Goal: Task Accomplishment & Management: Use online tool/utility

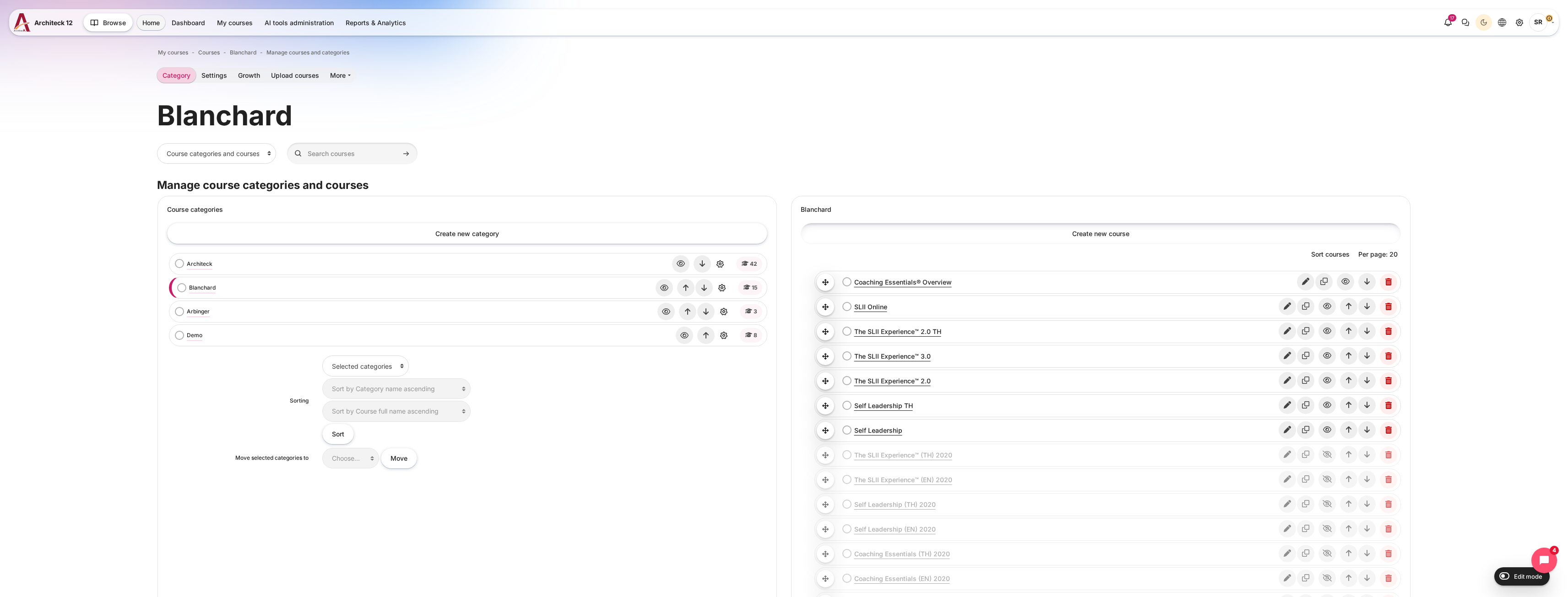
click at [1107, 229] on link "Create new course" at bounding box center [1101, 233] width 600 height 21
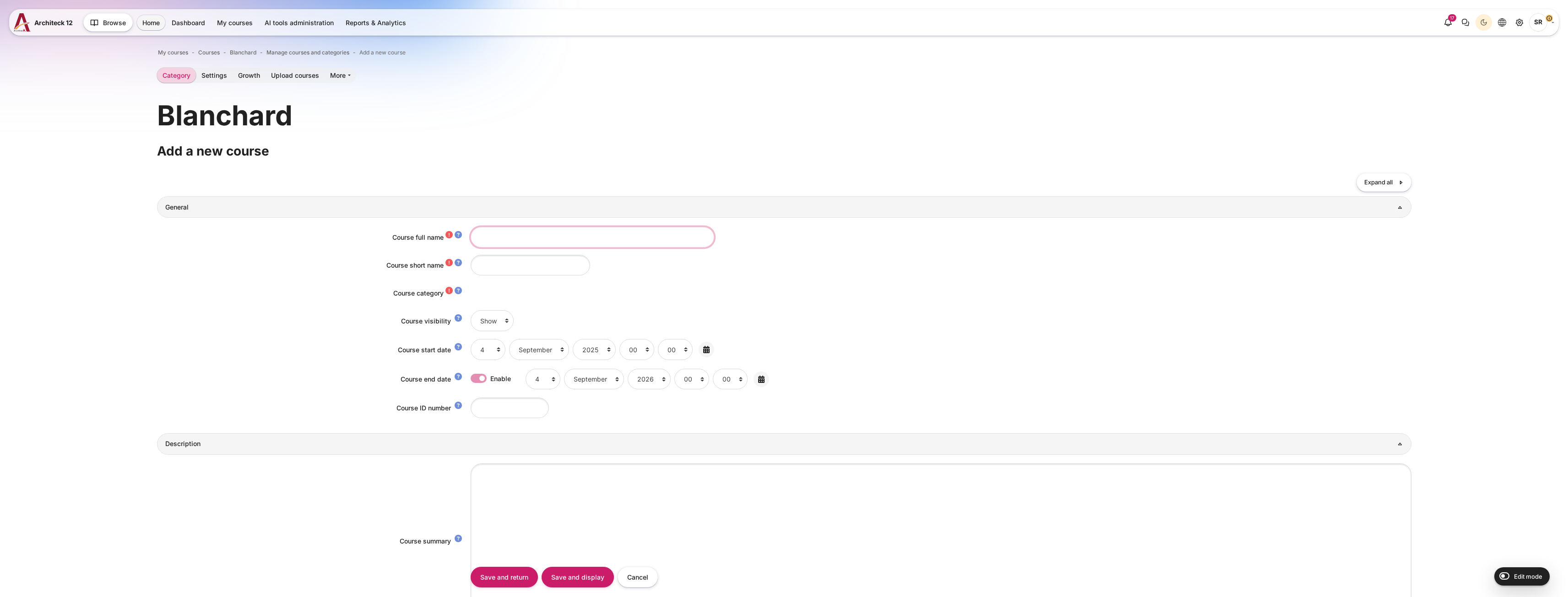
click at [539, 236] on input "Course full name" at bounding box center [592, 237] width 243 height 21
paste input "Blanchard Management Essentials® Online Program"
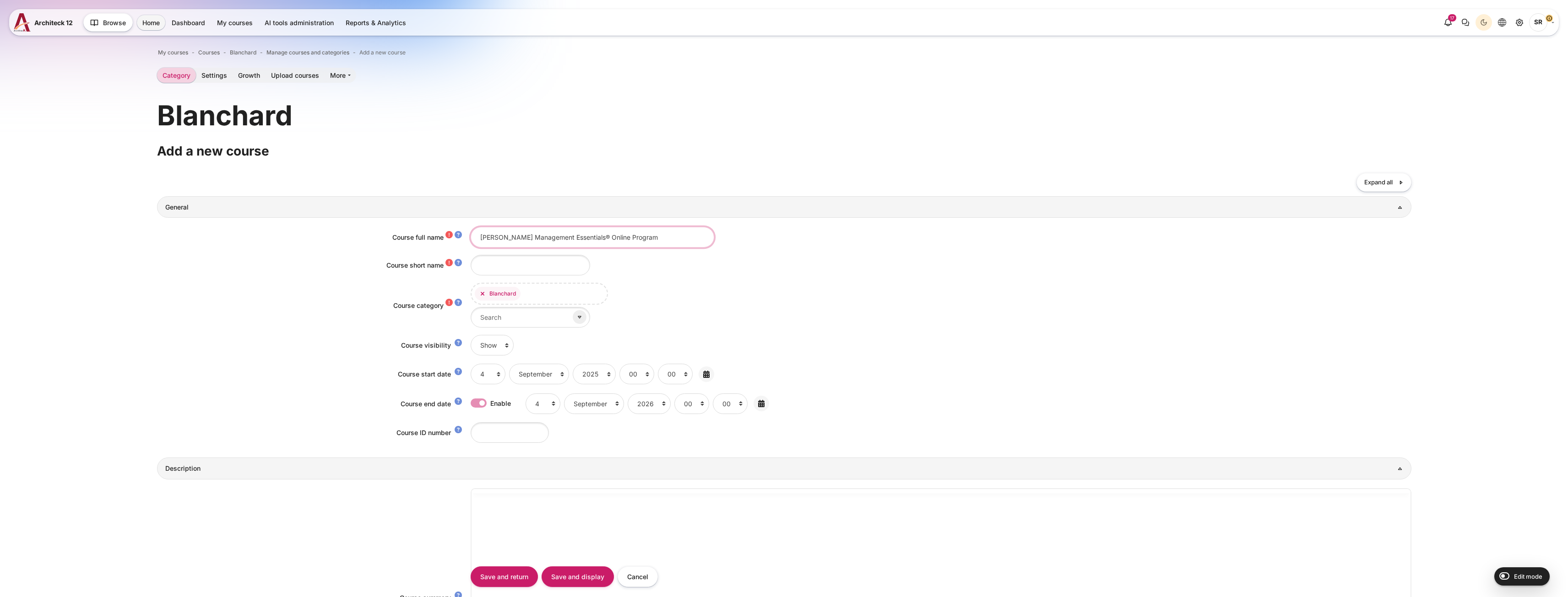
type input "[PERSON_NAME] Management Essentials® Online Program"
click at [511, 268] on input "Course short name" at bounding box center [530, 265] width 119 height 21
paste input "[PERSON_NAME] Management Essentials® Online Program"
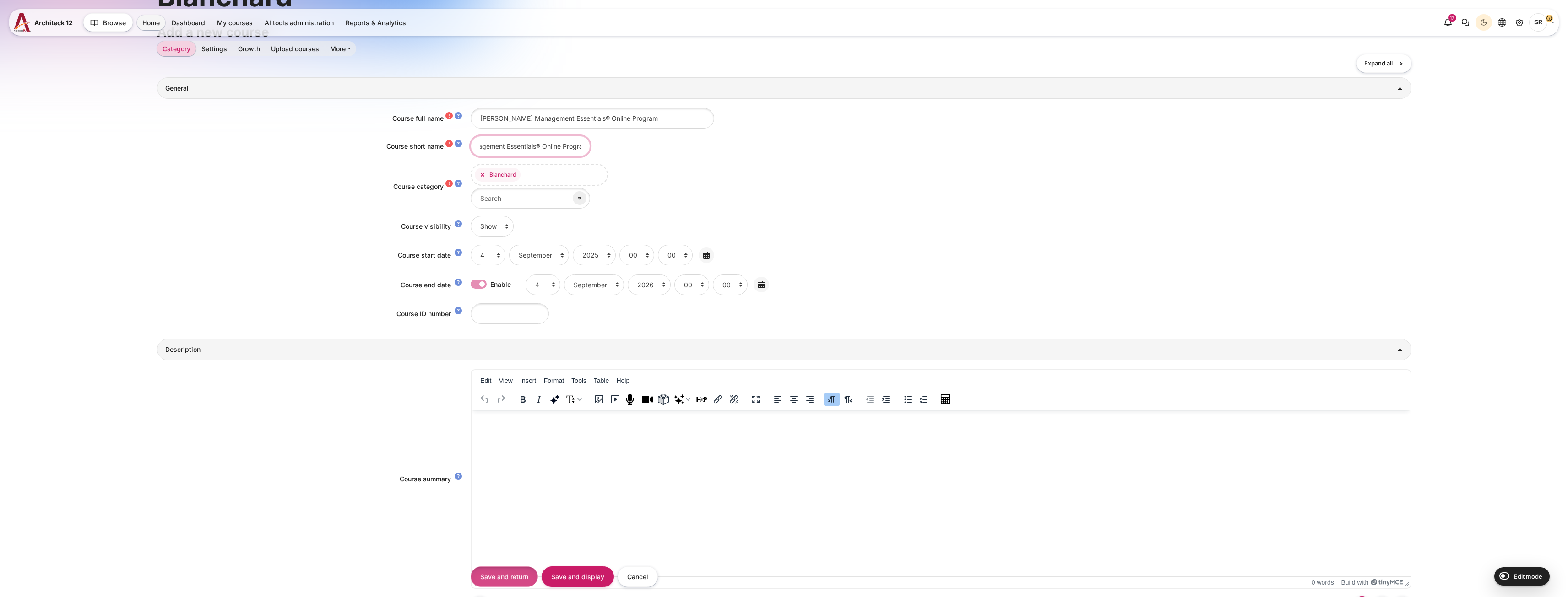
scroll to position [137, 0]
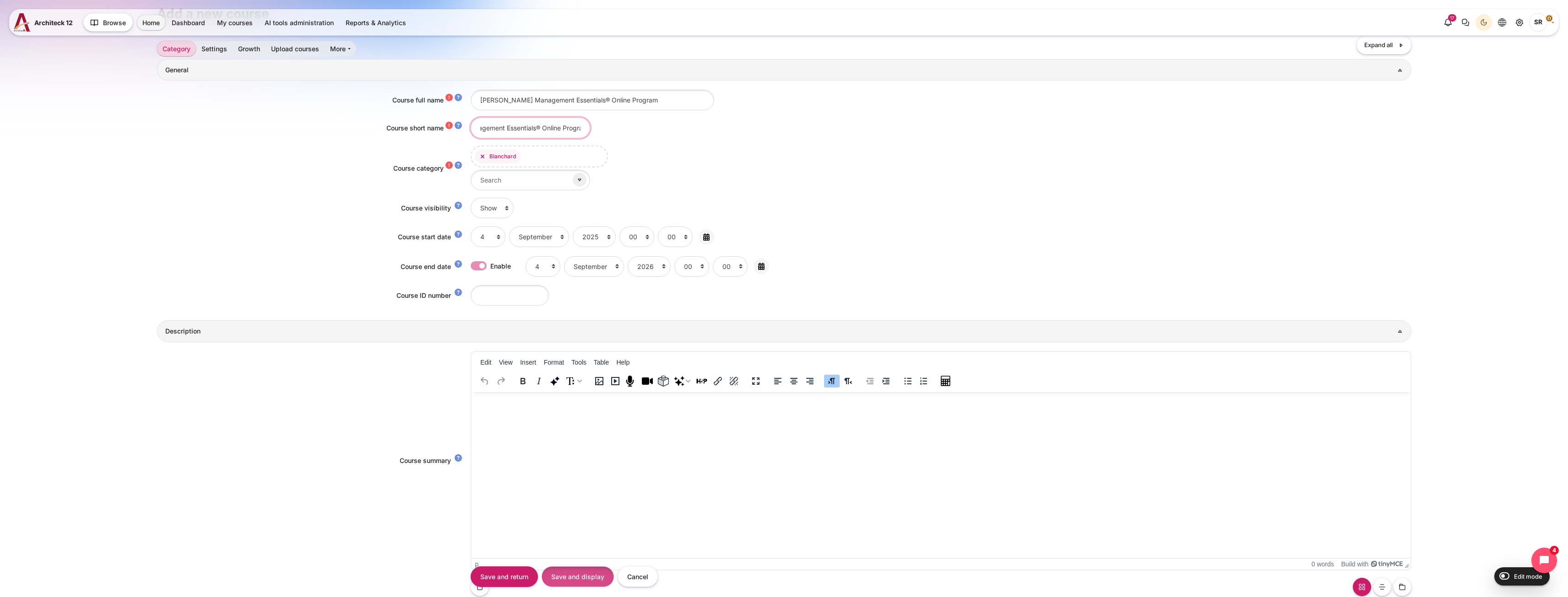
type input "[PERSON_NAME] Management Essentials® Online Program"
click at [590, 584] on input "Save and display" at bounding box center [578, 577] width 72 height 21
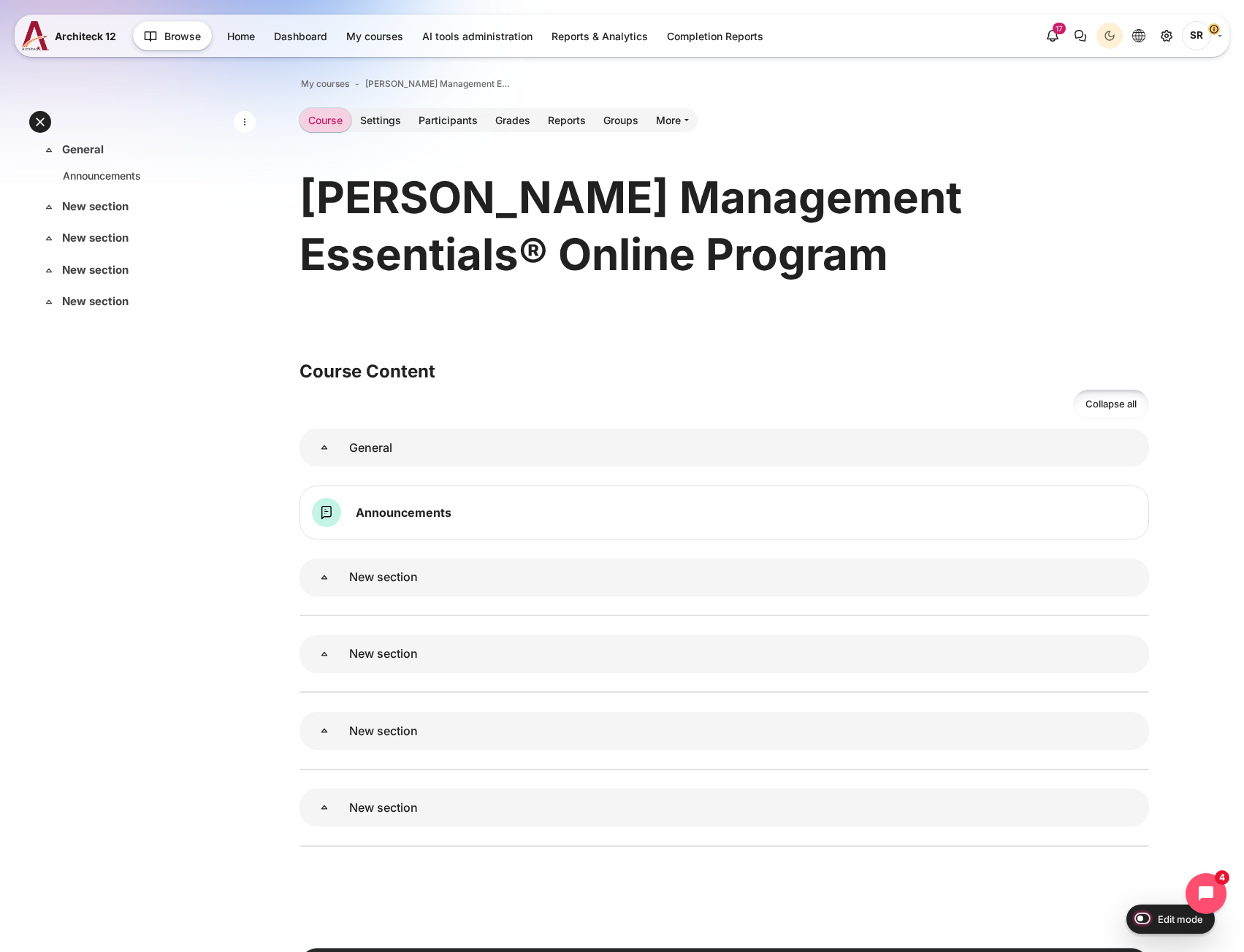
click at [1142, 919] on input "Edit mode" at bounding box center [1140, 918] width 25 height 15
checkbox input "true"
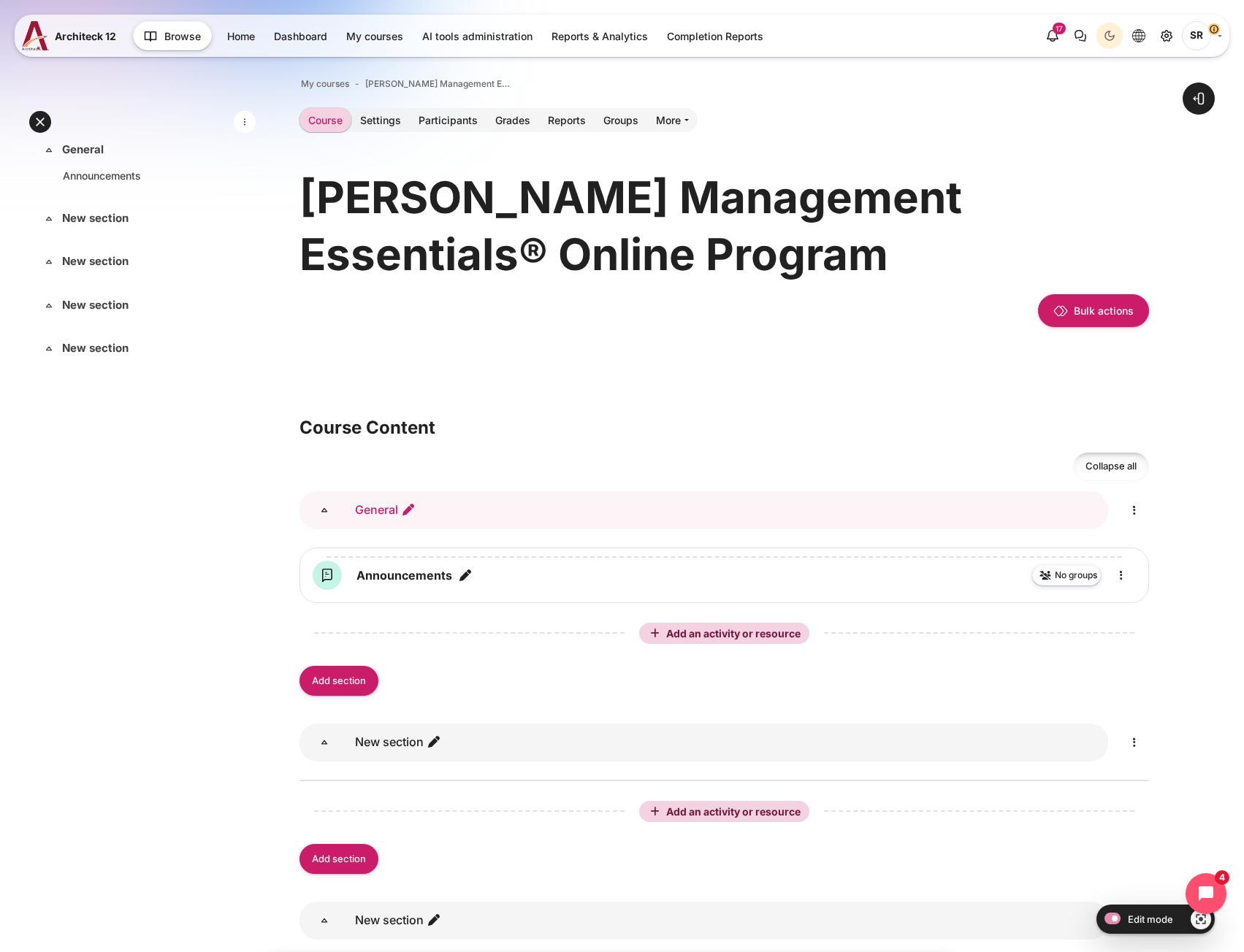
click at [406, 506] on icon "Edit section name" at bounding box center [408, 509] width 15 height 15
type input "Learn Blanchard Management Essentials"
click at [176, 563] on div "Expand Collapse General Highlighted Announcements" at bounding box center [142, 484] width 211 height 691
click at [409, 507] on icon "Edit section name" at bounding box center [408, 509] width 15 height 15
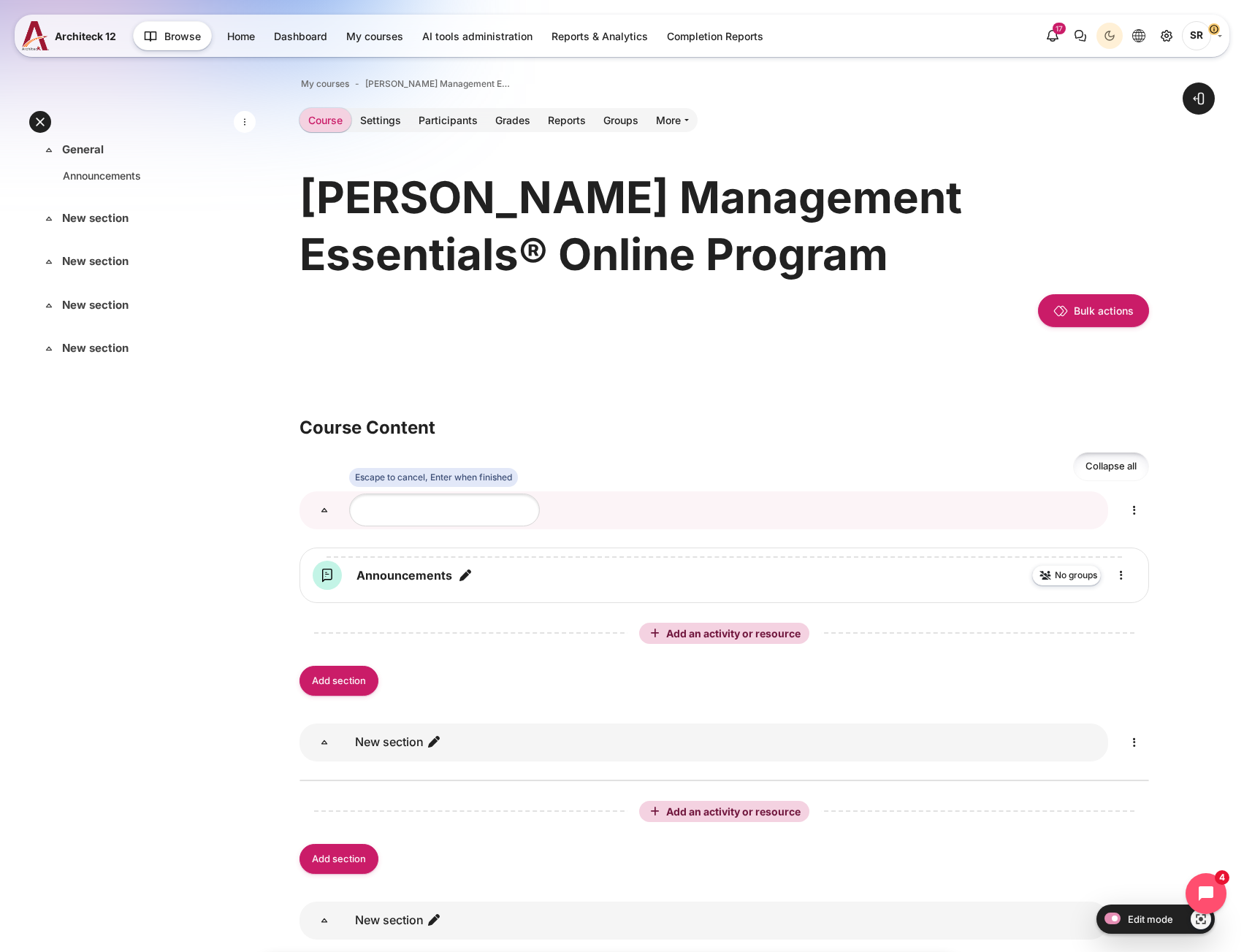
type input "Learn [PERSON_NAME] Management Essentials"
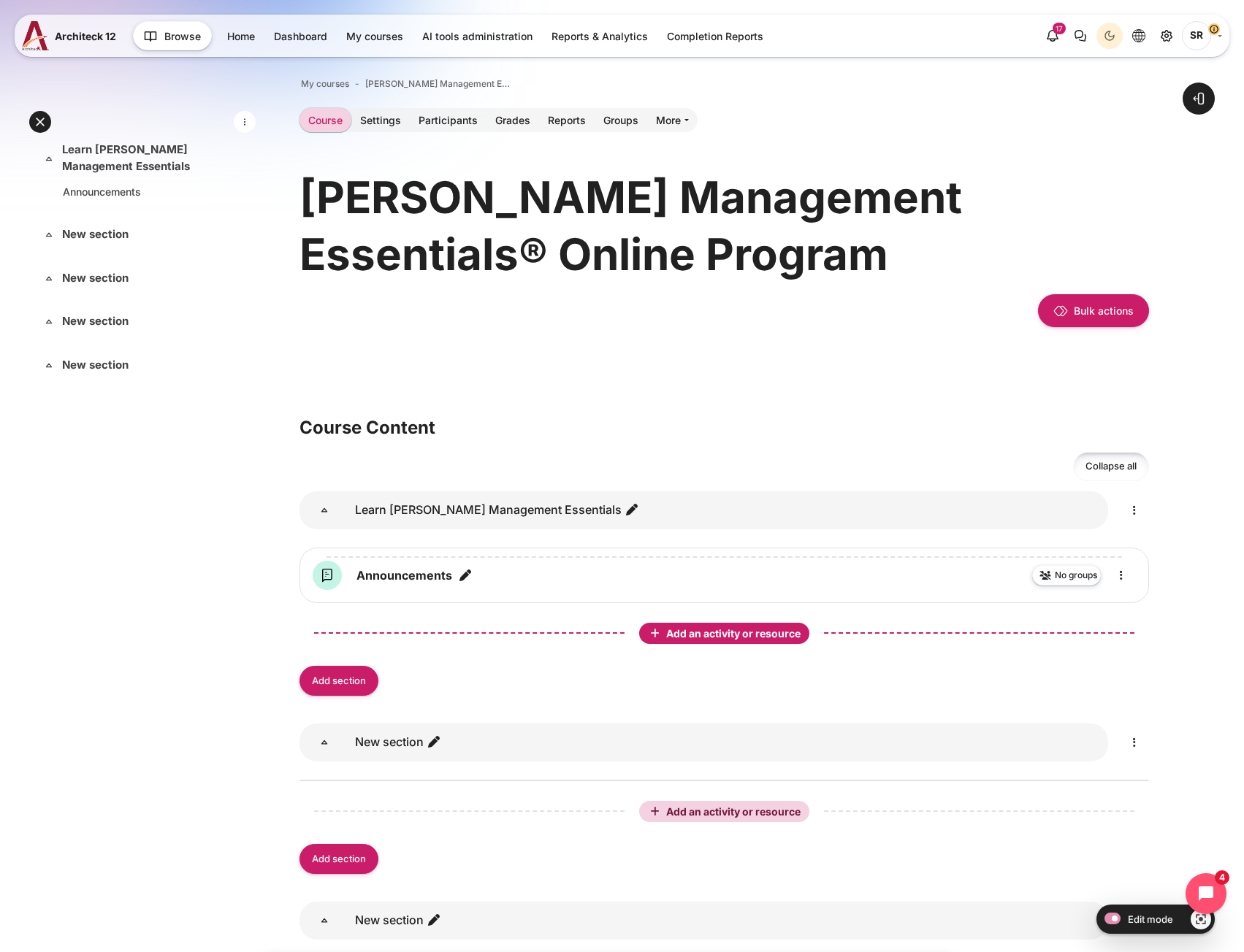
click at [691, 631] on span "Add an activity or resource" at bounding box center [735, 633] width 138 height 13
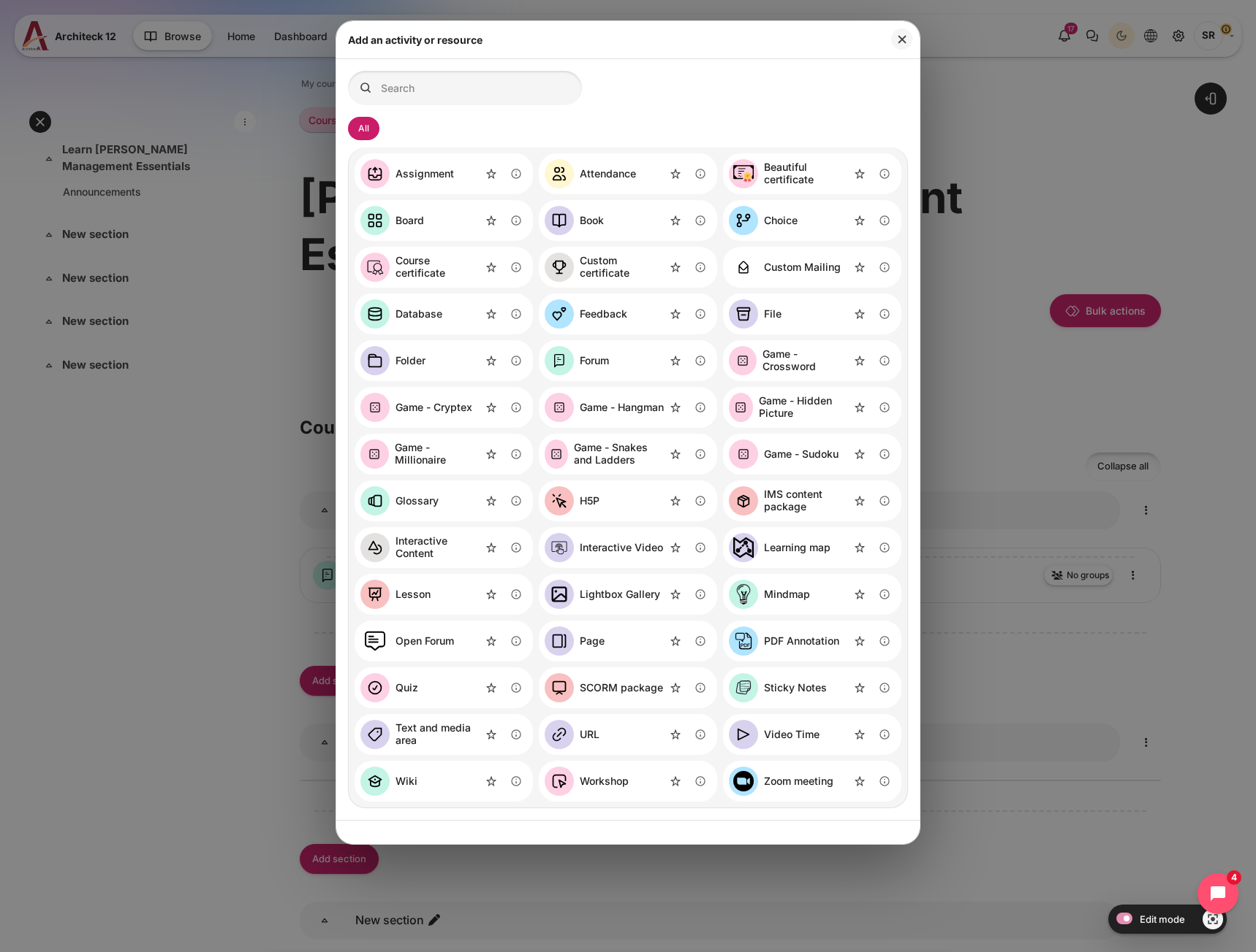
click at [635, 688] on div "SCORM package" at bounding box center [621, 688] width 83 height 13
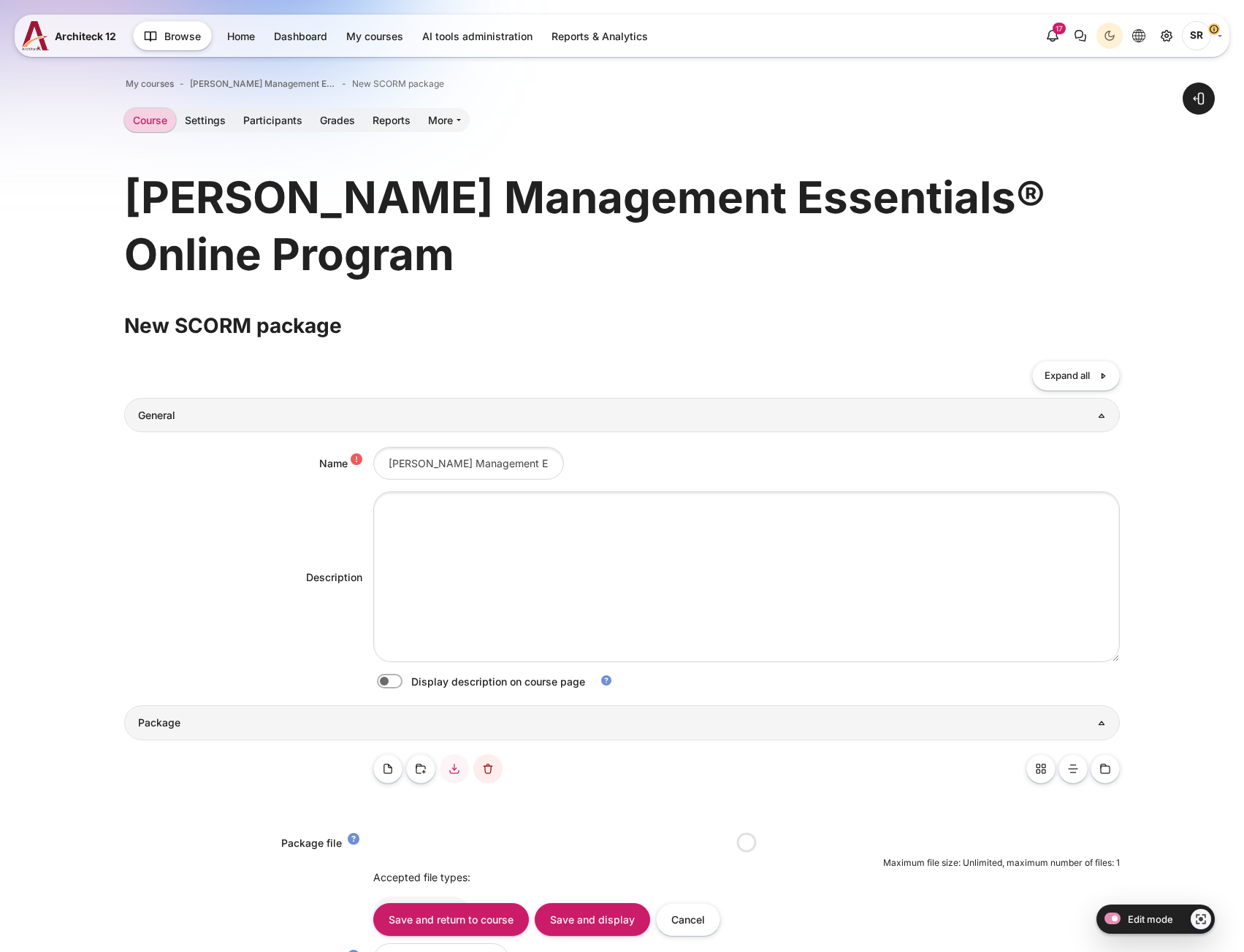
scroll to position [0, 81]
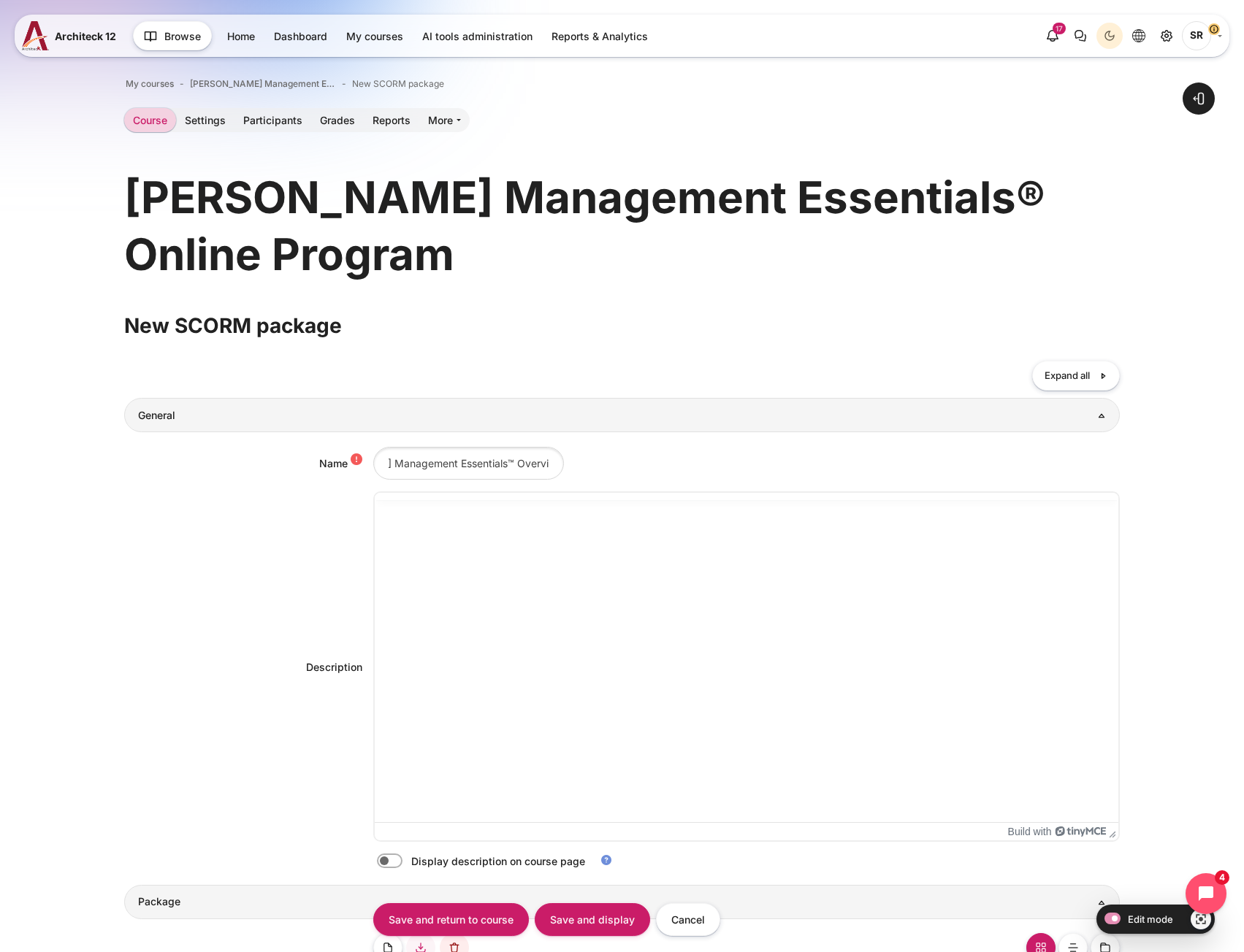
drag, startPoint x: 441, startPoint y: 465, endPoint x: 201, endPoint y: 576, distance: 264.4
click at [243, 453] on div "Name Blanchard Management Essentials™ Overview" at bounding box center [622, 463] width 995 height 33
type input "[PERSON_NAME] Management Essentials™ Overview"
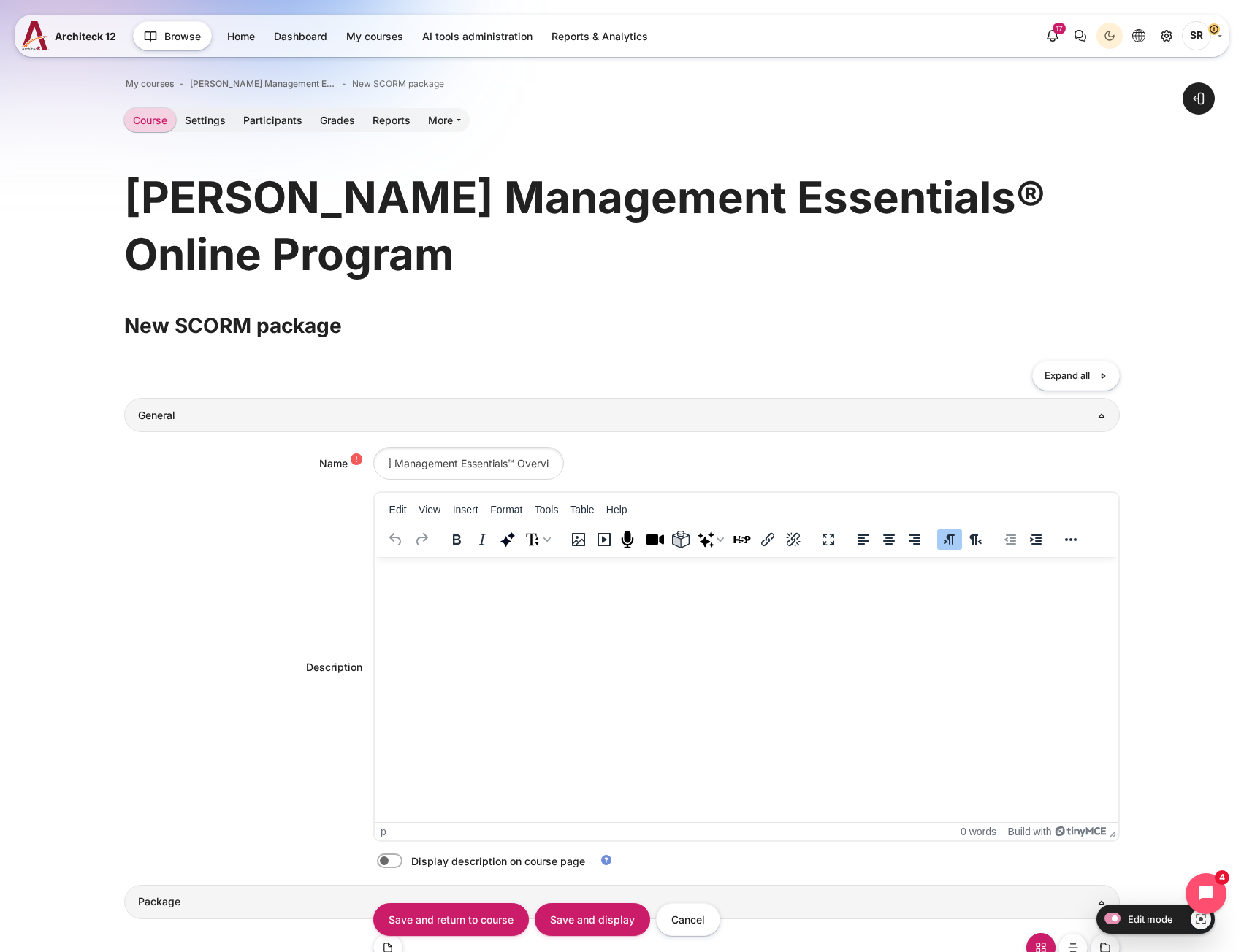
click at [201, 576] on div "Description Edit View Insert Format Tools Table Help p 0 words Build with" at bounding box center [622, 666] width 995 height 350
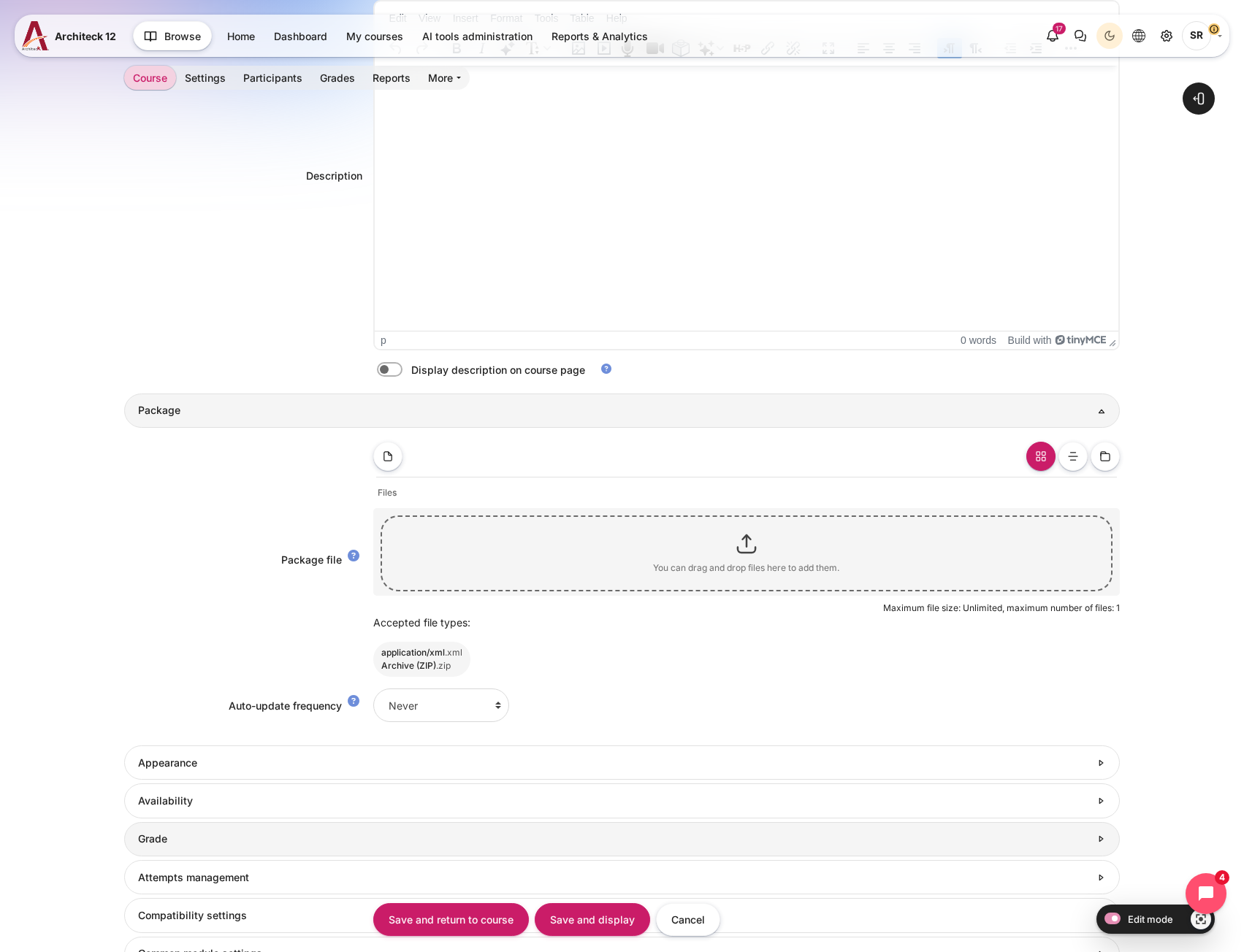
scroll to position [731, 0]
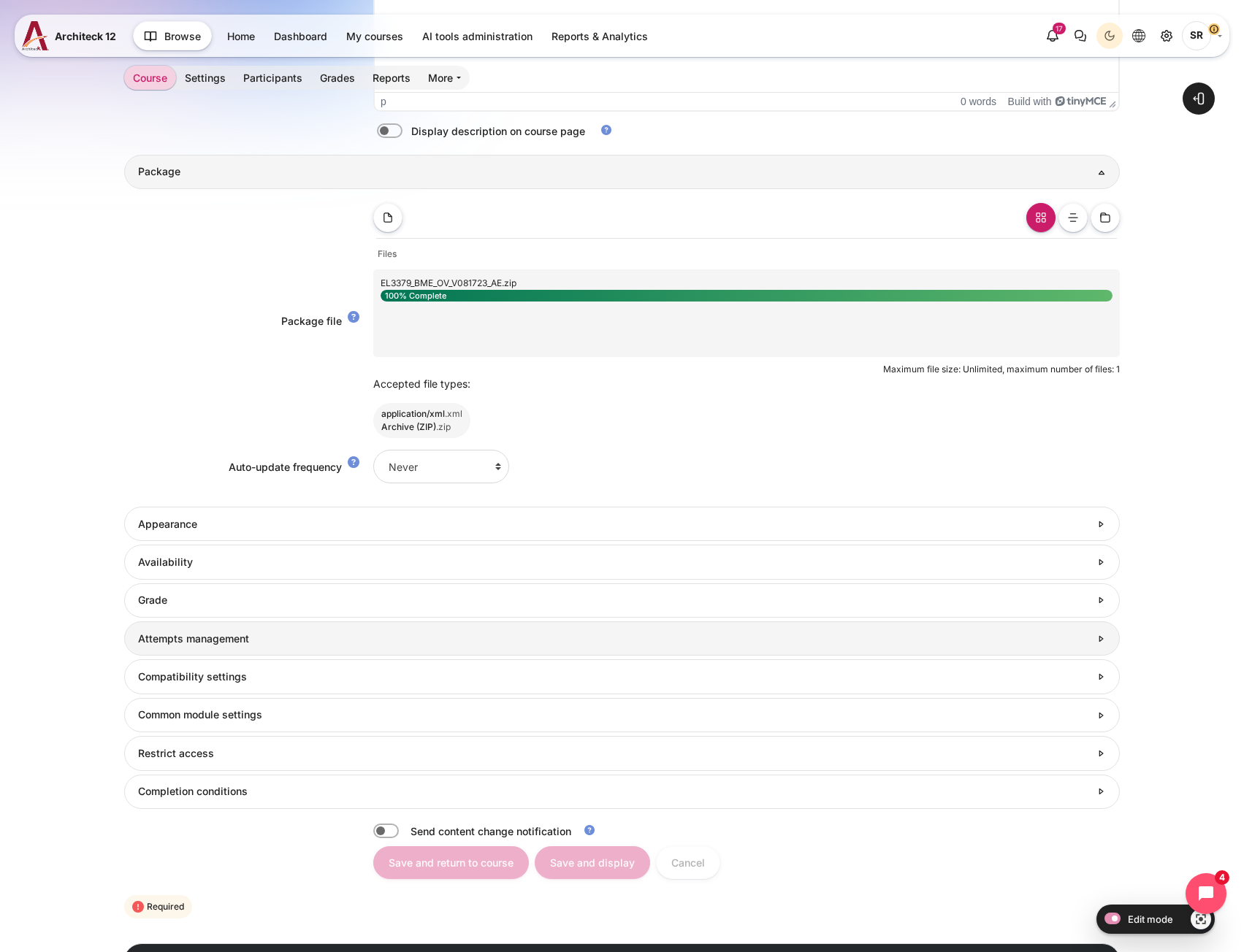
click at [255, 636] on h3 "Attempts management" at bounding box center [615, 638] width 952 height 13
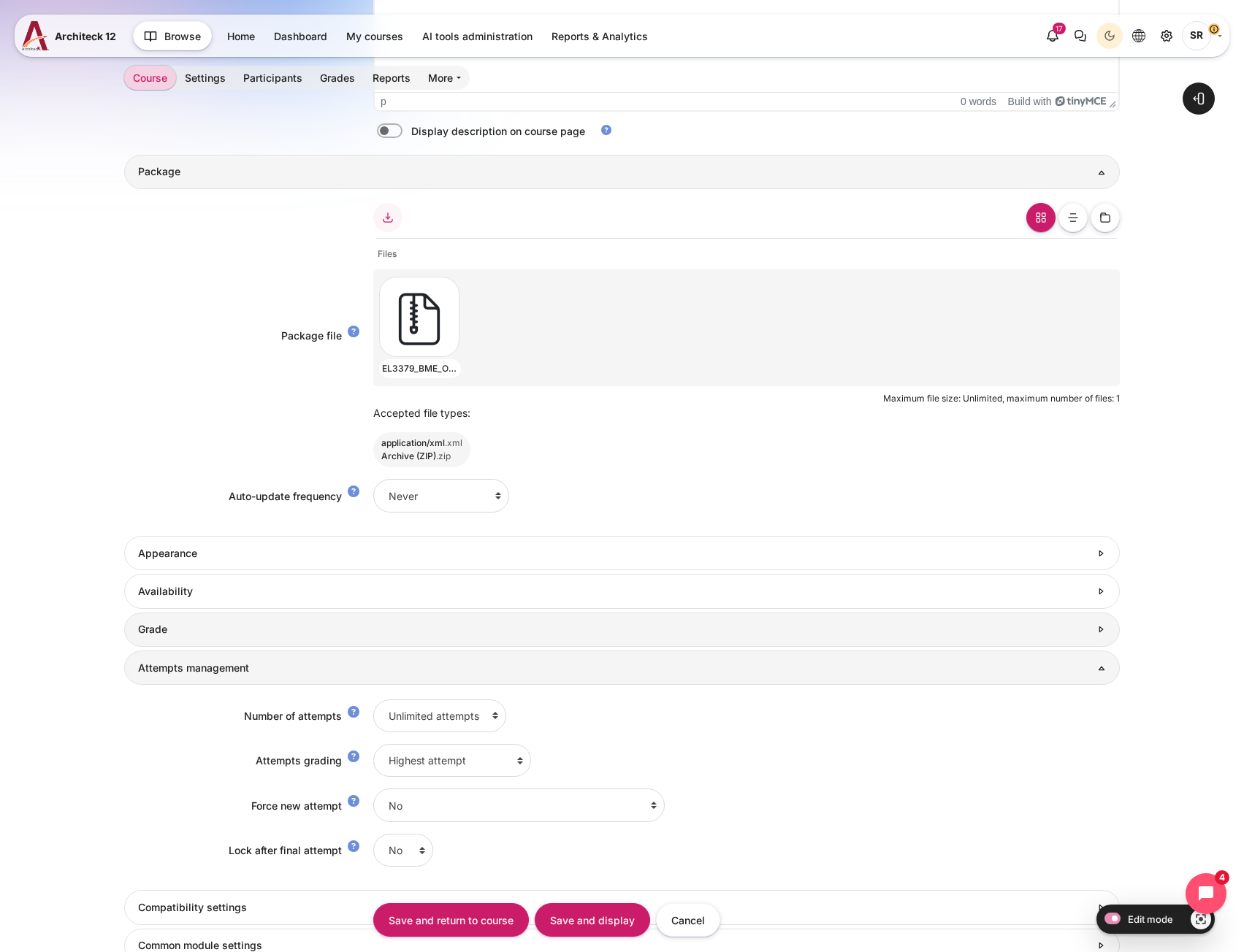
click at [304, 615] on link "Grade" at bounding box center [622, 629] width 995 height 34
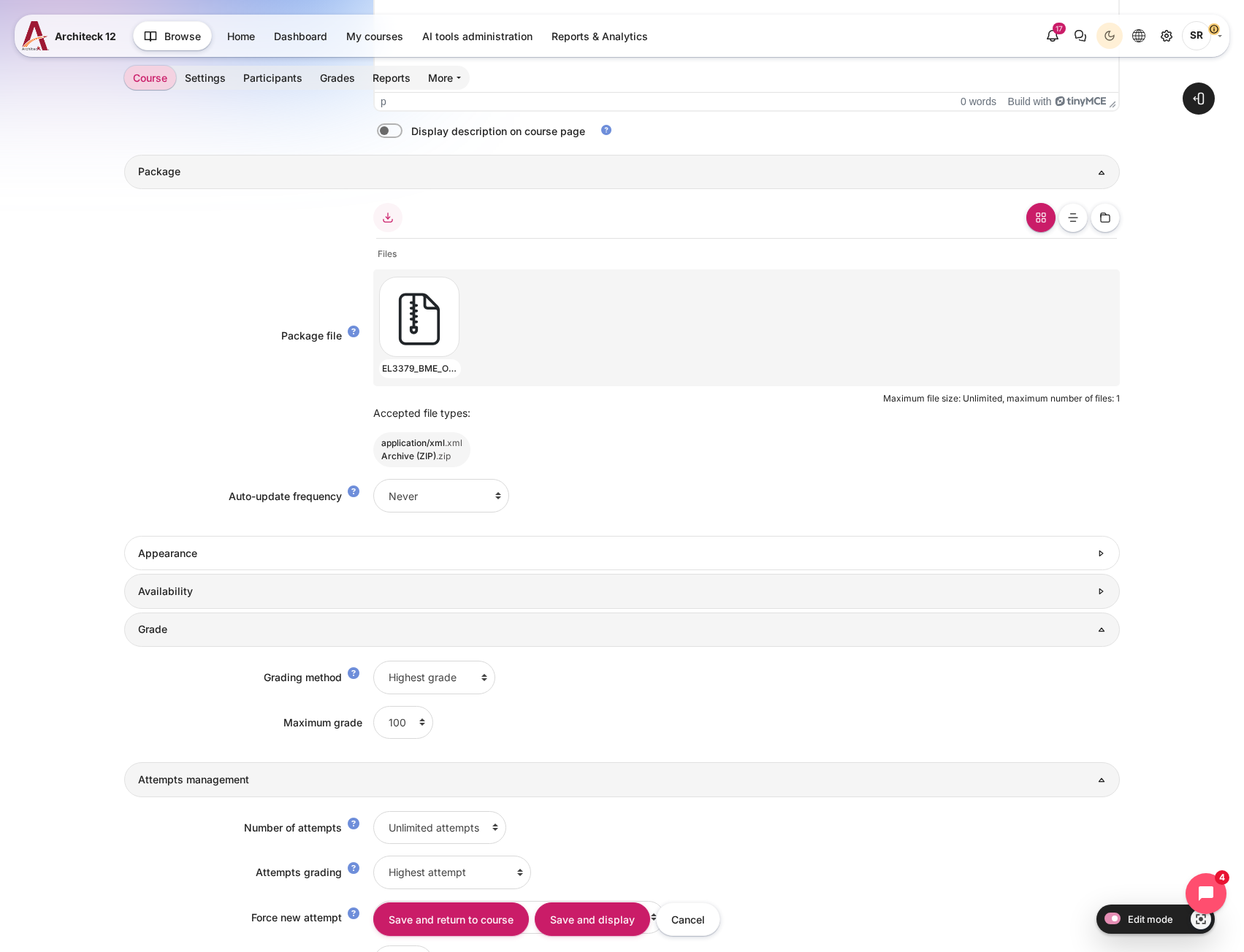
click at [303, 595] on h3 "Availability" at bounding box center [615, 591] width 952 height 13
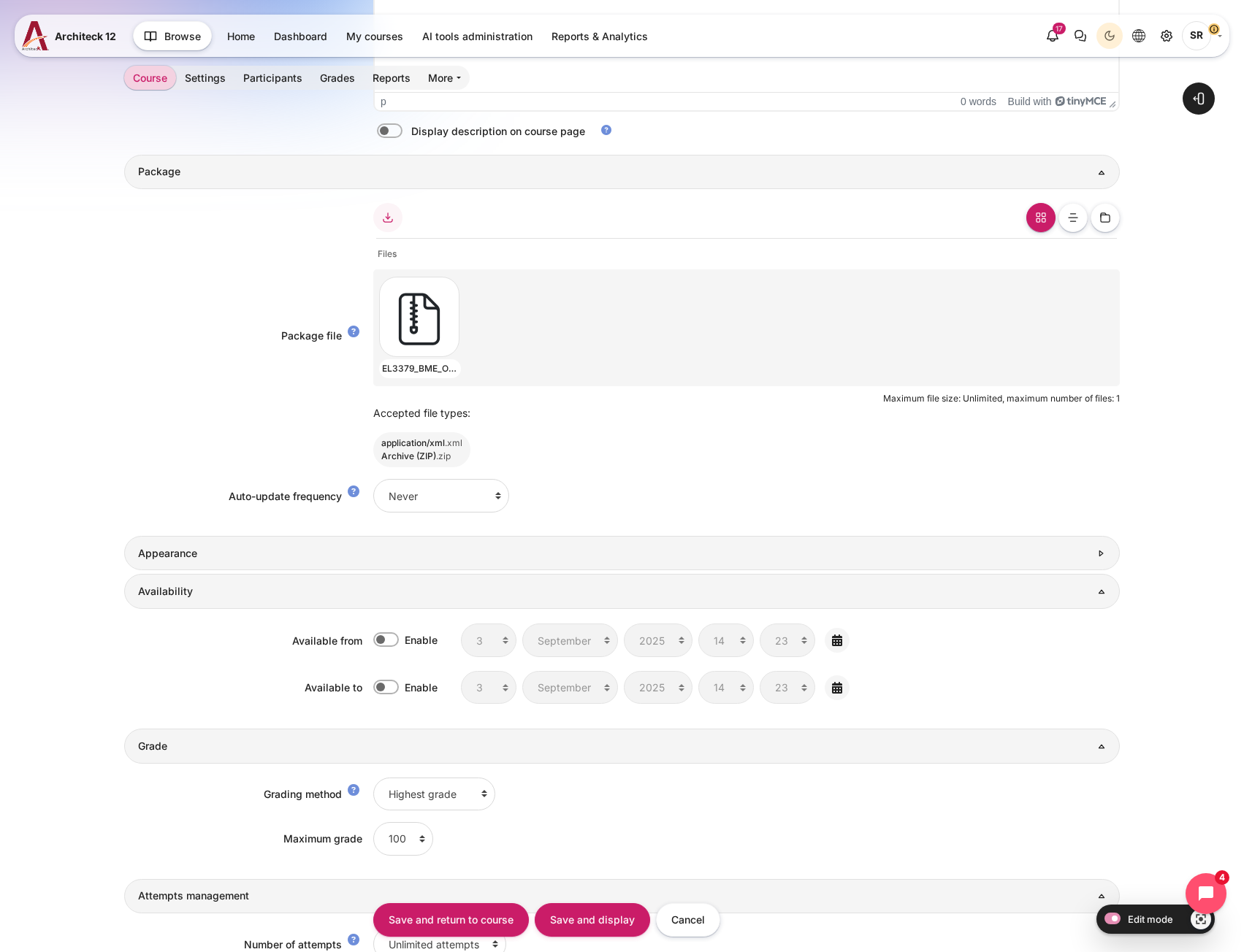
click at [301, 566] on link "Appearance" at bounding box center [622, 553] width 995 height 34
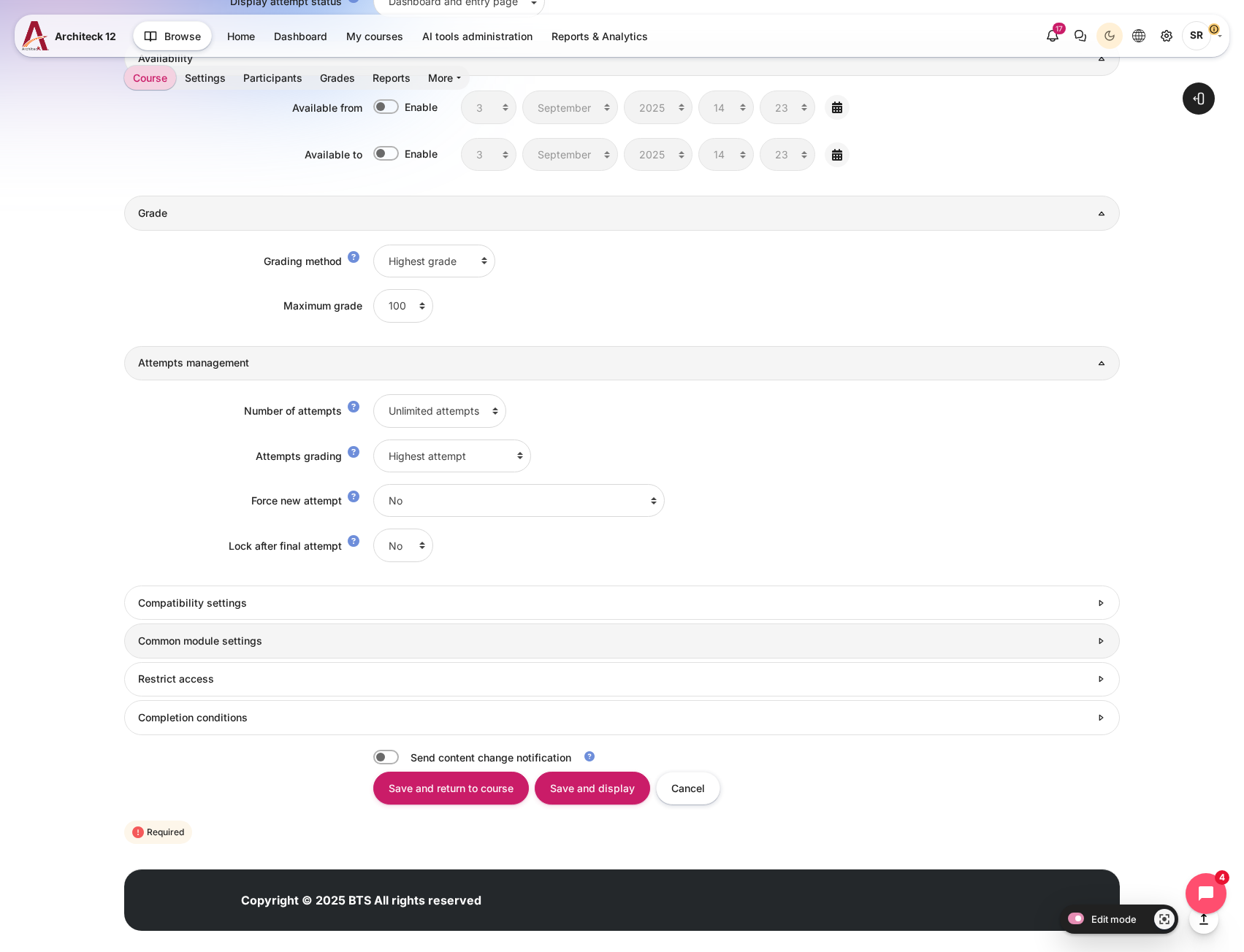
scroll to position [1489, 0]
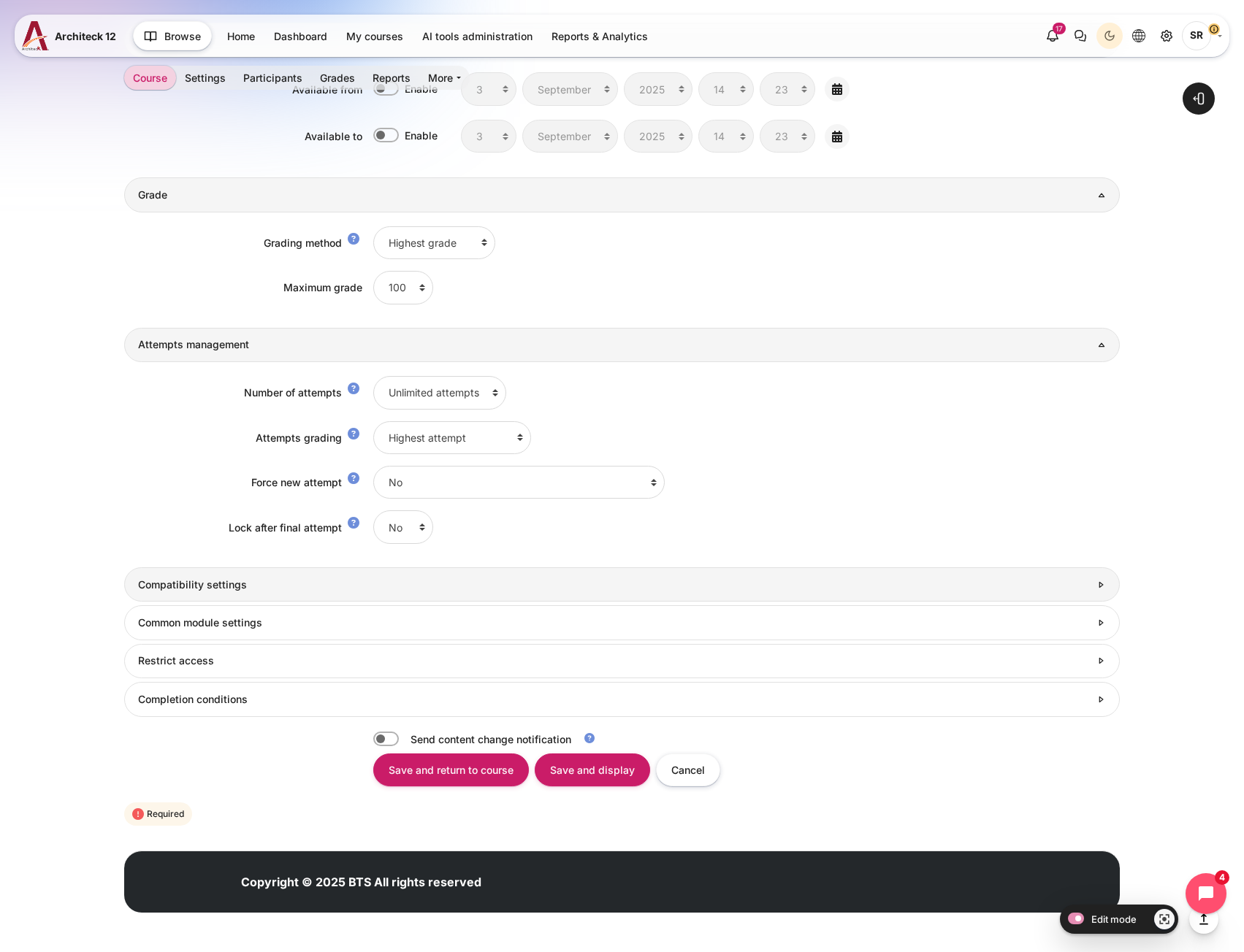
click at [237, 600] on link "Compatibility settings" at bounding box center [622, 584] width 995 height 34
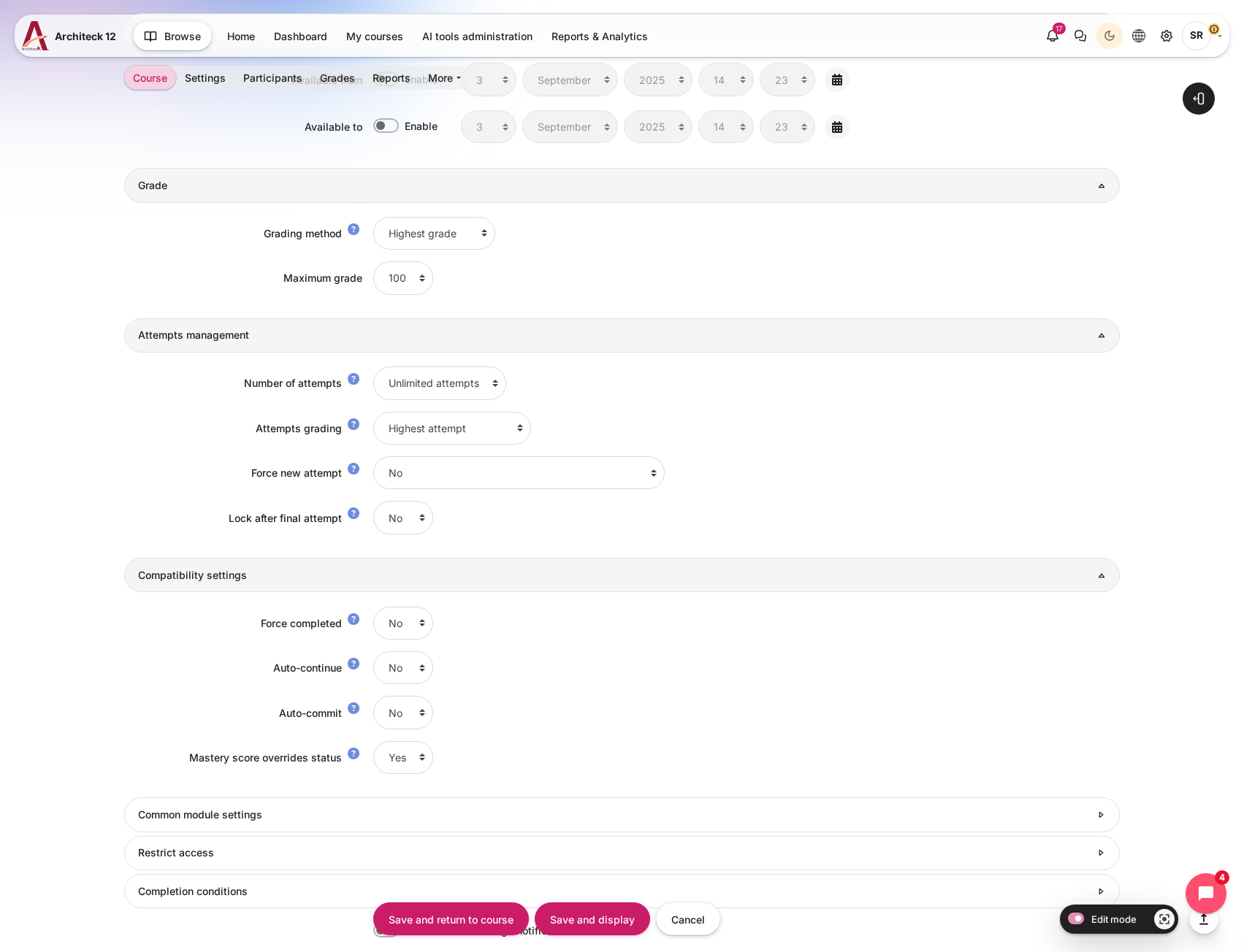
scroll to position [1563, 0]
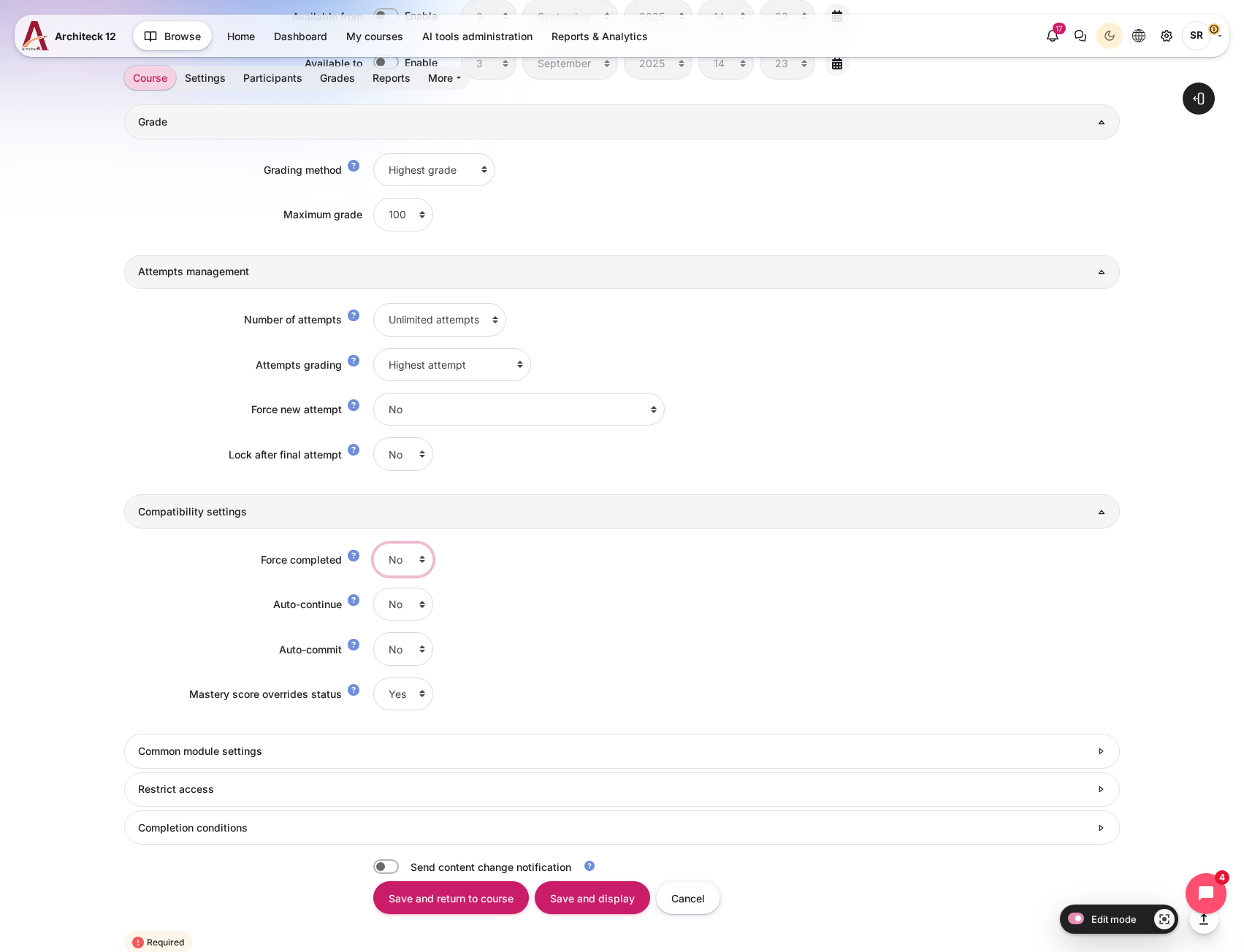
drag, startPoint x: 398, startPoint y: 560, endPoint x: 400, endPoint y: 568, distance: 8.2
click at [398, 560] on select "No Yes" at bounding box center [403, 560] width 60 height 33
select select "1"
click at [374, 543] on select "No Yes" at bounding box center [403, 560] width 60 height 33
drag, startPoint x: 401, startPoint y: 598, endPoint x: 401, endPoint y: 614, distance: 16.0
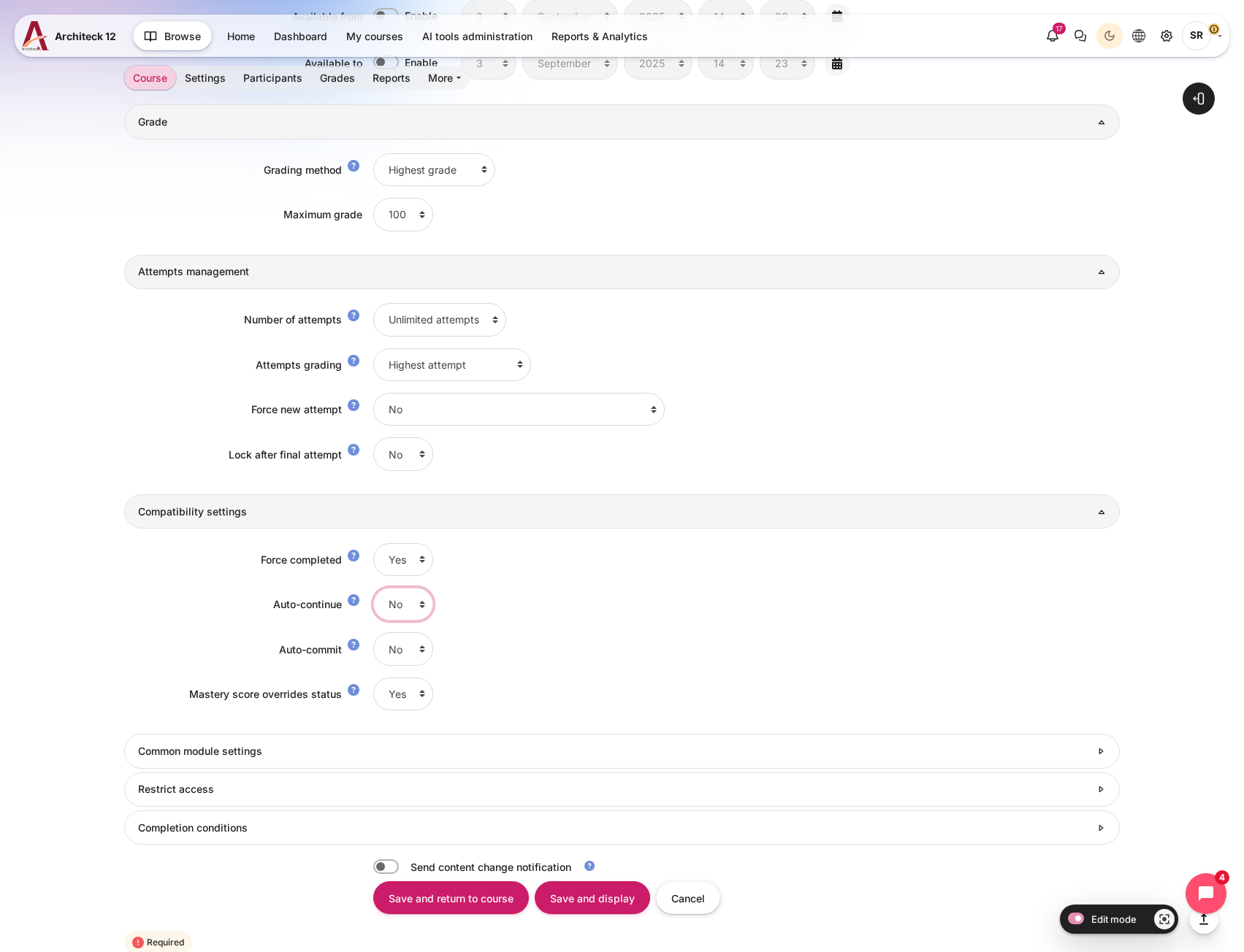
click at [401, 598] on select "No Yes" at bounding box center [403, 605] width 60 height 33
select select "1"
click at [374, 588] on select "No Yes" at bounding box center [403, 605] width 60 height 33
click at [184, 638] on div "Auto-commit No Yes" at bounding box center [622, 649] width 995 height 33
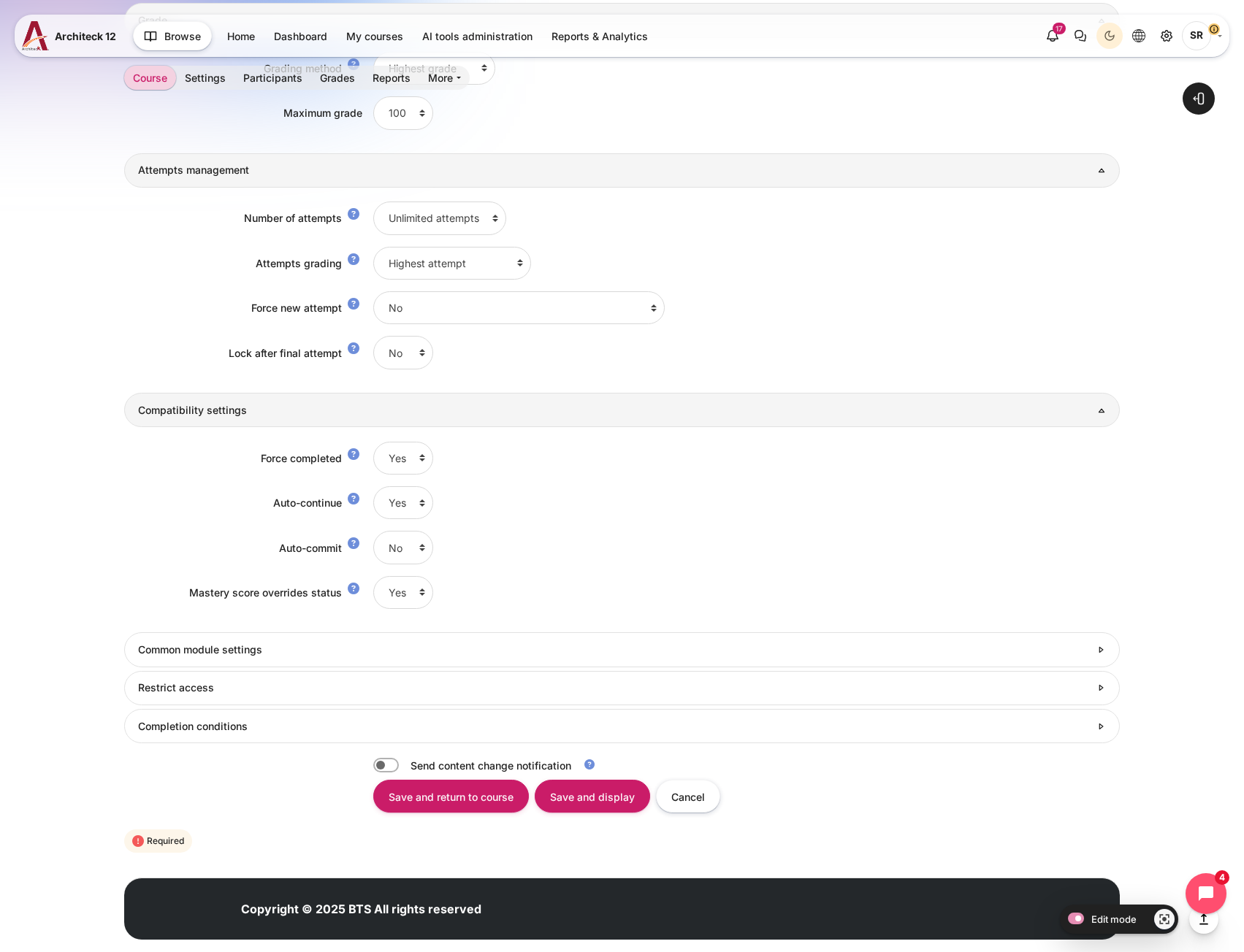
scroll to position [1691, 0]
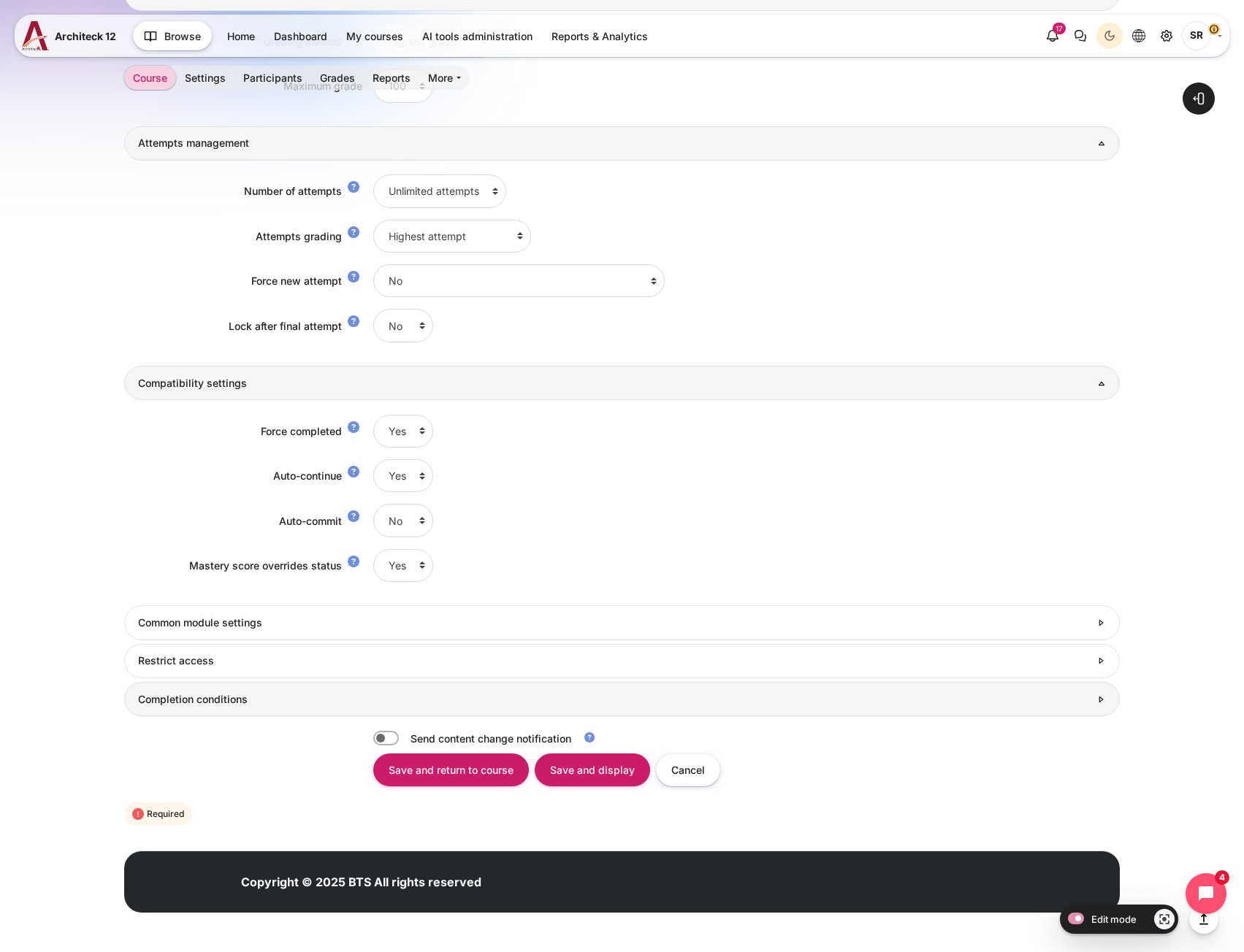
click at [295, 707] on link "Completion conditions" at bounding box center [622, 698] width 995 height 34
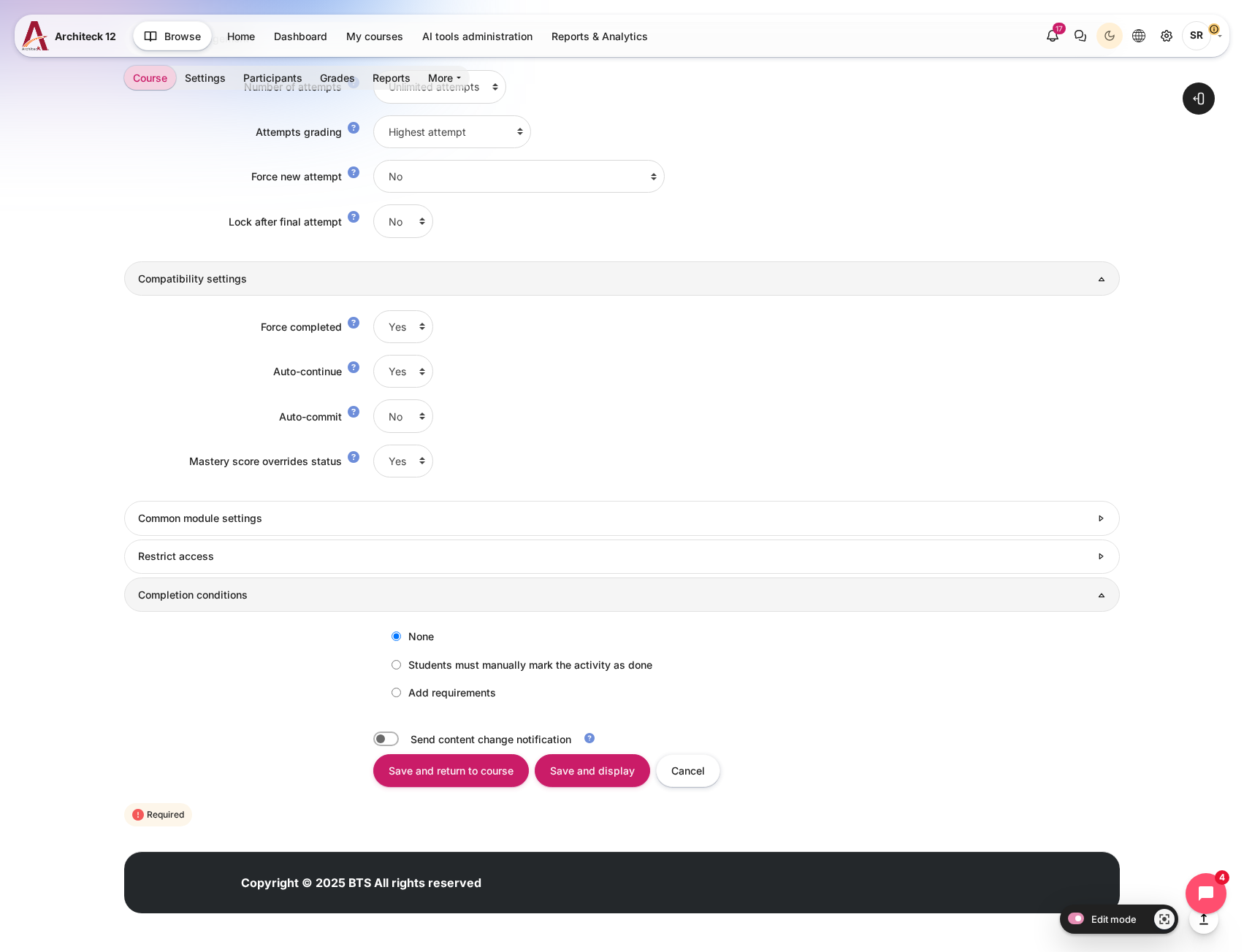
scroll to position [1796, 0]
click at [402, 691] on label "Add requirements" at bounding box center [440, 692] width 112 height 24
click at [401, 691] on input "Add requirements" at bounding box center [396, 693] width 10 height 10
radio input "true"
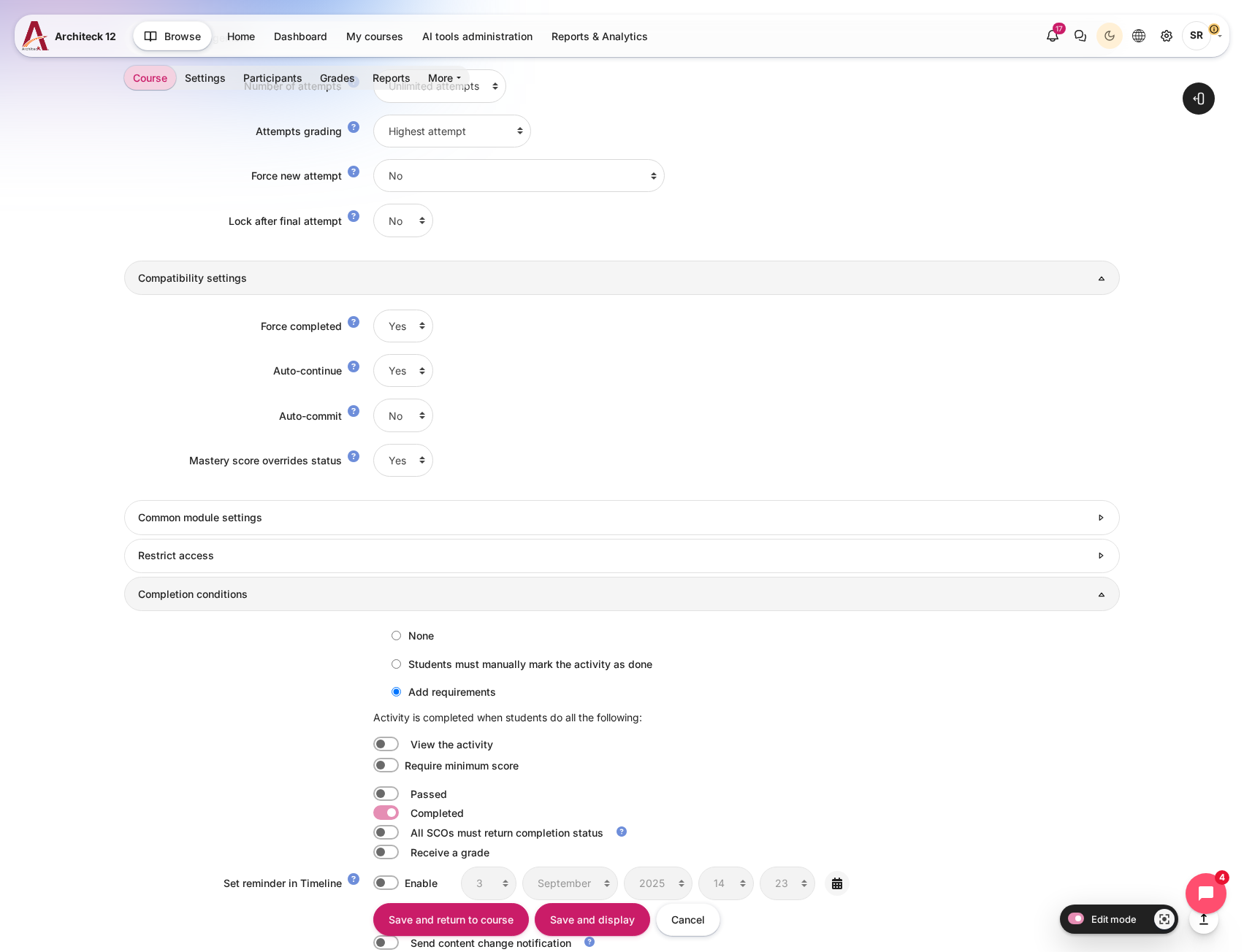
scroll to position [1942, 0]
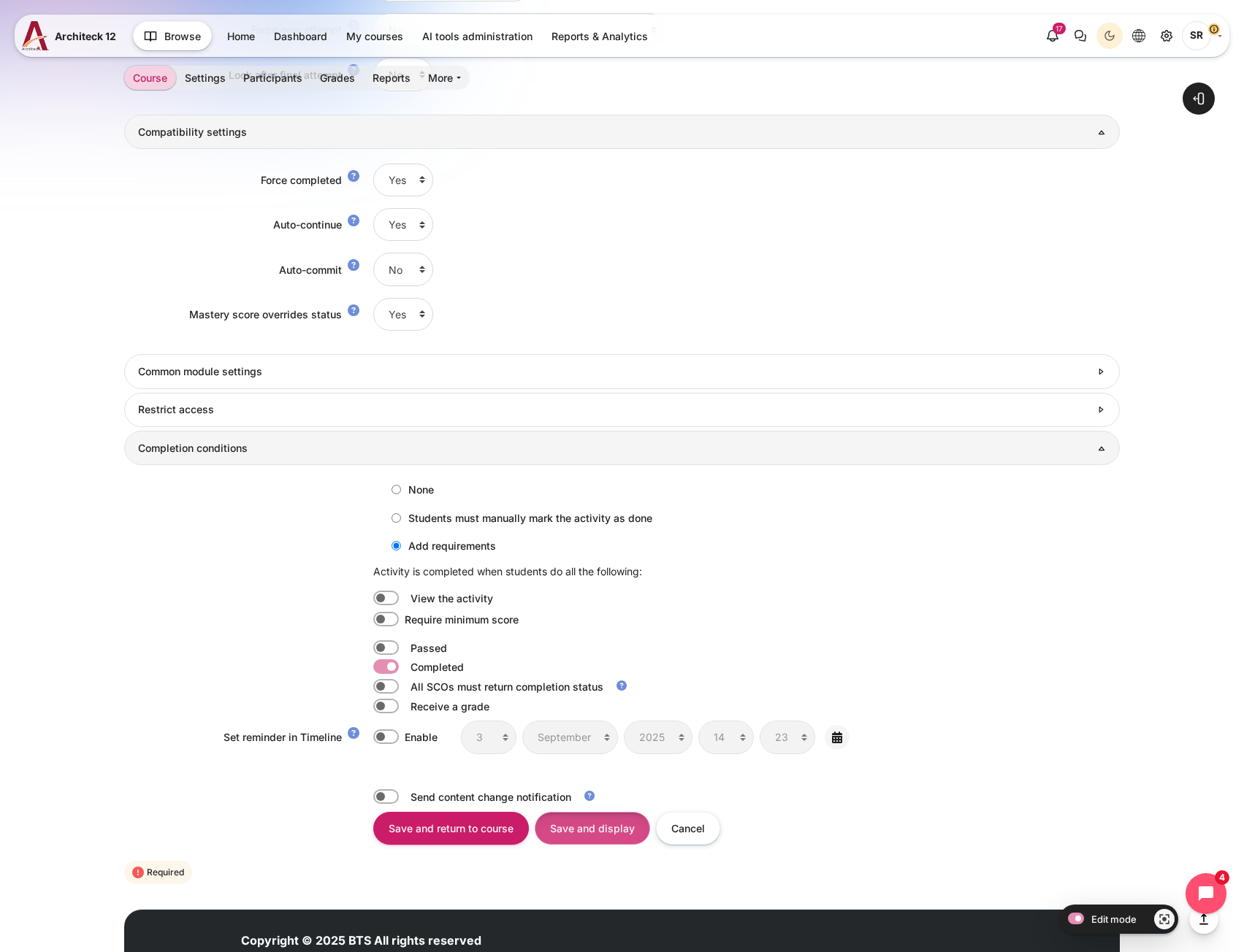
click at [618, 836] on input "Save and display" at bounding box center [592, 829] width 115 height 33
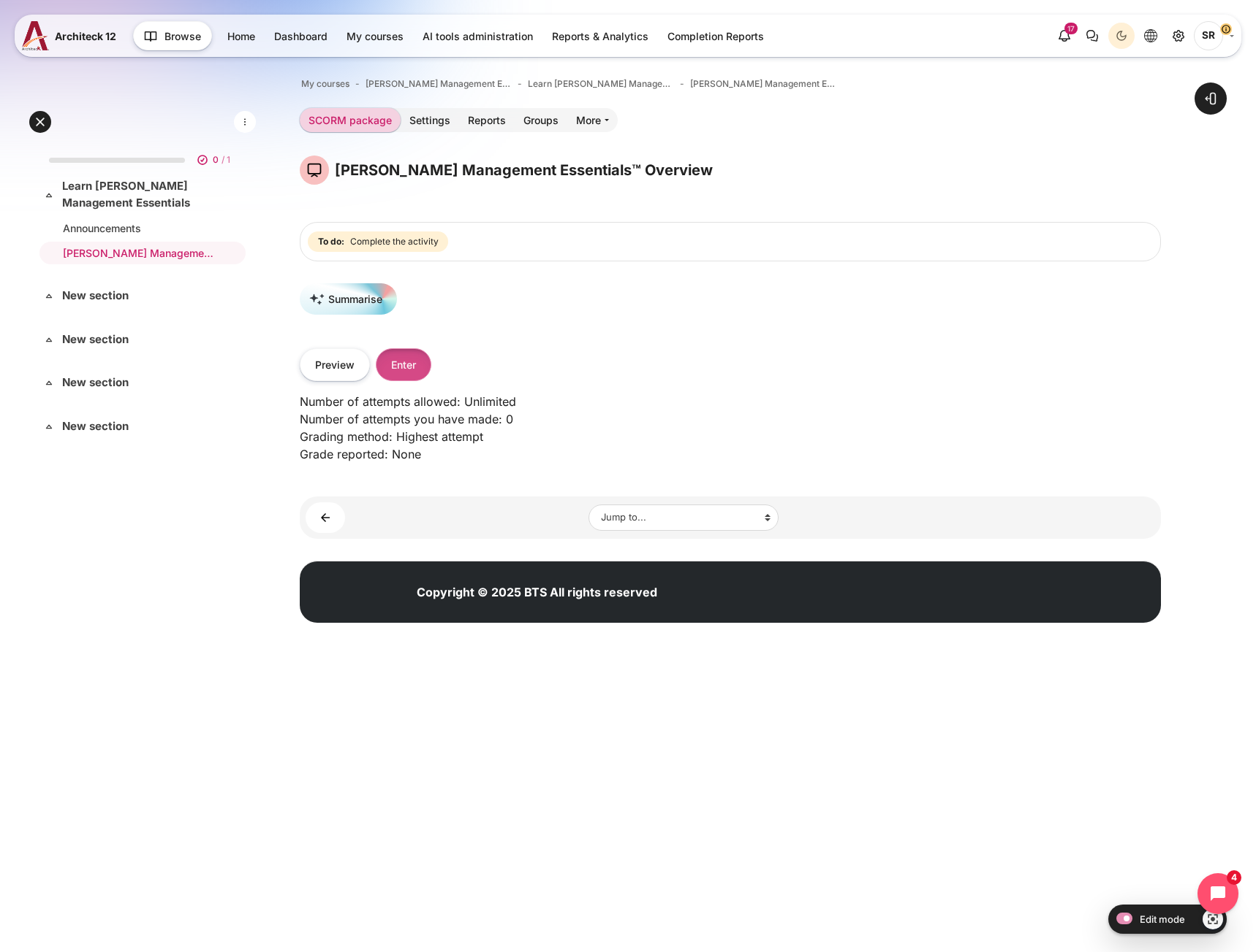
click at [417, 350] on button "Enter" at bounding box center [403, 365] width 56 height 33
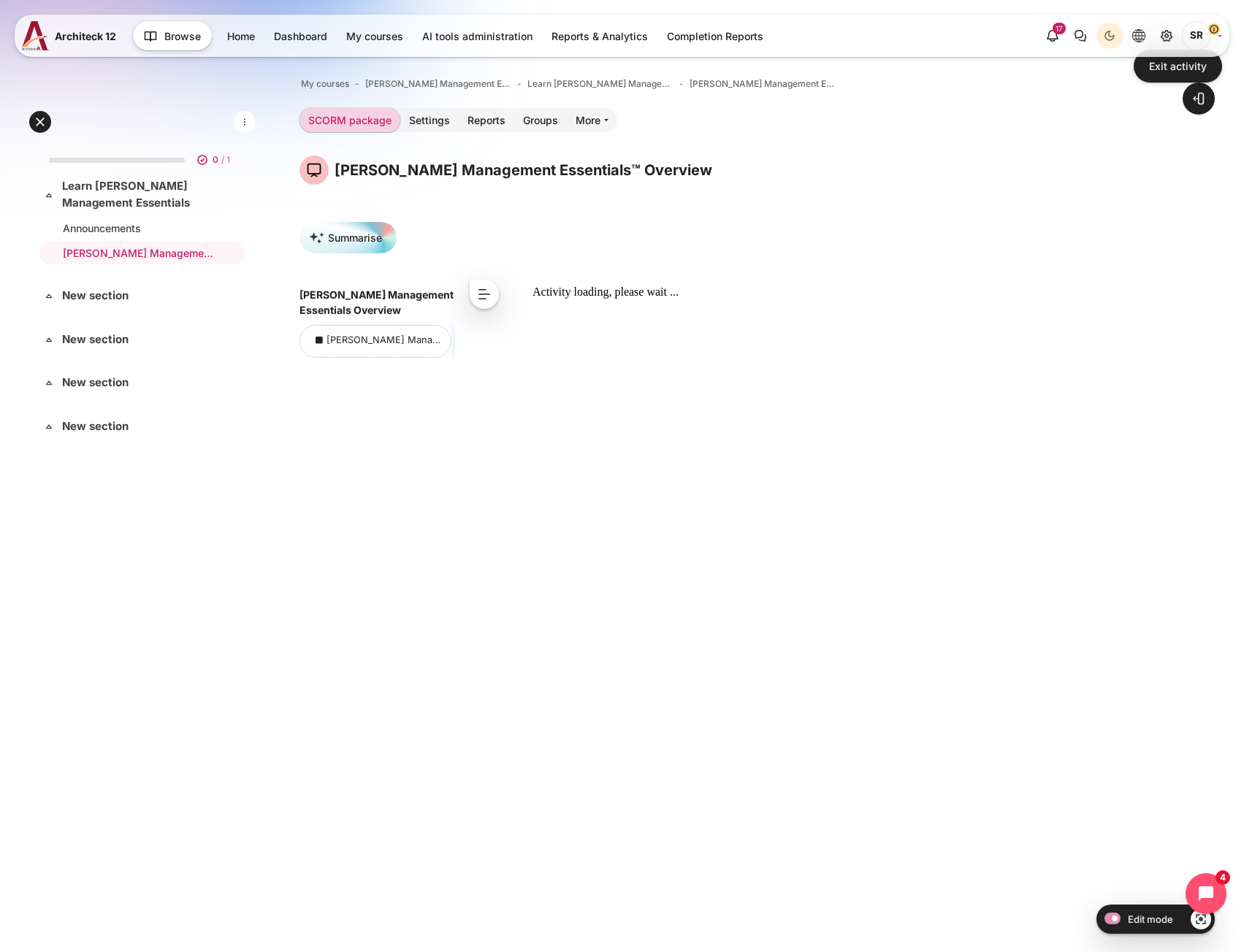
click at [488, 590] on div "[PERSON_NAME] Management Essentials Overview [PERSON_NAME] Management Essential…" at bounding box center [724, 615] width 850 height 669
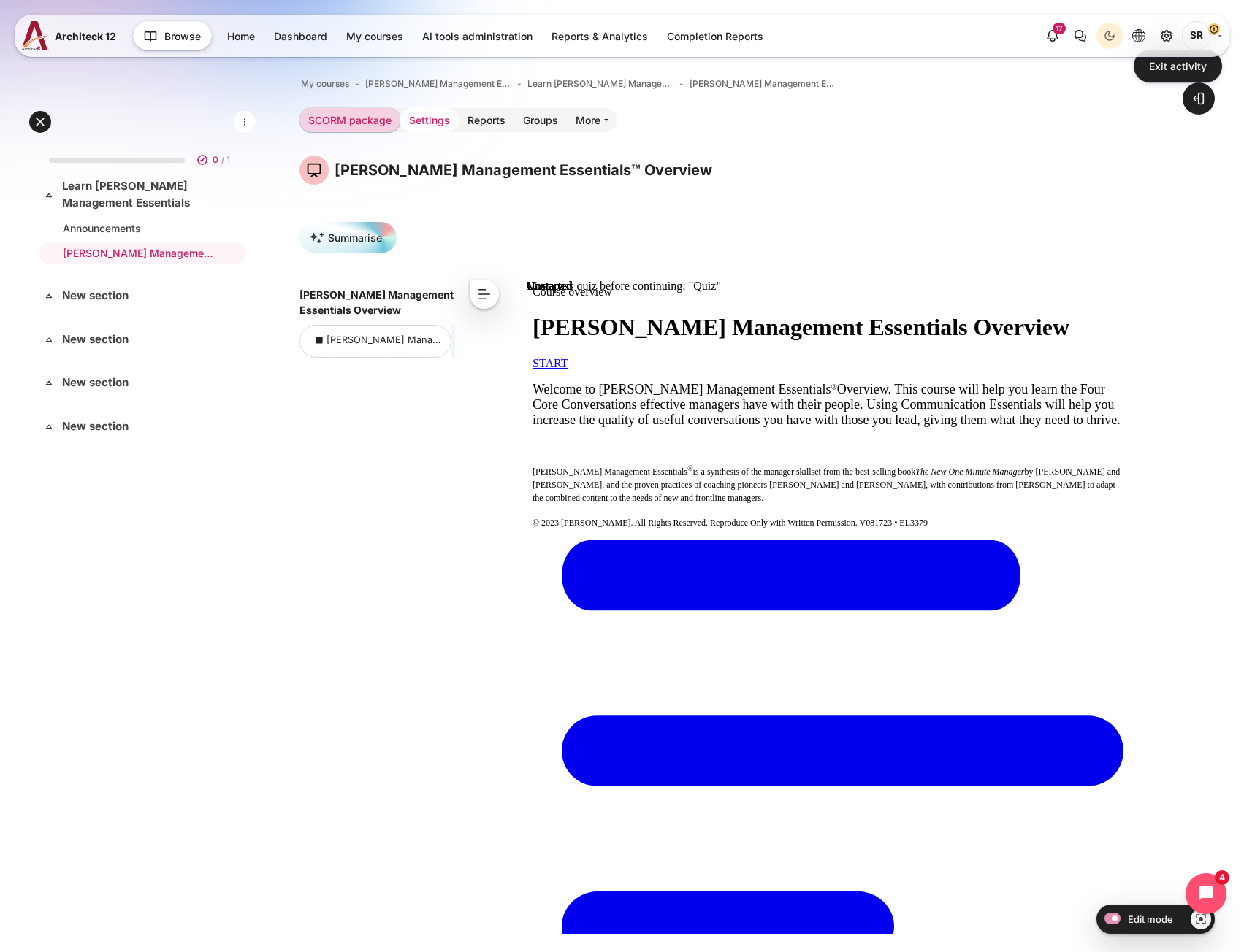
click at [420, 112] on link "Settings" at bounding box center [429, 120] width 59 height 24
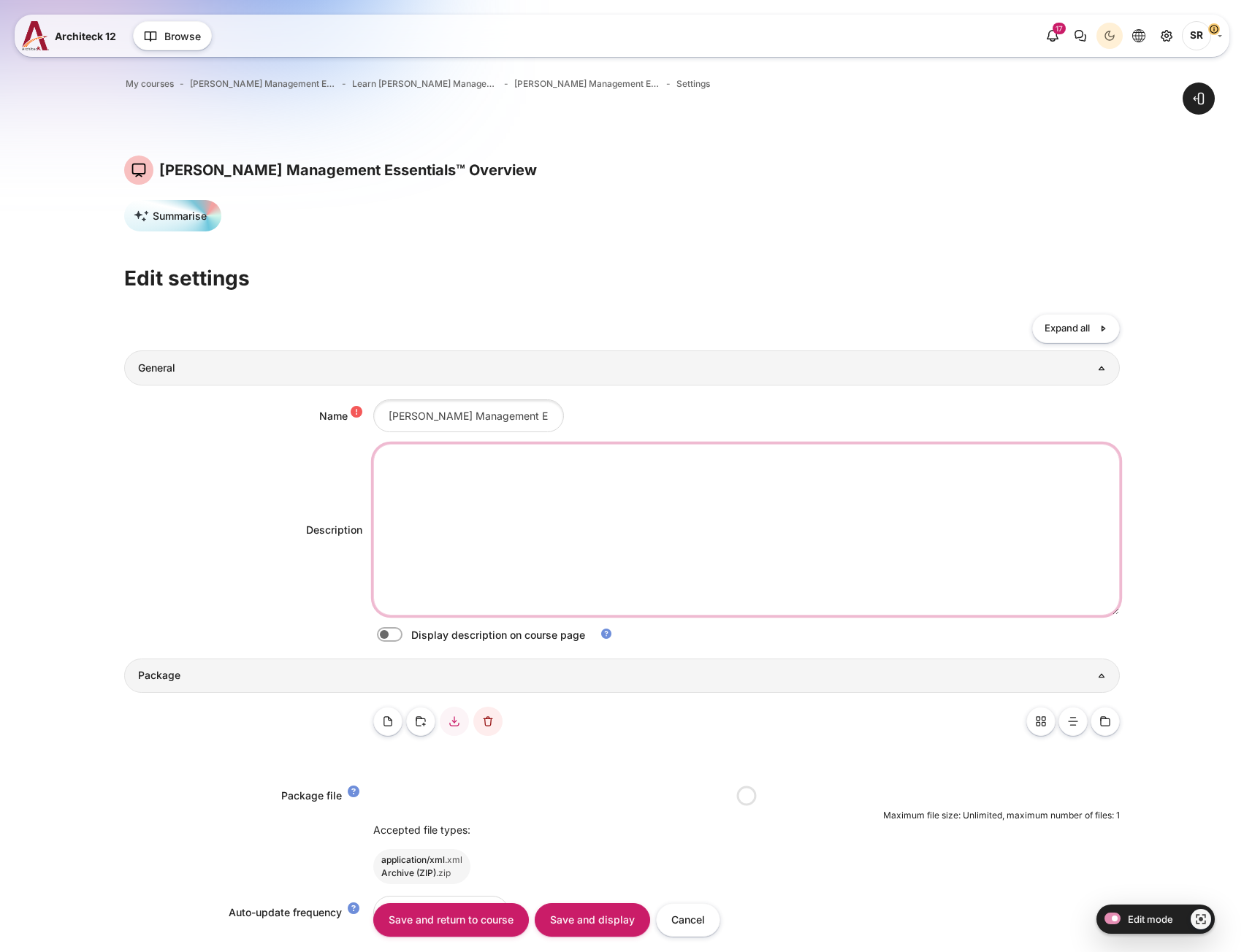
click at [427, 486] on textarea "Description" at bounding box center [746, 529] width 746 height 171
paste textarea "Complete this module to learn the Four Core Conversations effective managers ha…"
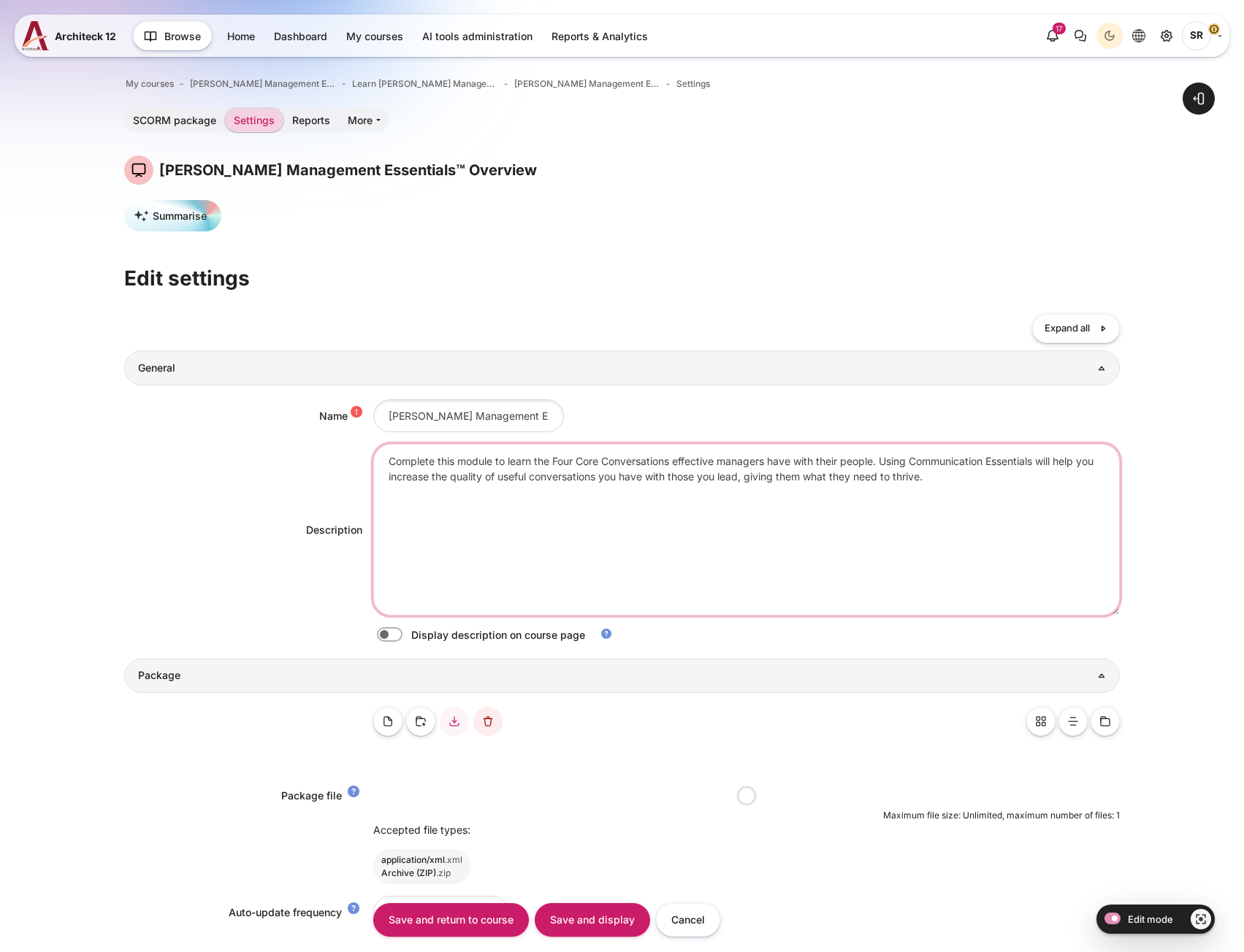
type textarea "Complete this module to learn the Four Core Conversations effective managers ha…"
click at [409, 641] on label "Content" at bounding box center [410, 635] width 3 height 16
click at [403, 641] on input "Content" at bounding box center [416, 636] width 25 height 15
checkbox input "true"
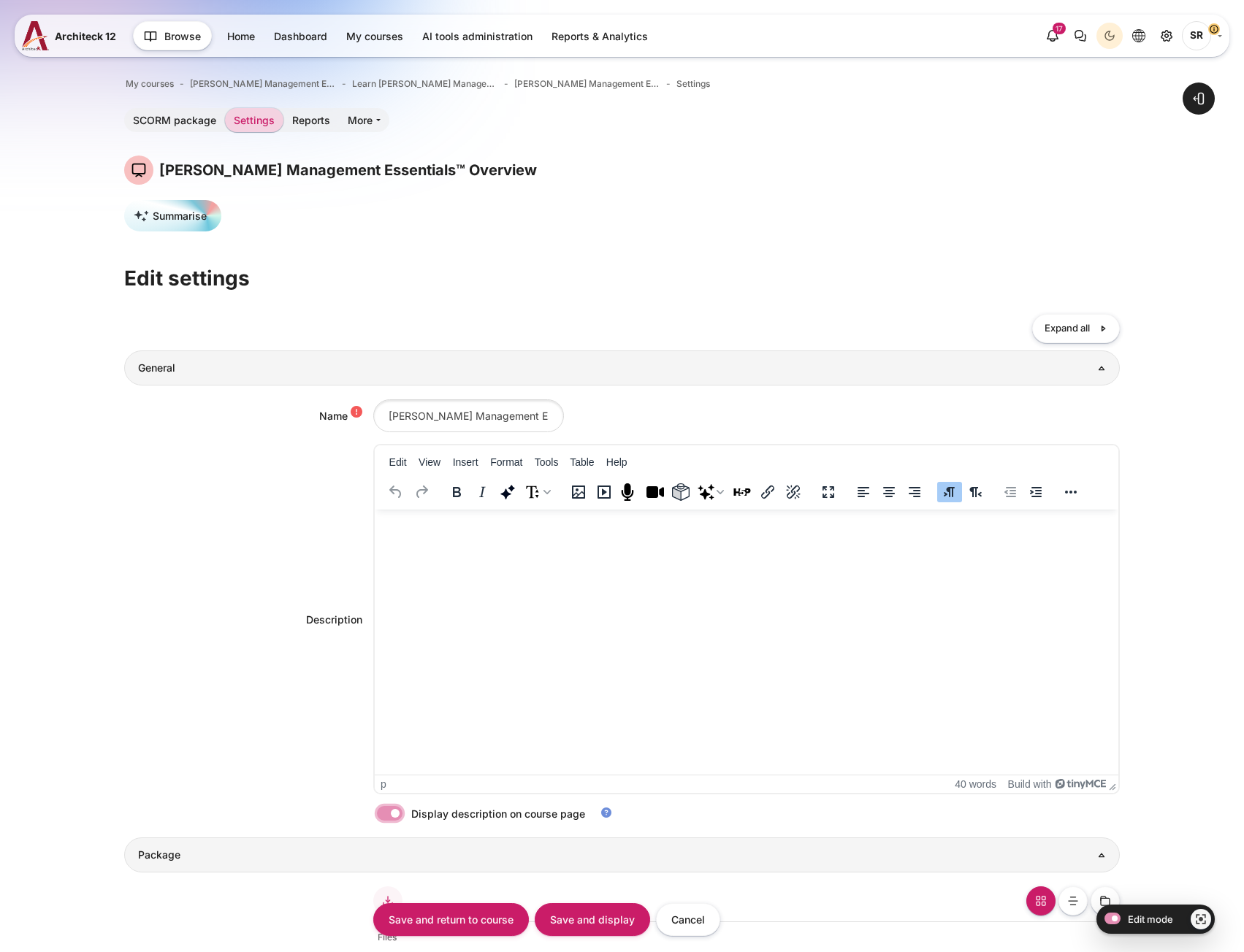
click at [421, 496] on icon "Redo" at bounding box center [421, 493] width 18 height 18
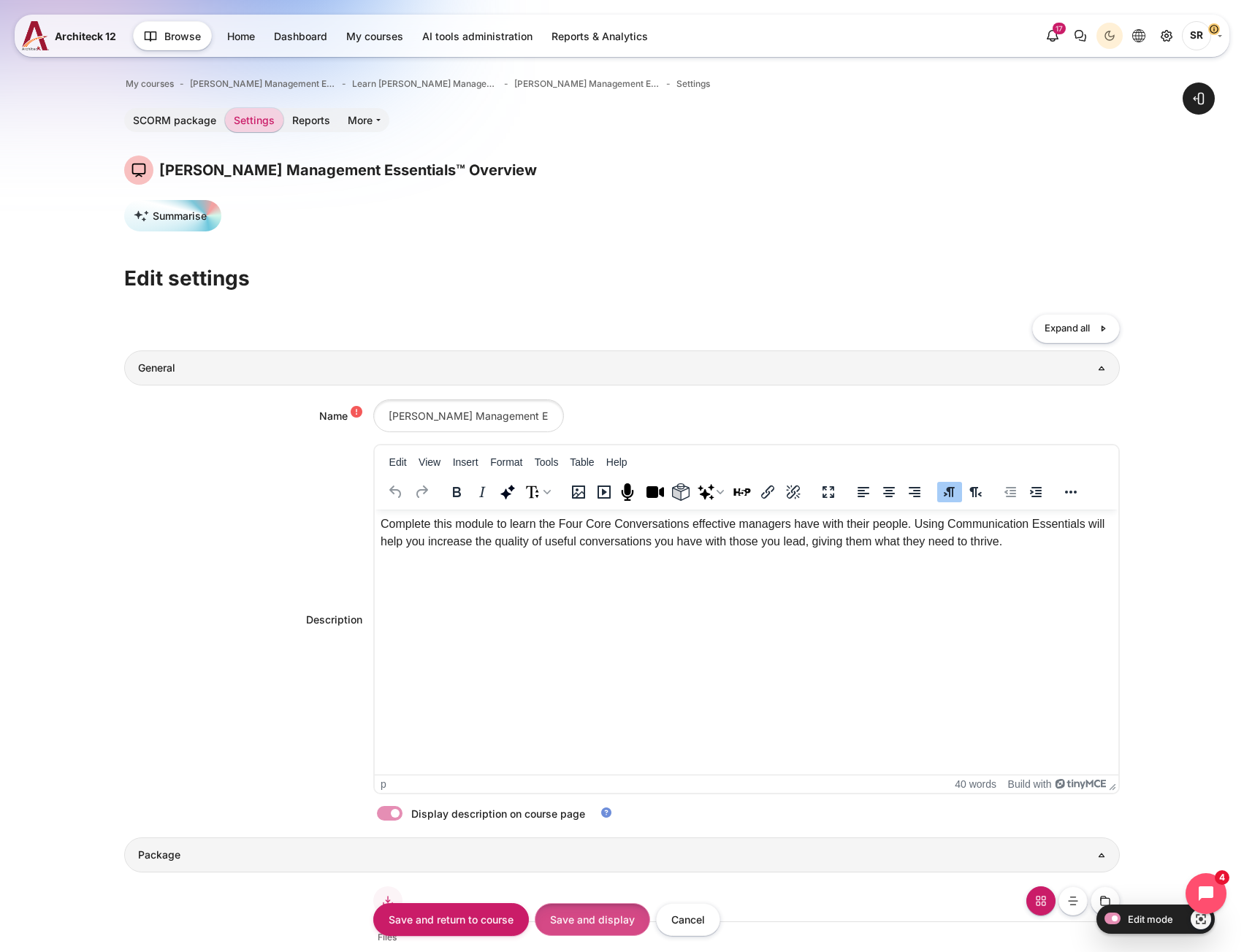
click at [569, 921] on input "Save and display" at bounding box center [592, 920] width 115 height 33
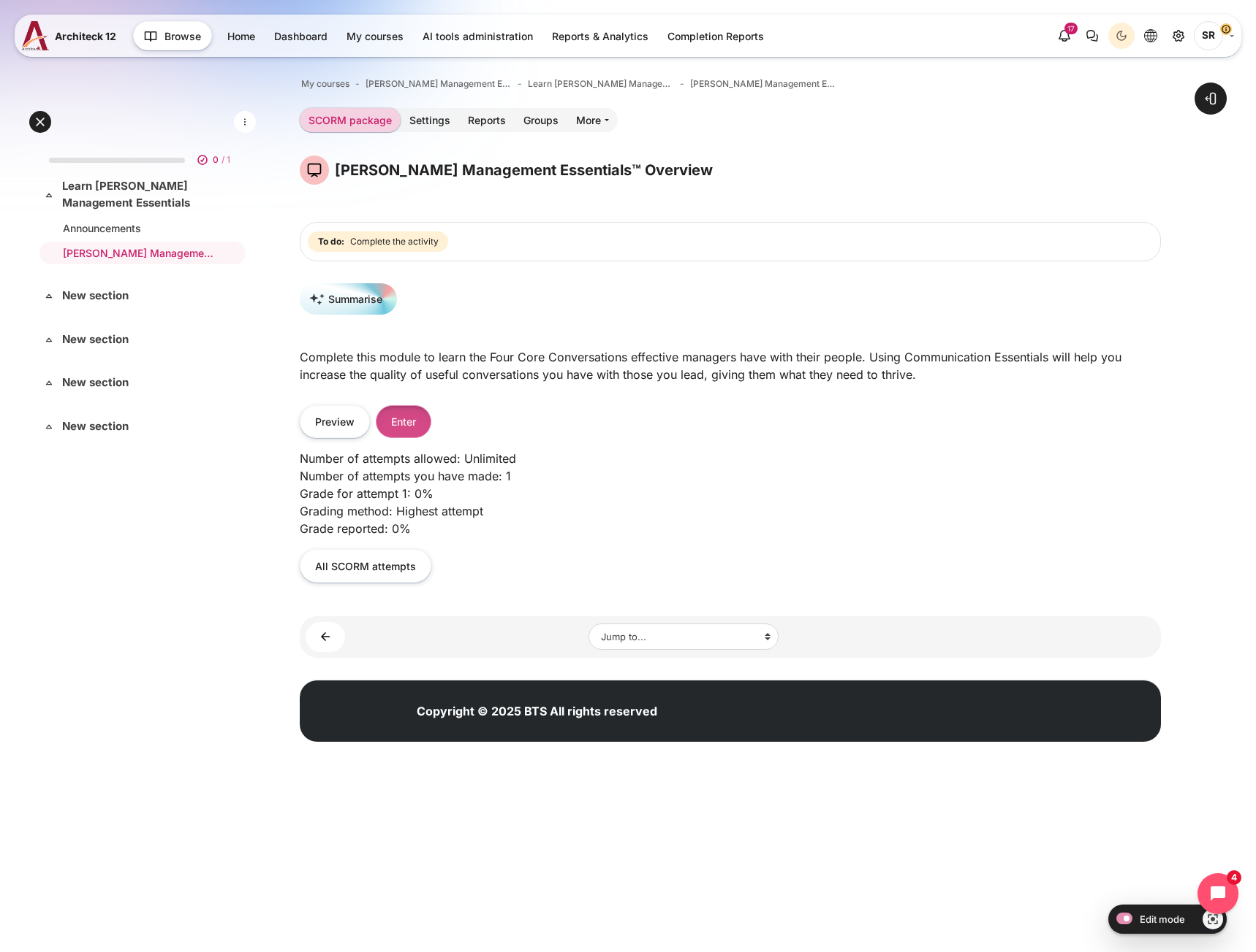
click at [410, 423] on button "Enter" at bounding box center [403, 422] width 56 height 33
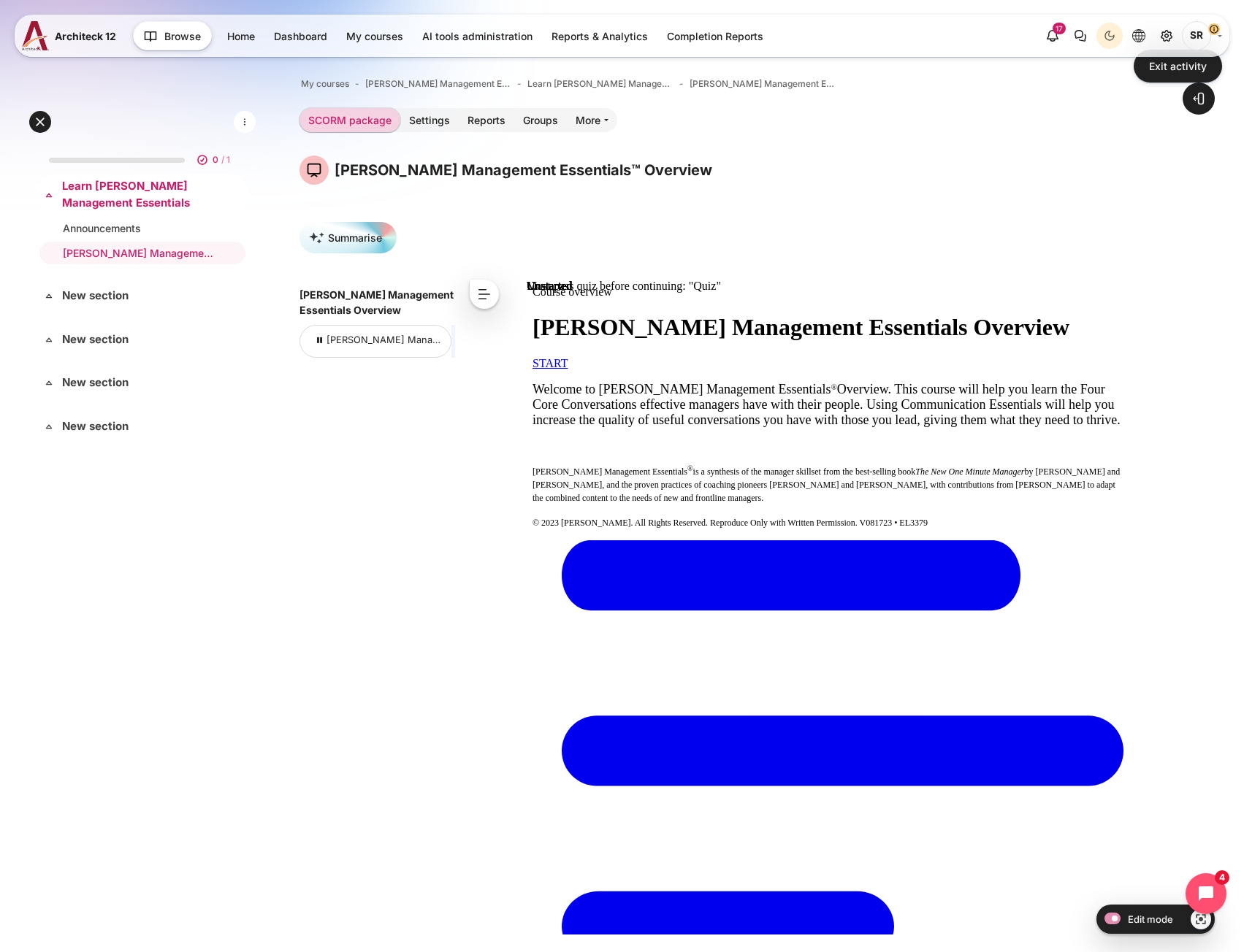
click at [140, 189] on link "Learn [PERSON_NAME] Management Essentials" at bounding box center [141, 195] width 158 height 33
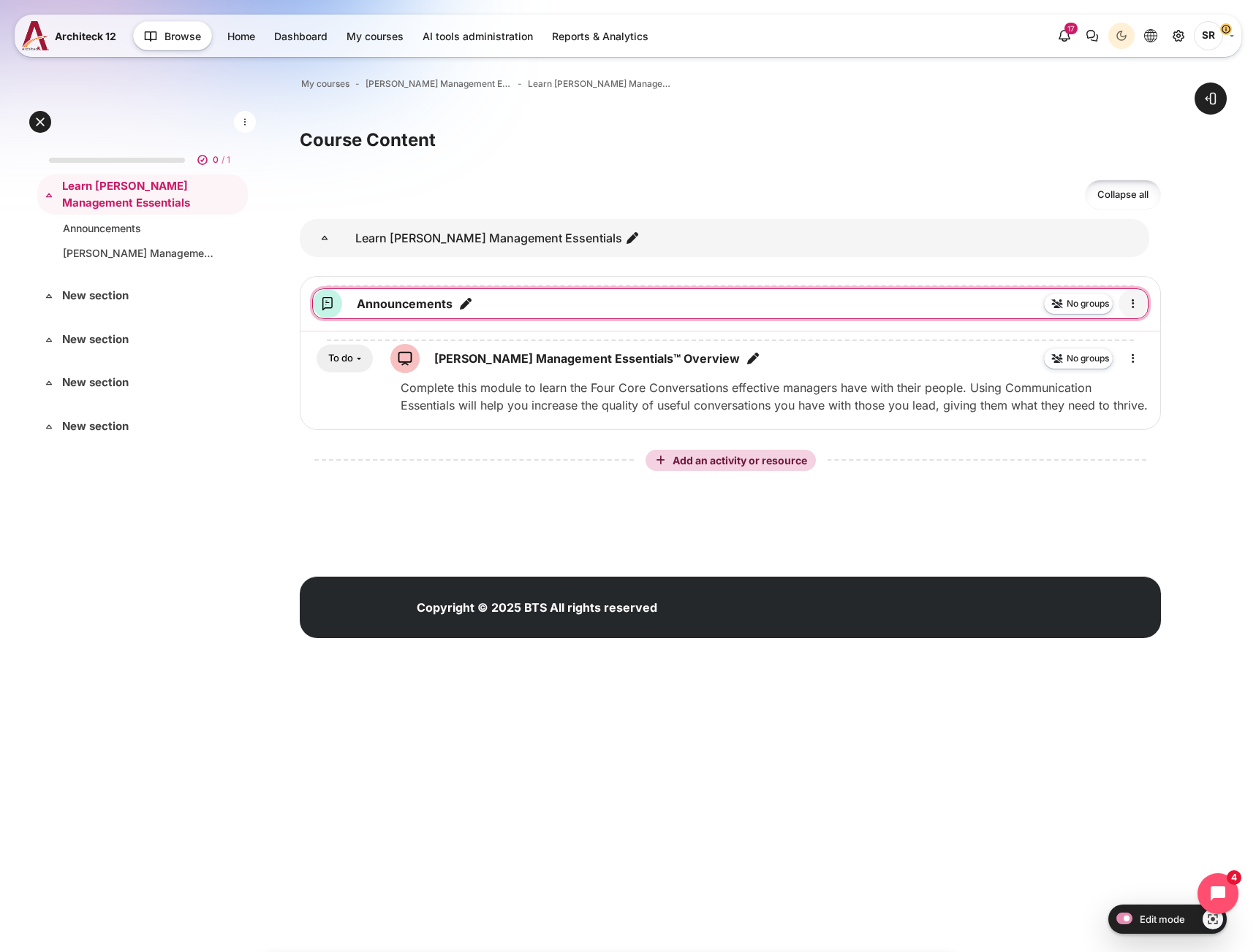
click at [1131, 310] on icon "Edit" at bounding box center [1133, 304] width 18 height 18
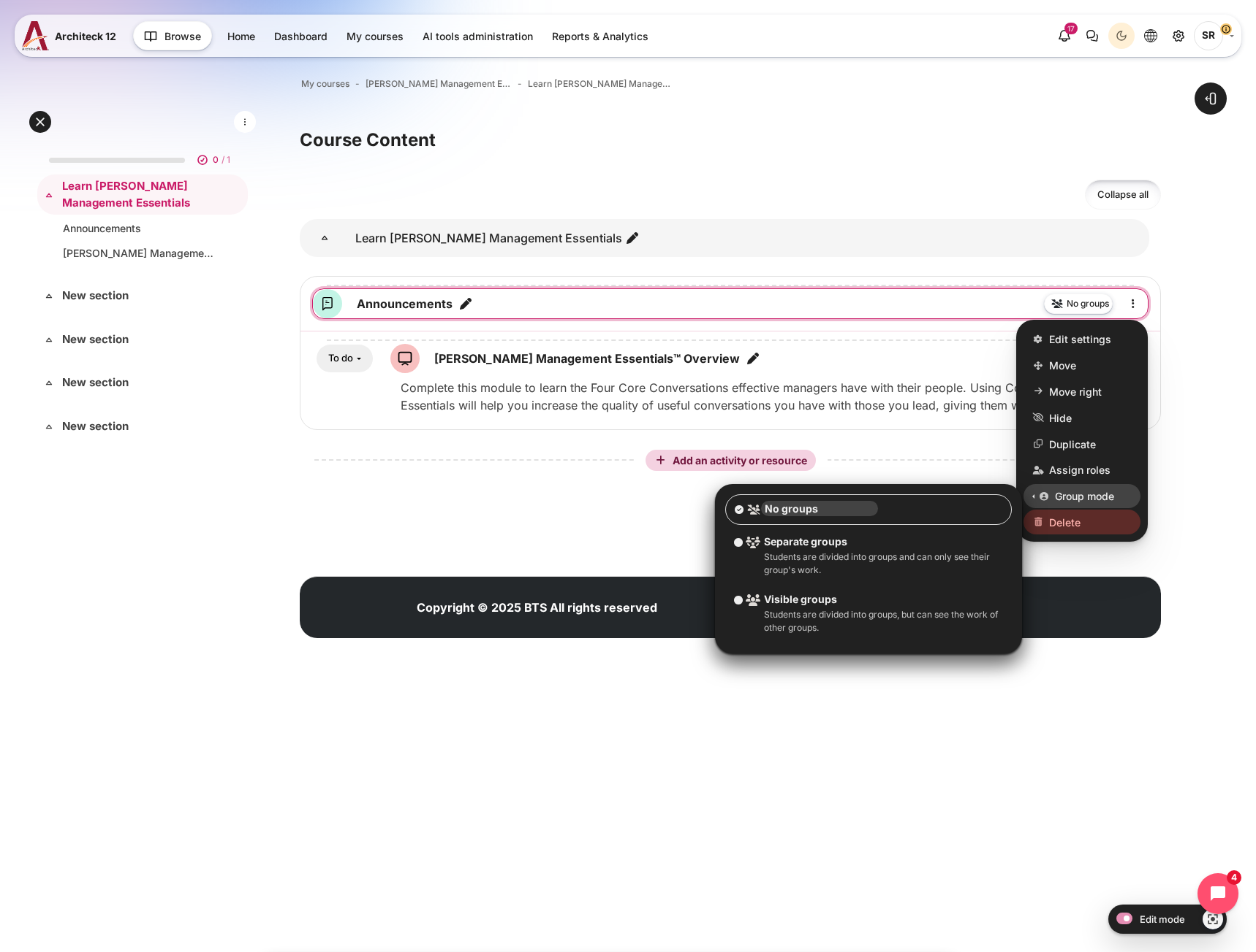
click at [1063, 519] on span "Delete" at bounding box center [1065, 523] width 31 height 16
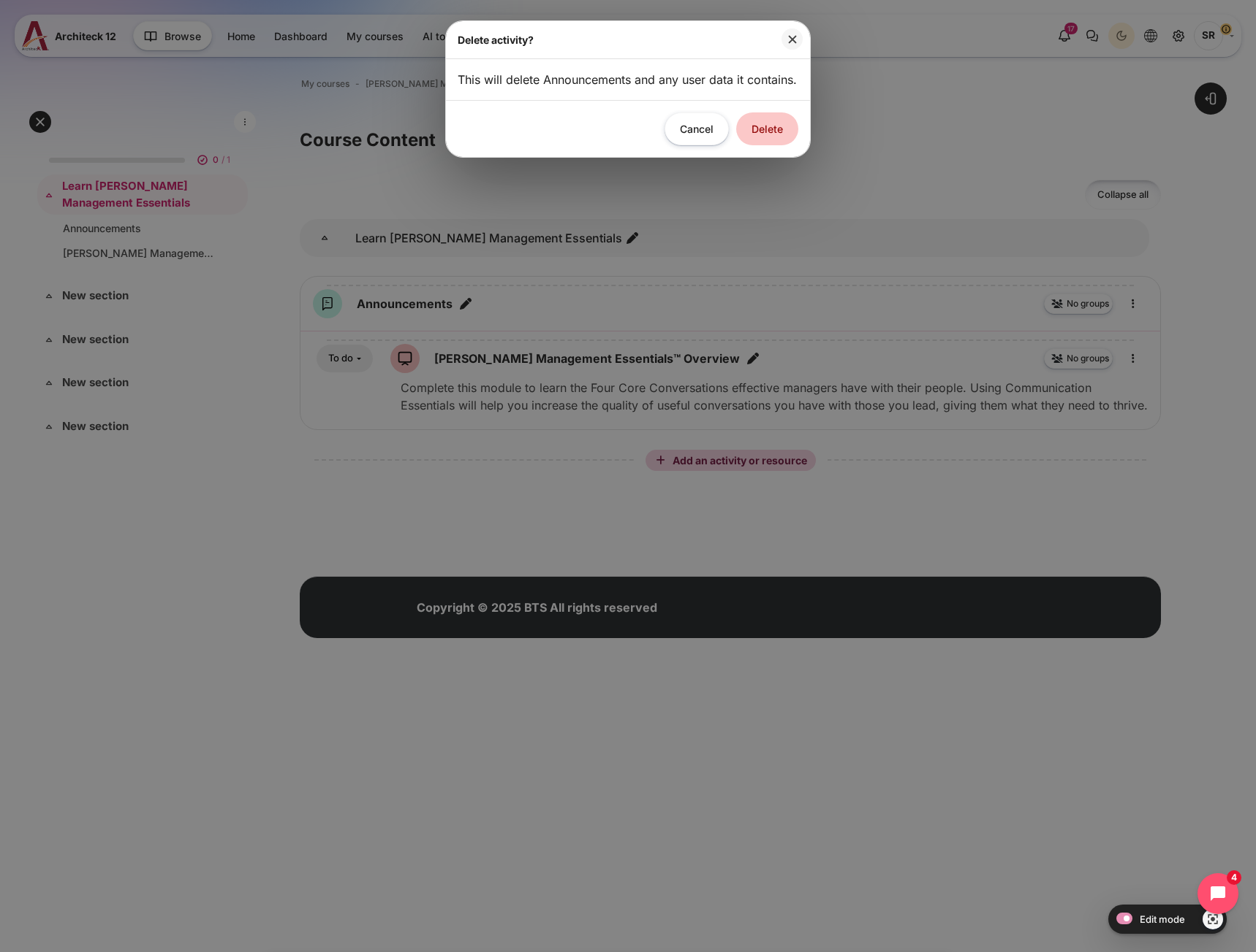
click at [764, 145] on button "Delete" at bounding box center [767, 129] width 62 height 33
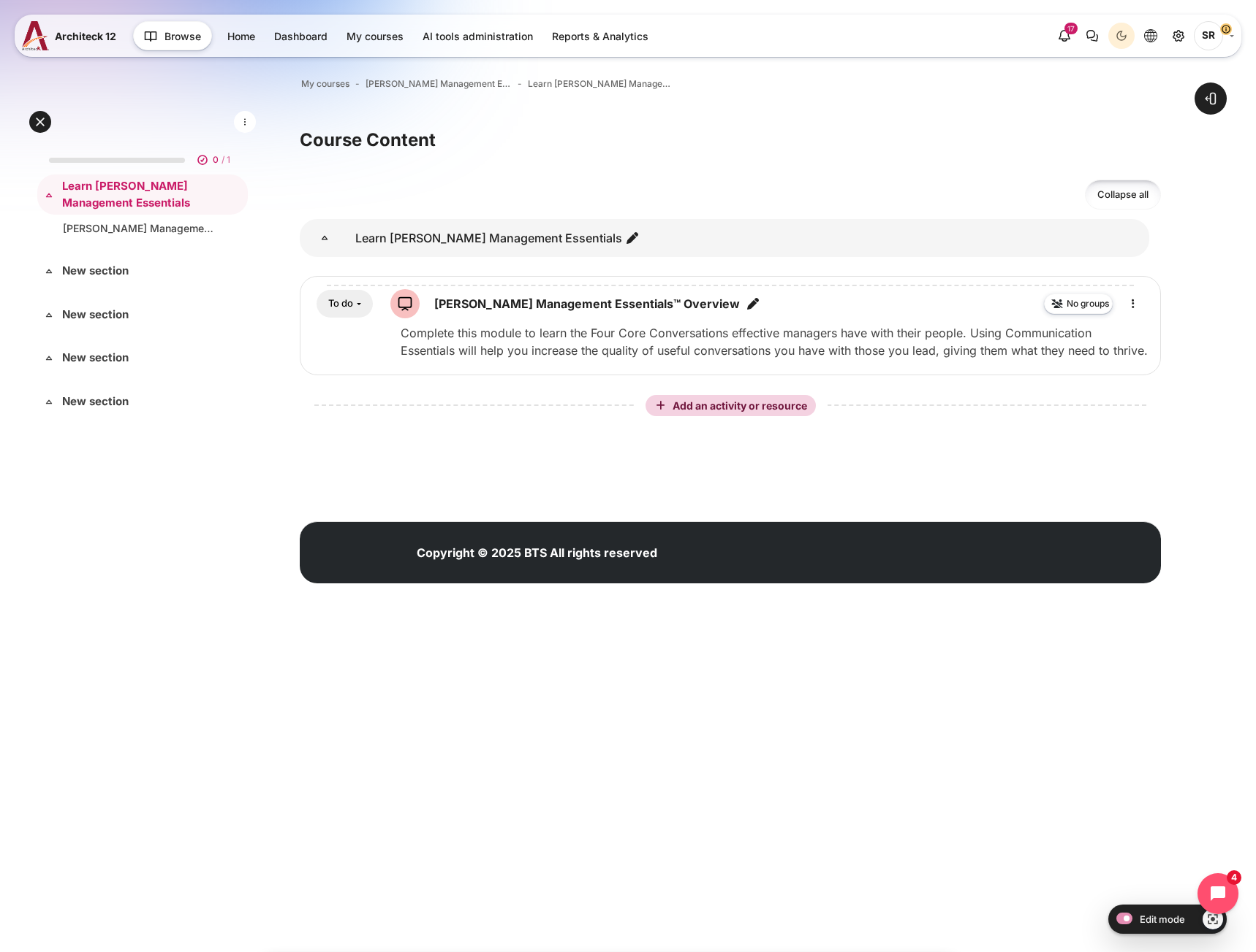
click at [142, 610] on div "0 / 1 Expand Collapse Learn Blanchard Management Essentials Highlighted" at bounding box center [142, 484] width 211 height 691
click at [112, 268] on link "New section" at bounding box center [142, 271] width 158 height 17
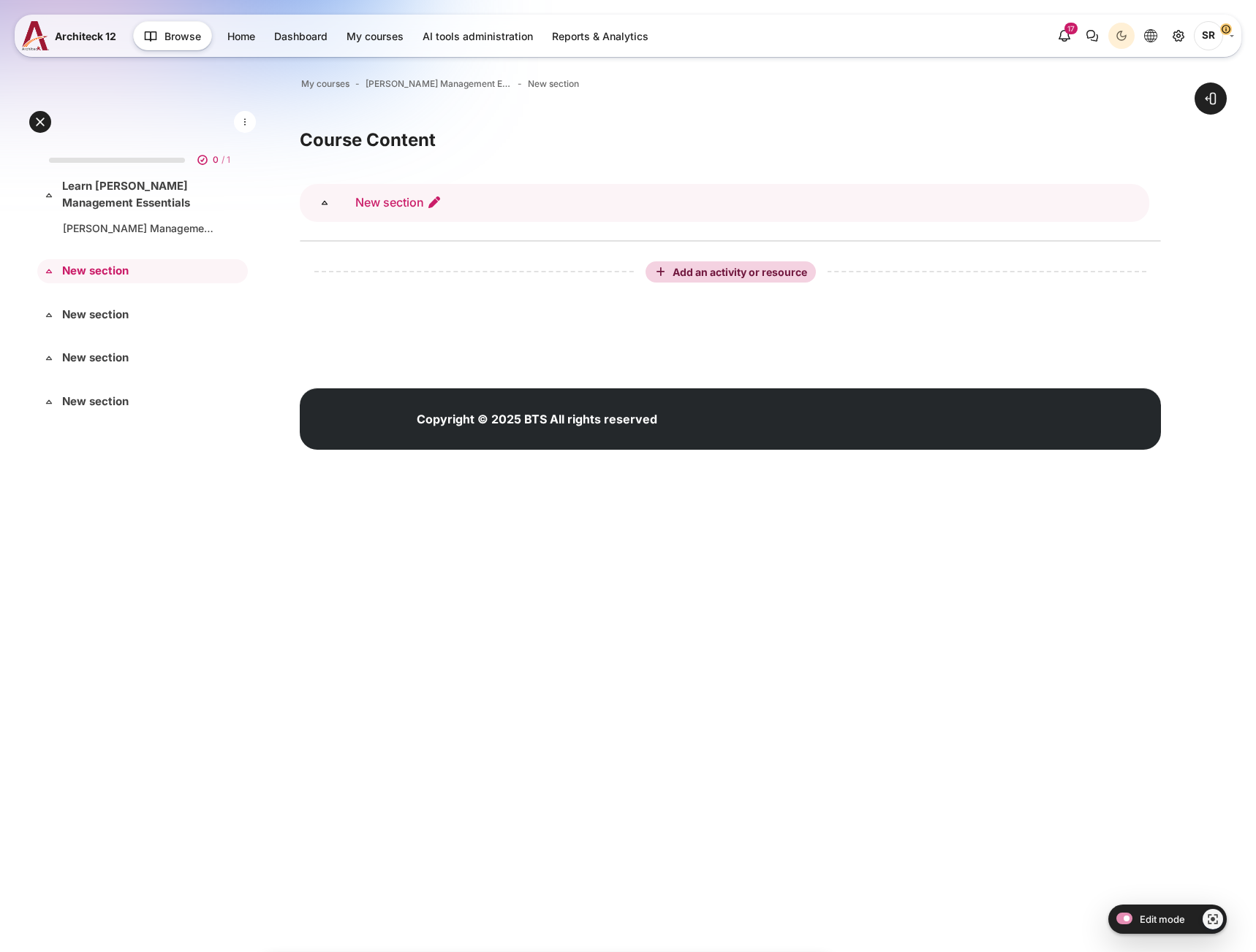
click at [430, 200] on icon "Edit section name" at bounding box center [433, 202] width 15 height 15
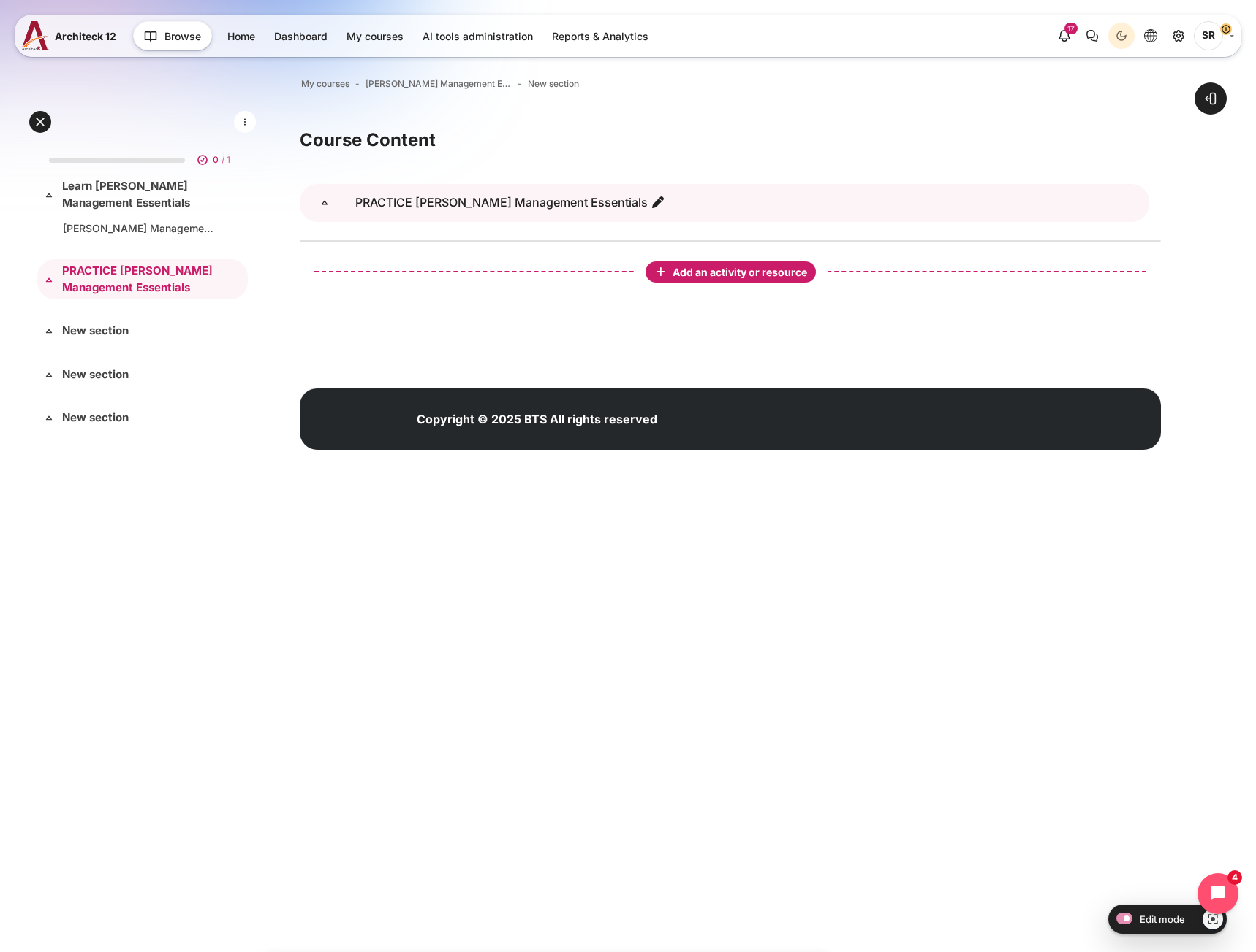
click at [763, 277] on span "Add an activity or resource" at bounding box center [741, 272] width 138 height 13
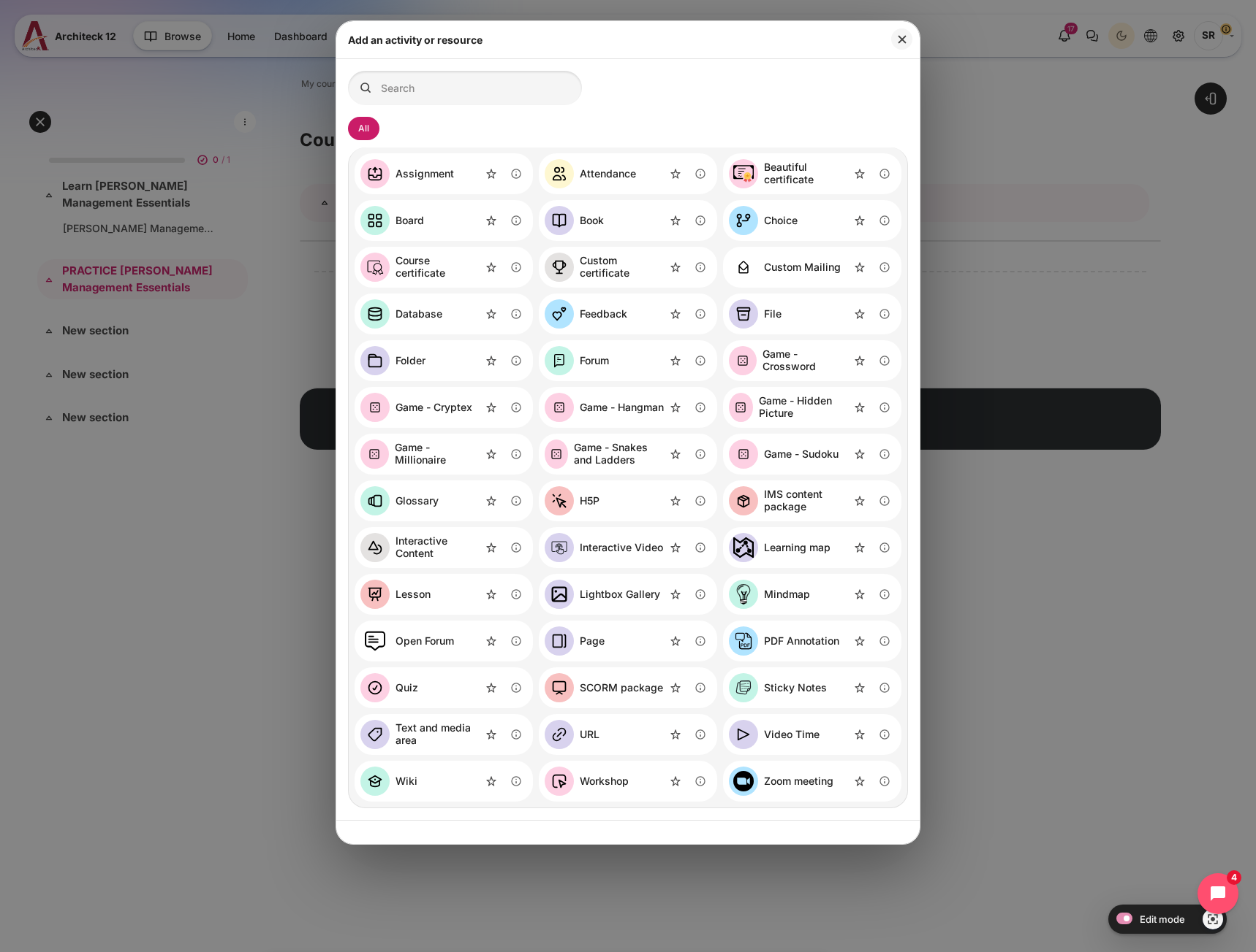
click at [442, 364] on div "Folder" at bounding box center [443, 361] width 179 height 41
click at [409, 361] on div "Folder" at bounding box center [410, 361] width 30 height 13
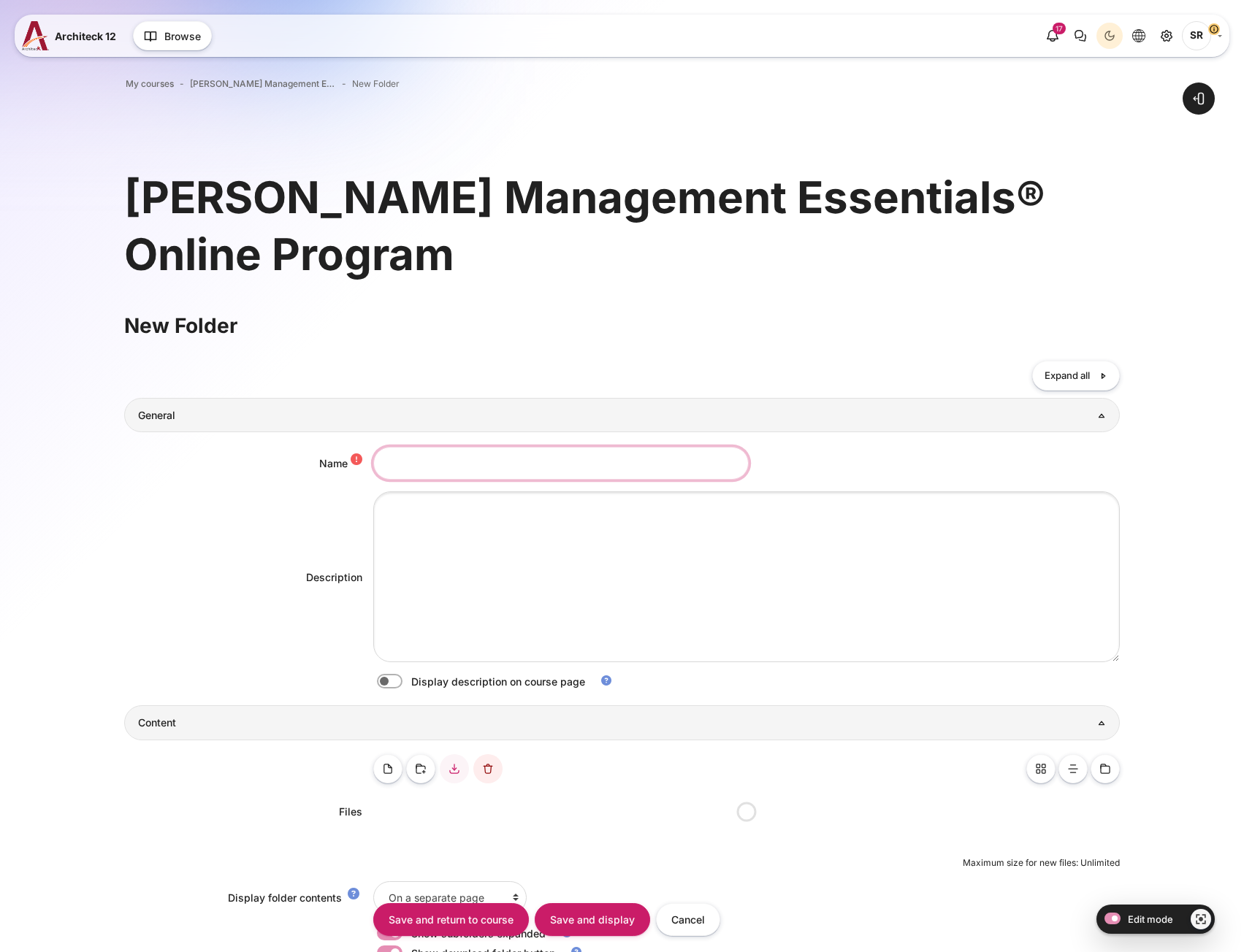
click at [432, 468] on input "Name" at bounding box center [561, 463] width 376 height 33
paste input "Session Materials"
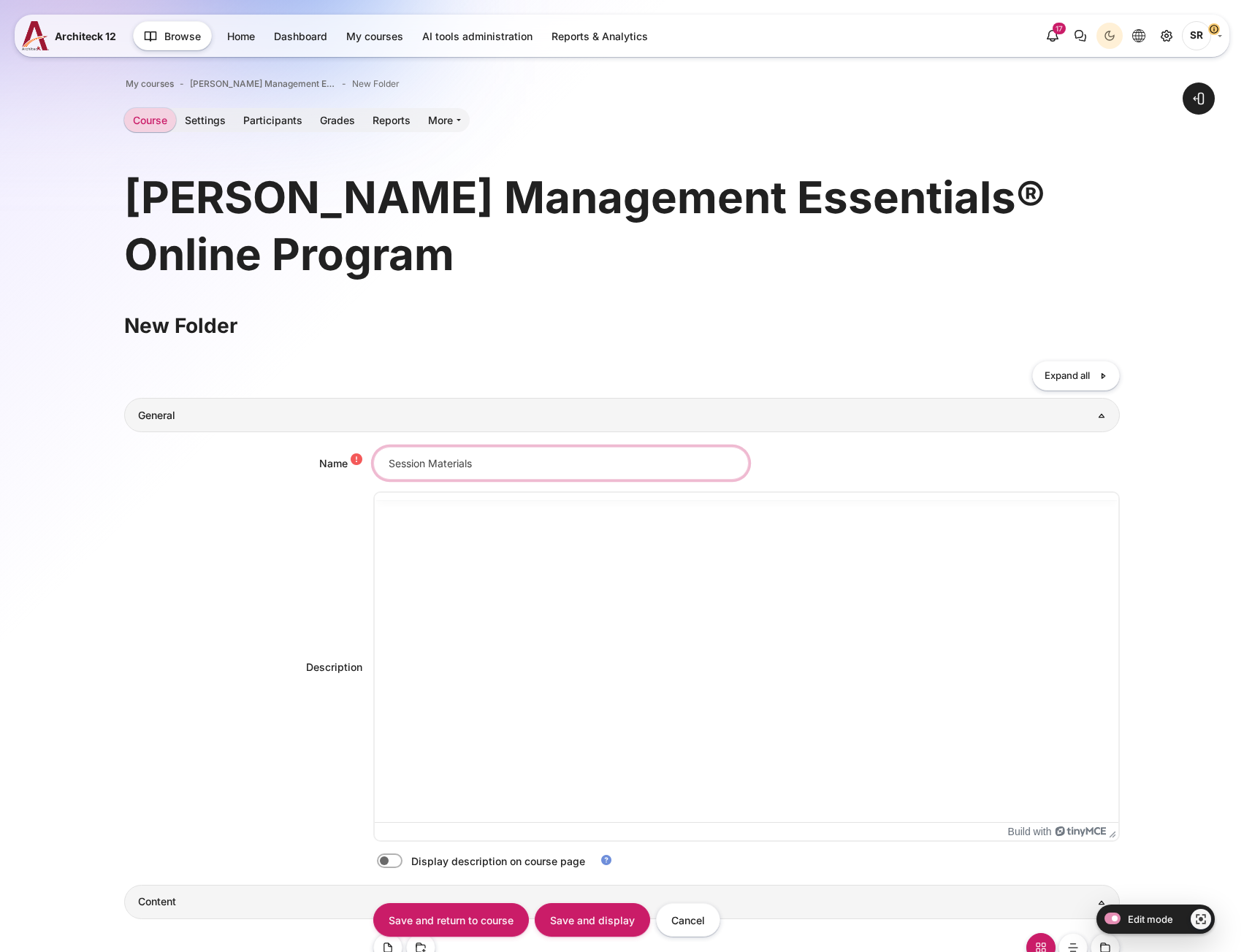
type input "Session Materials"
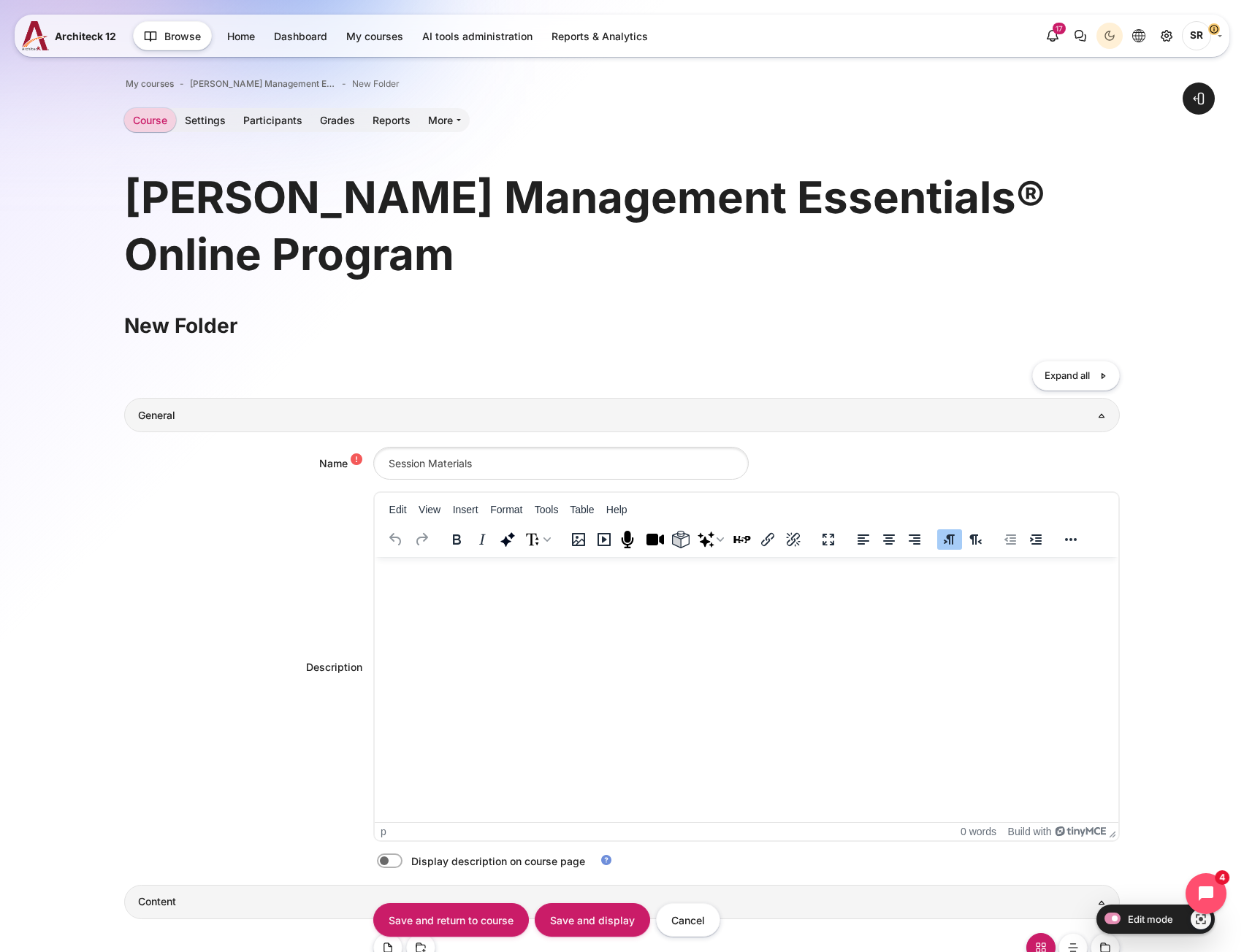
click at [485, 586] on html at bounding box center [745, 572] width 743 height 29
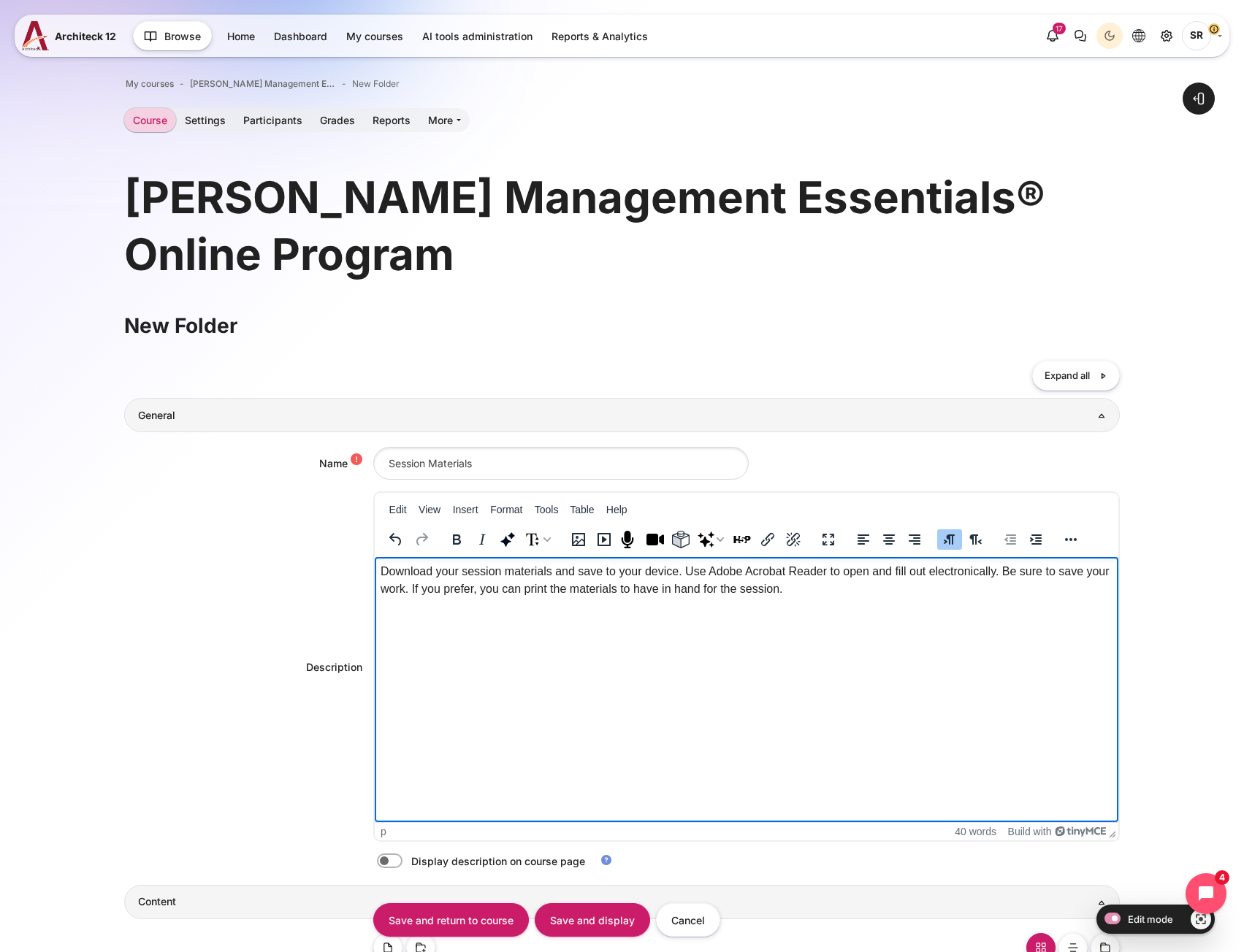
click at [409, 868] on label "Content" at bounding box center [410, 861] width 3 height 16
click at [403, 868] on input "Content" at bounding box center [416, 863] width 25 height 15
checkbox input "true"
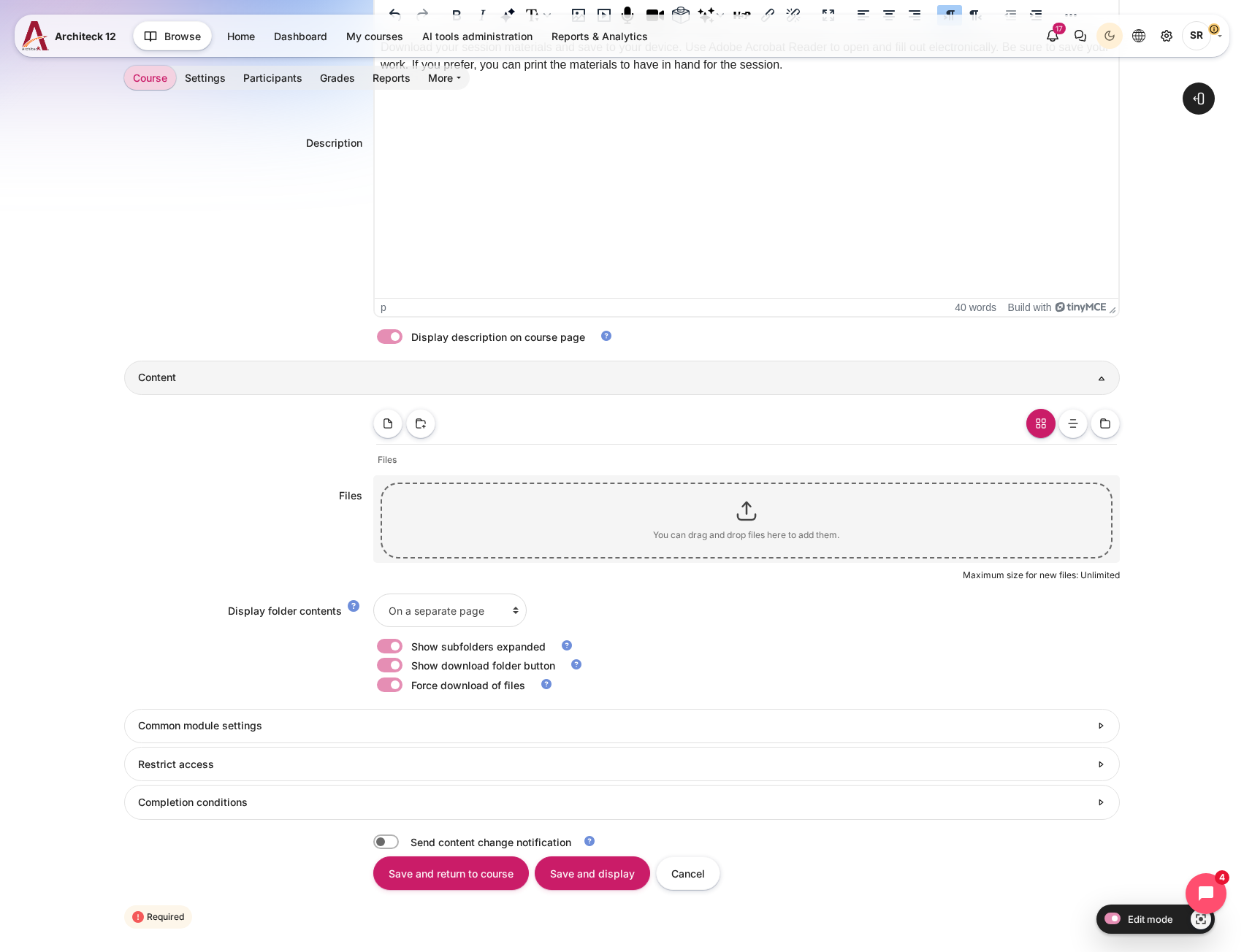
scroll to position [409, 0]
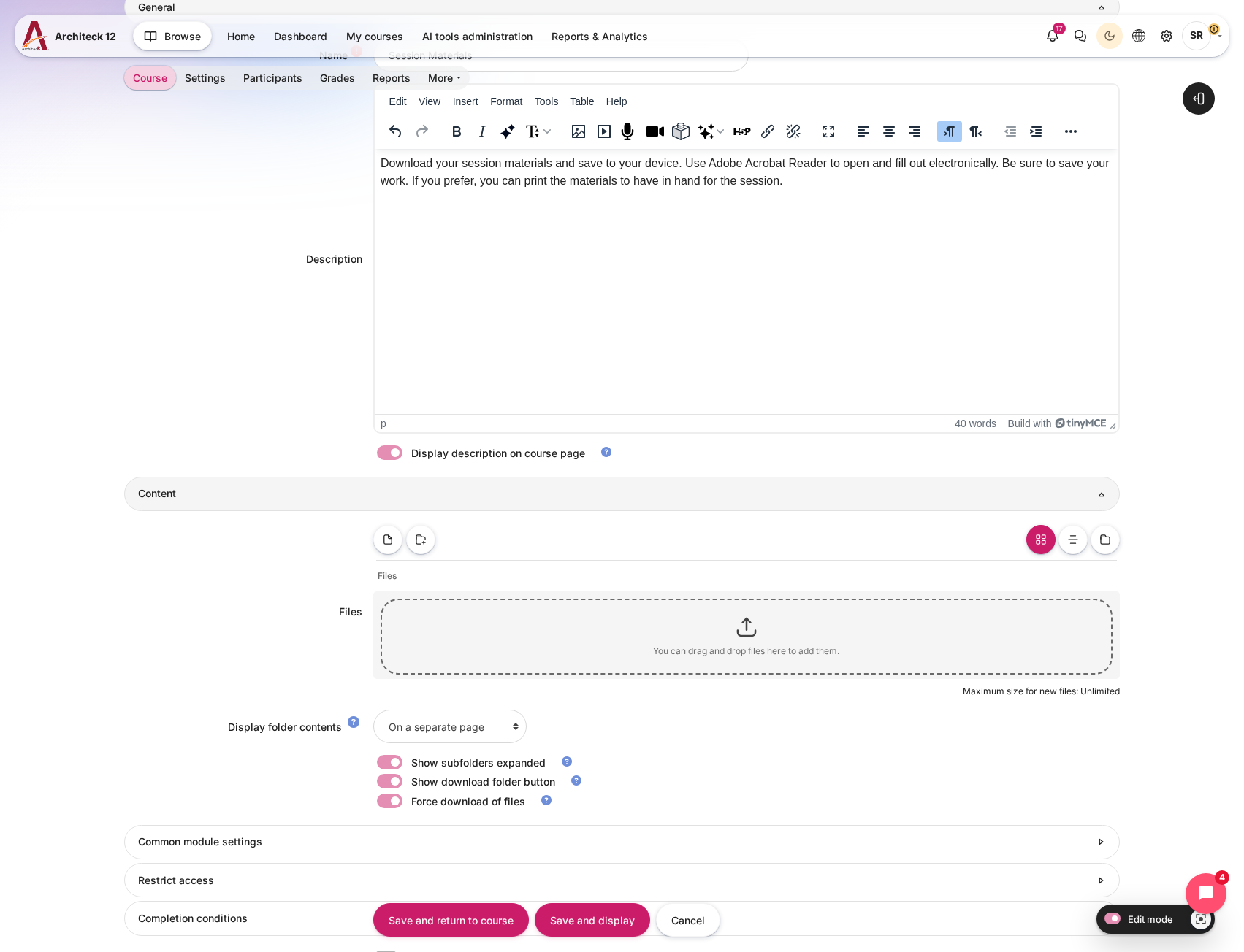
drag, startPoint x: 641, startPoint y: 255, endPoint x: 653, endPoint y: 255, distance: 12.0
click at [641, 196] on html "Download your session materials and save to your device. Use Adobe Acrobat Read…" at bounding box center [745, 173] width 743 height 47
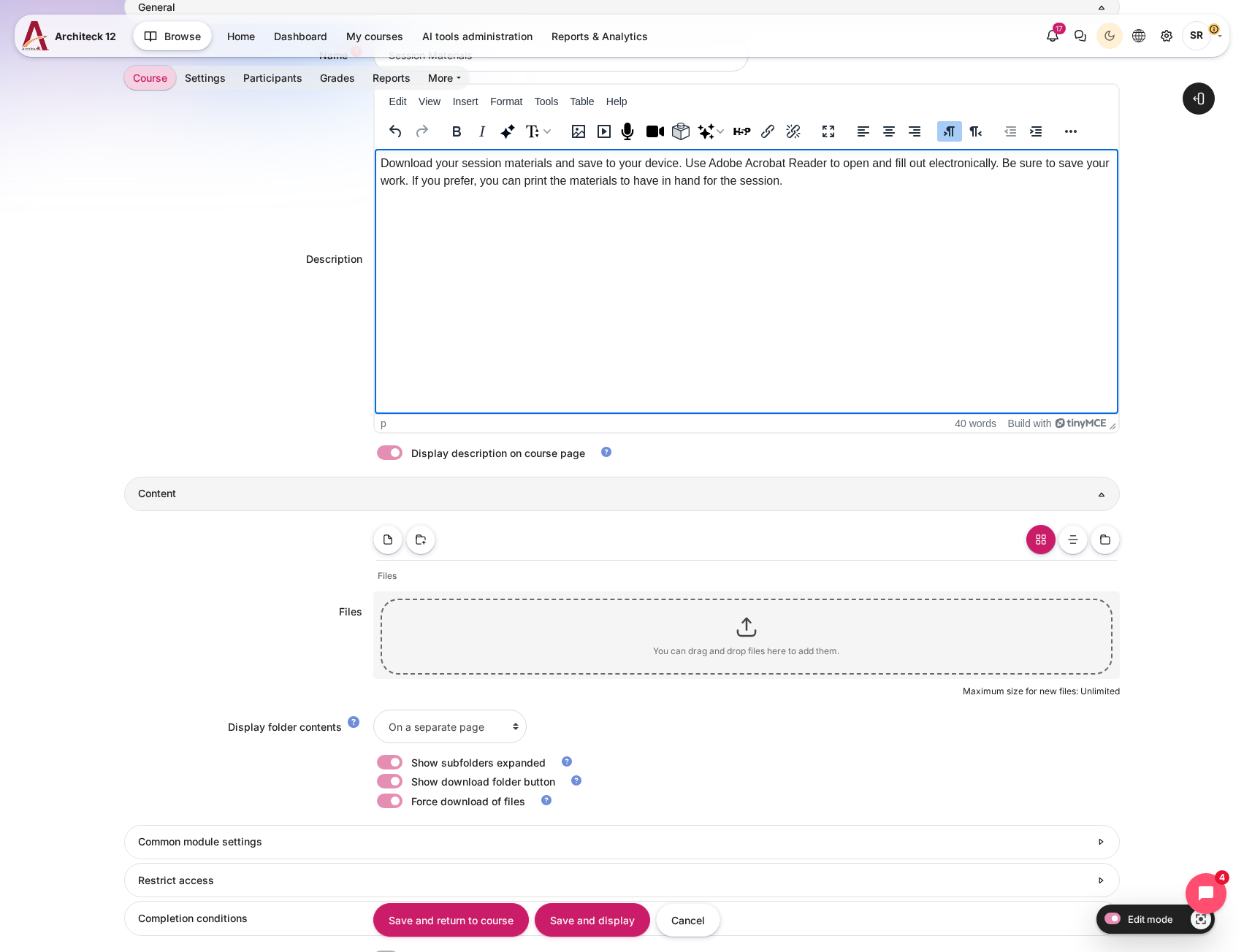
click at [838, 184] on p "Download your session materials and save to your device. Use Adobe Acrobat Read…" at bounding box center [745, 173] width 732 height 35
click at [503, 214] on p "Rich text area. Press ALT-0 for help." at bounding box center [745, 211] width 732 height 18
paste body "Rich text area. Press ALT-0 for help."
click at [589, 217] on p "[PERSON_NAME] Management Essentials At a Glance Booklet" at bounding box center [745, 211] width 732 height 18
click at [703, 211] on p "Blanchard Management Essentials At a Glance Booklet" at bounding box center [745, 211] width 732 height 18
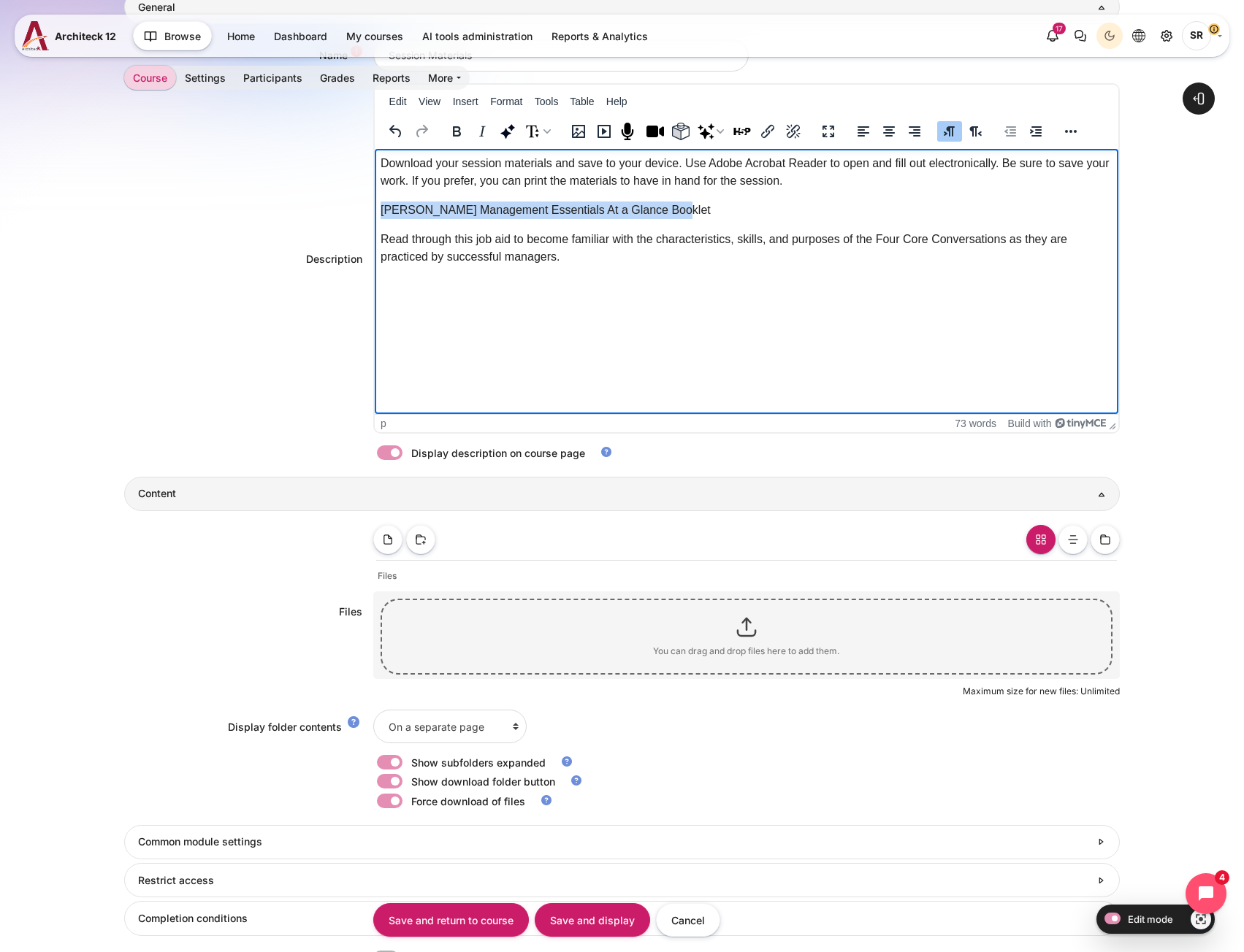
drag, startPoint x: 676, startPoint y: 210, endPoint x: 382, endPoint y: 215, distance: 294.0
click at [382, 215] on p "Blanchard Management Essentials At a Glance Booklet" at bounding box center [745, 211] width 732 height 18
click at [459, 133] on icon "Bold" at bounding box center [457, 132] width 8 height 10
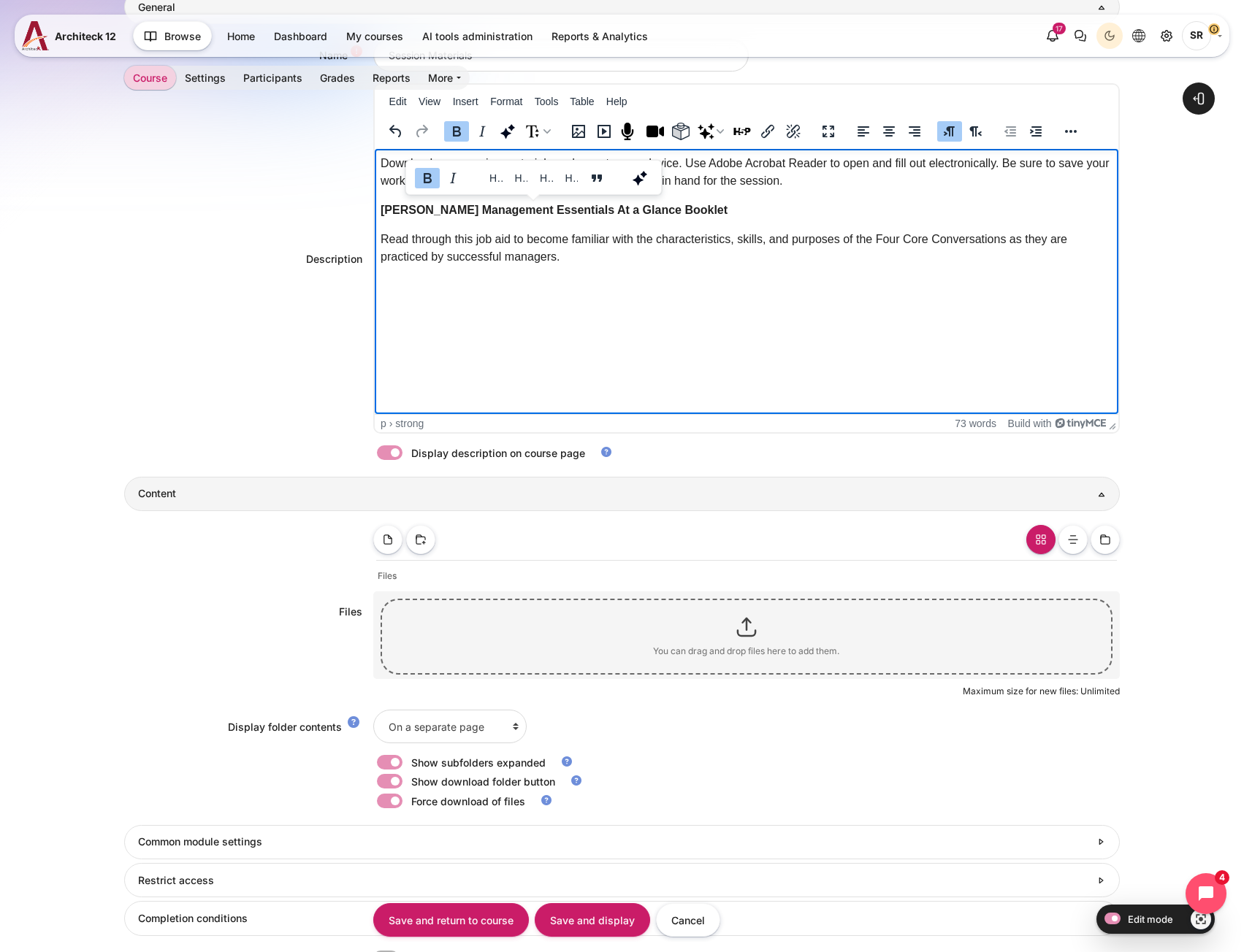
click at [522, 249] on p "Read through this job aid to become familiar with the characteristics, skills, …" at bounding box center [745, 249] width 732 height 35
click at [473, 296] on html "Download your session materials and save to your device. Use Adobe Acrobat Read…" at bounding box center [745, 228] width 743 height 158
drag, startPoint x: 572, startPoint y: 280, endPoint x: 375, endPoint y: 284, distance: 197.0
click at [375, 284] on html "Download your session materials and save to your device. Use Adobe Acrobat Read…" at bounding box center [745, 228] width 743 height 158
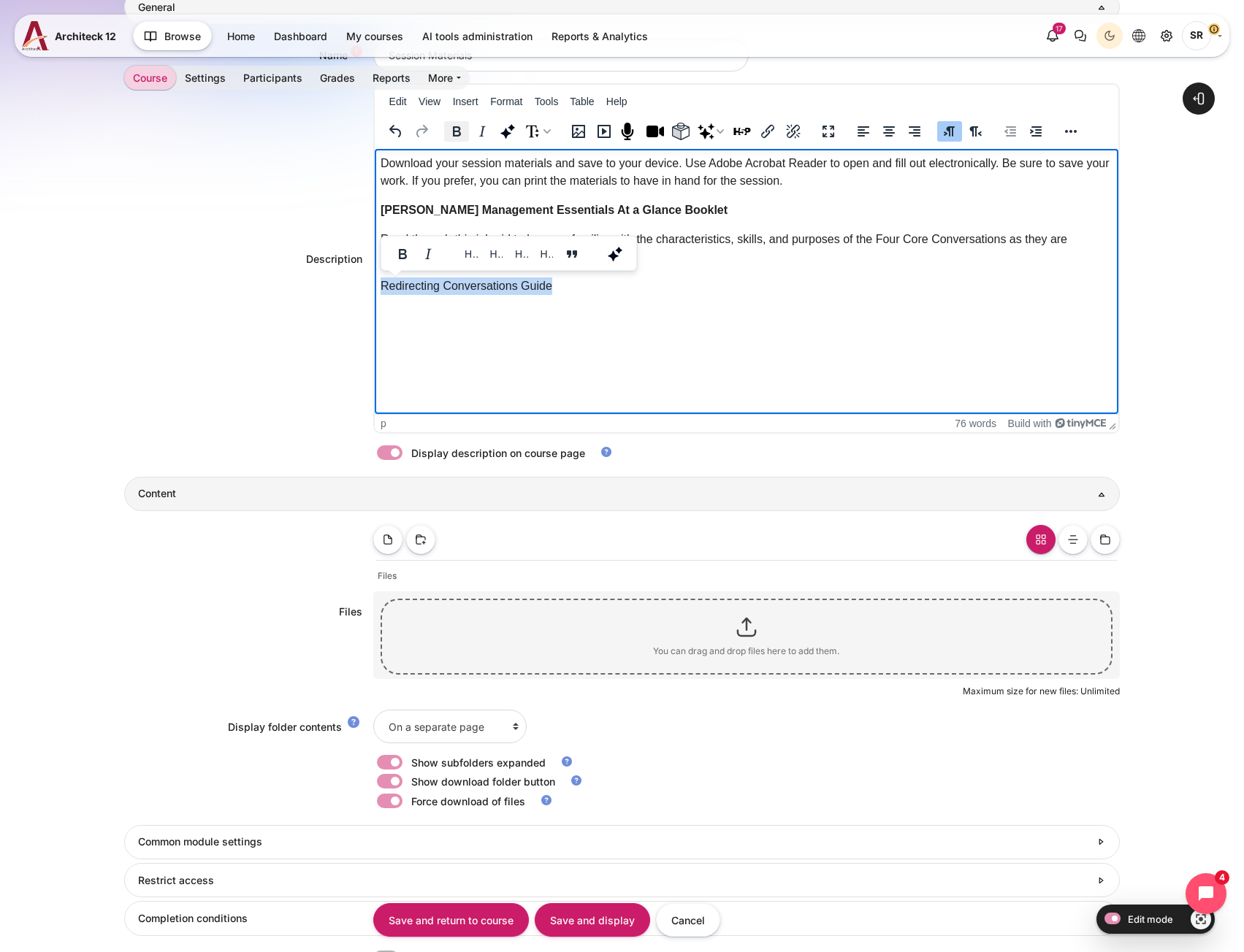
click at [461, 136] on icon "Bold" at bounding box center [457, 132] width 18 height 18
click at [580, 287] on p "Redirecting Conversations Guide" at bounding box center [745, 287] width 732 height 18
click at [445, 133] on button "Bold" at bounding box center [456, 131] width 24 height 20
click at [437, 316] on p "﻿" at bounding box center [745, 316] width 732 height 18
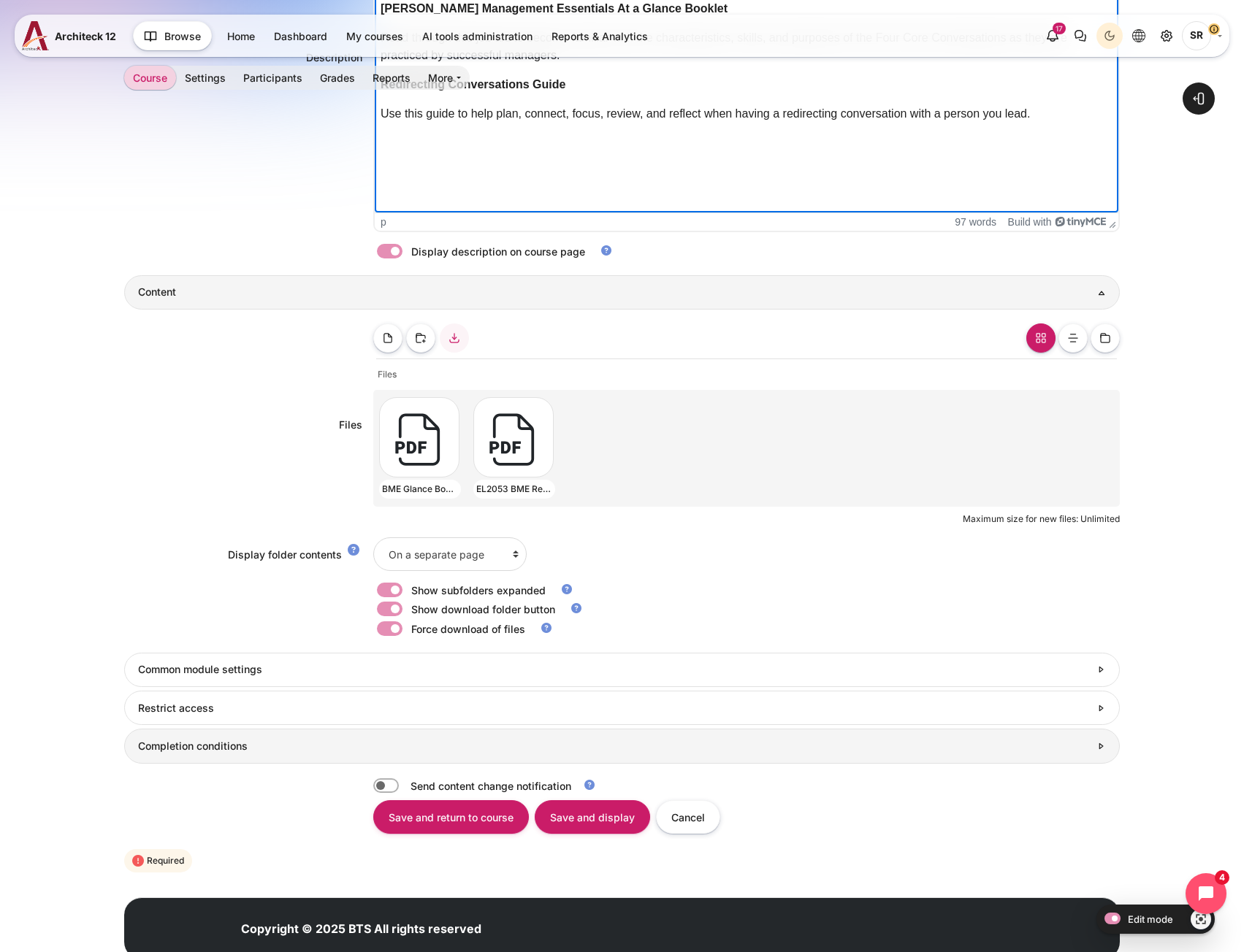
scroll to position [627, 0]
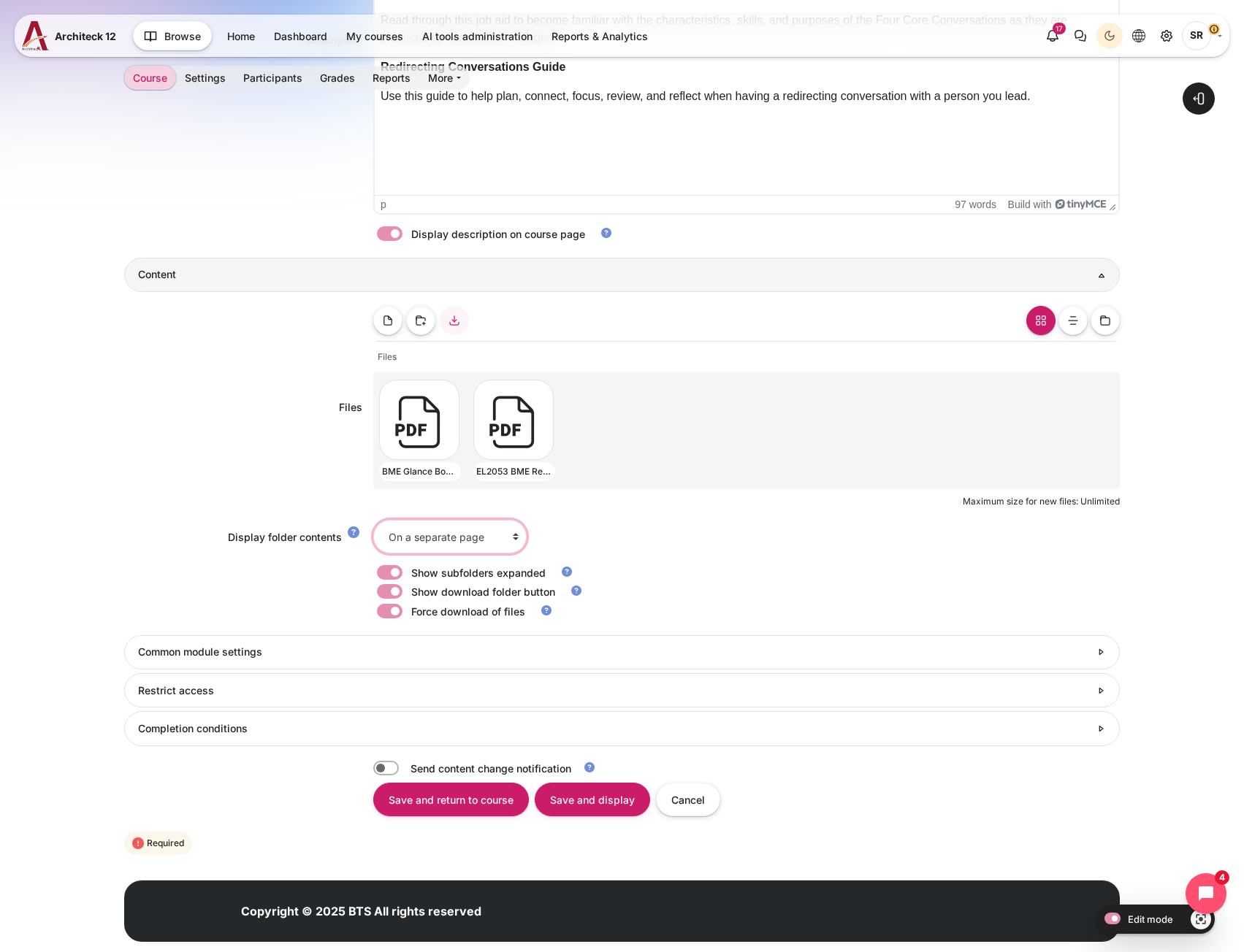
click at [500, 549] on select "On a separate page Inline on a course page" at bounding box center [450, 536] width 153 height 33
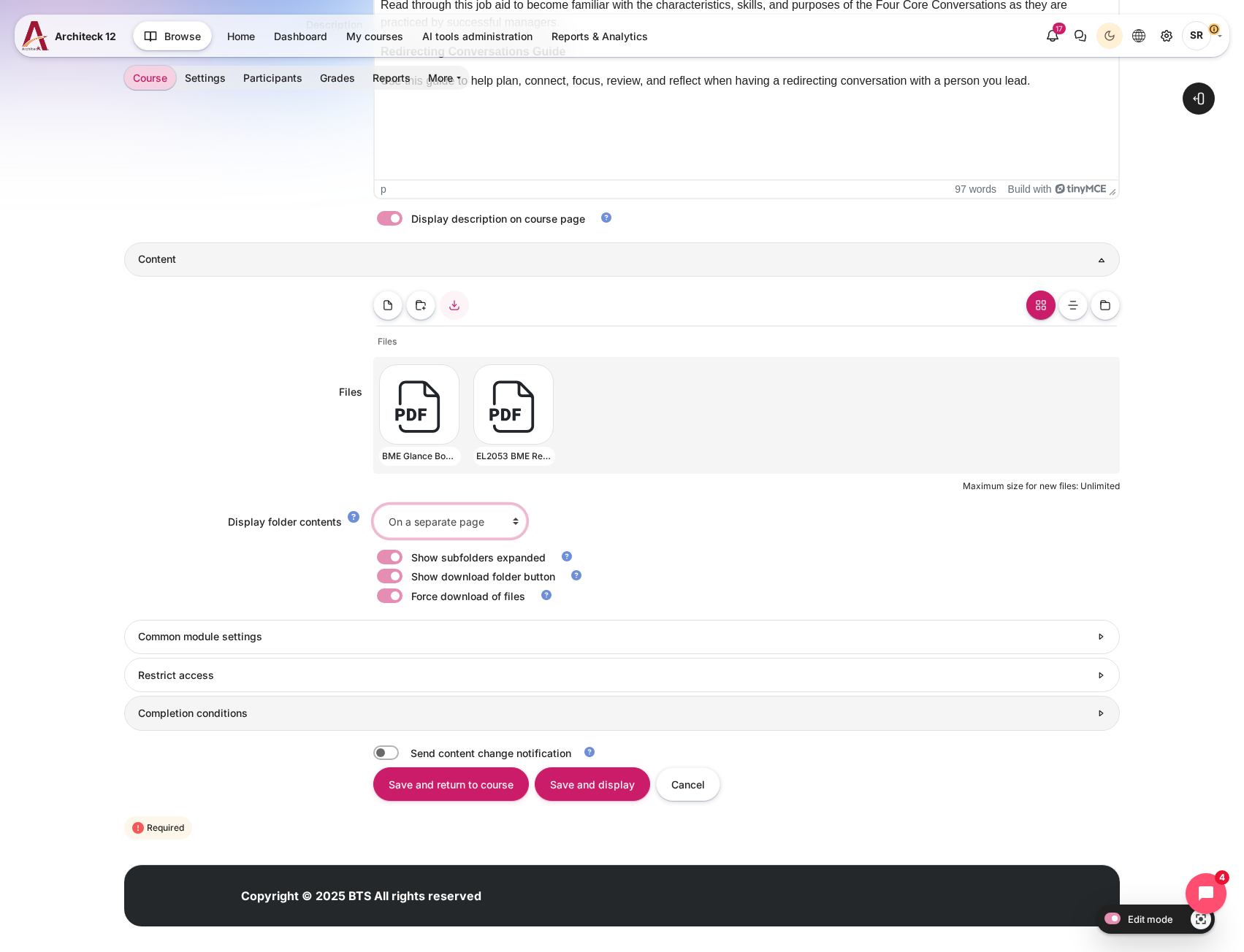
scroll to position [656, 0]
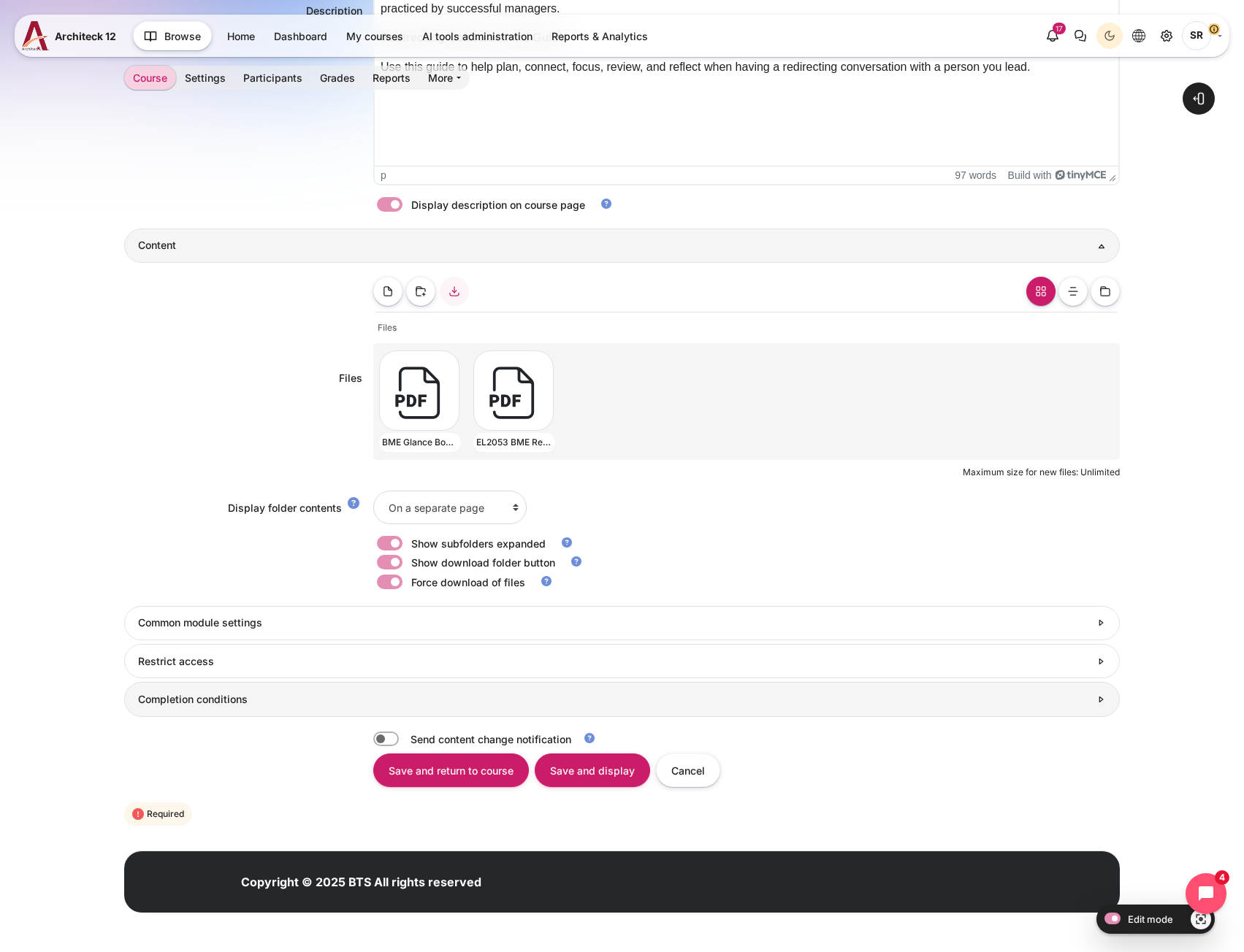
click at [329, 712] on link "Completion conditions" at bounding box center [622, 698] width 995 height 34
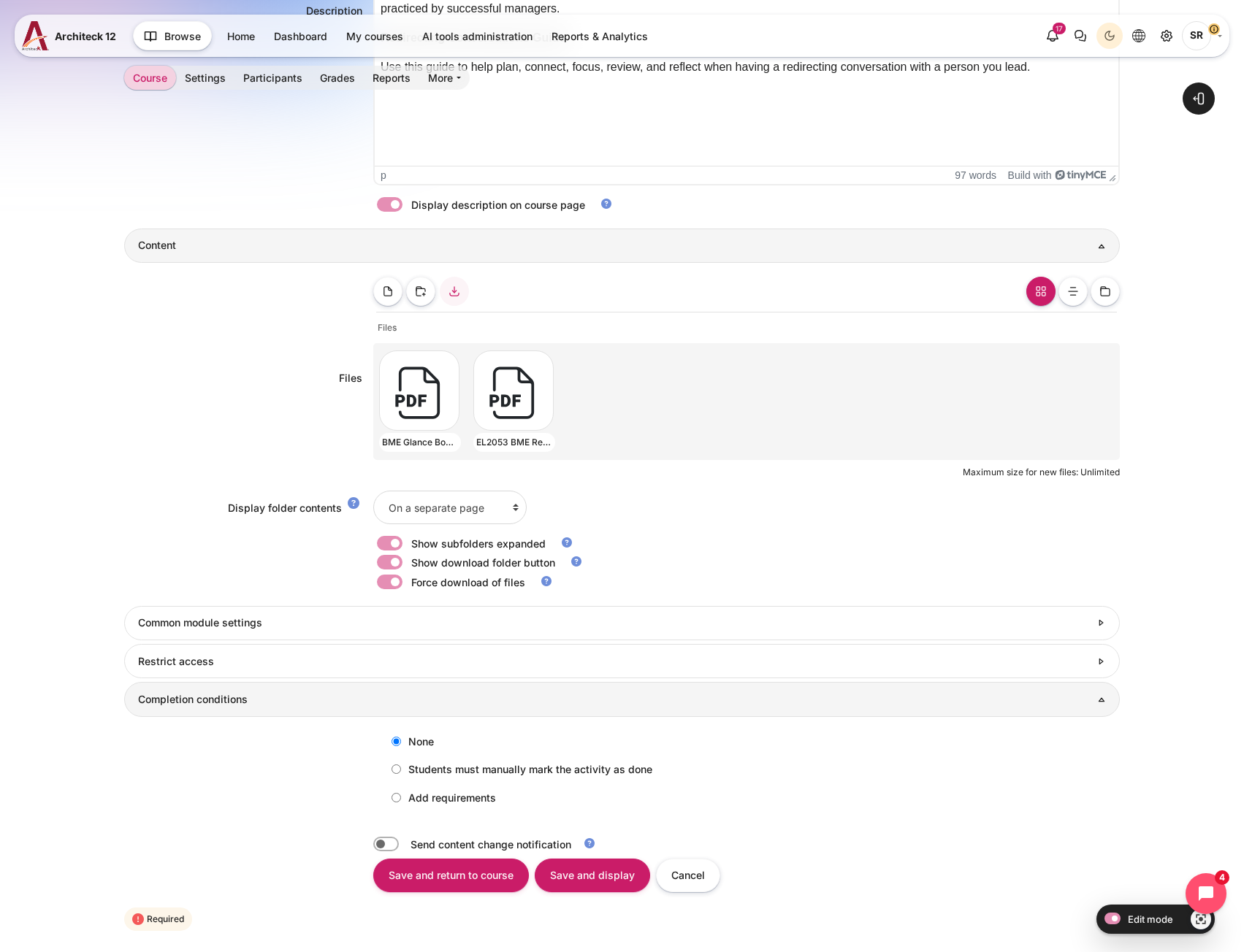
click at [442, 807] on label "Add requirements" at bounding box center [440, 798] width 112 height 24
click at [401, 803] on input "Add requirements" at bounding box center [396, 798] width 10 height 10
radio input "true"
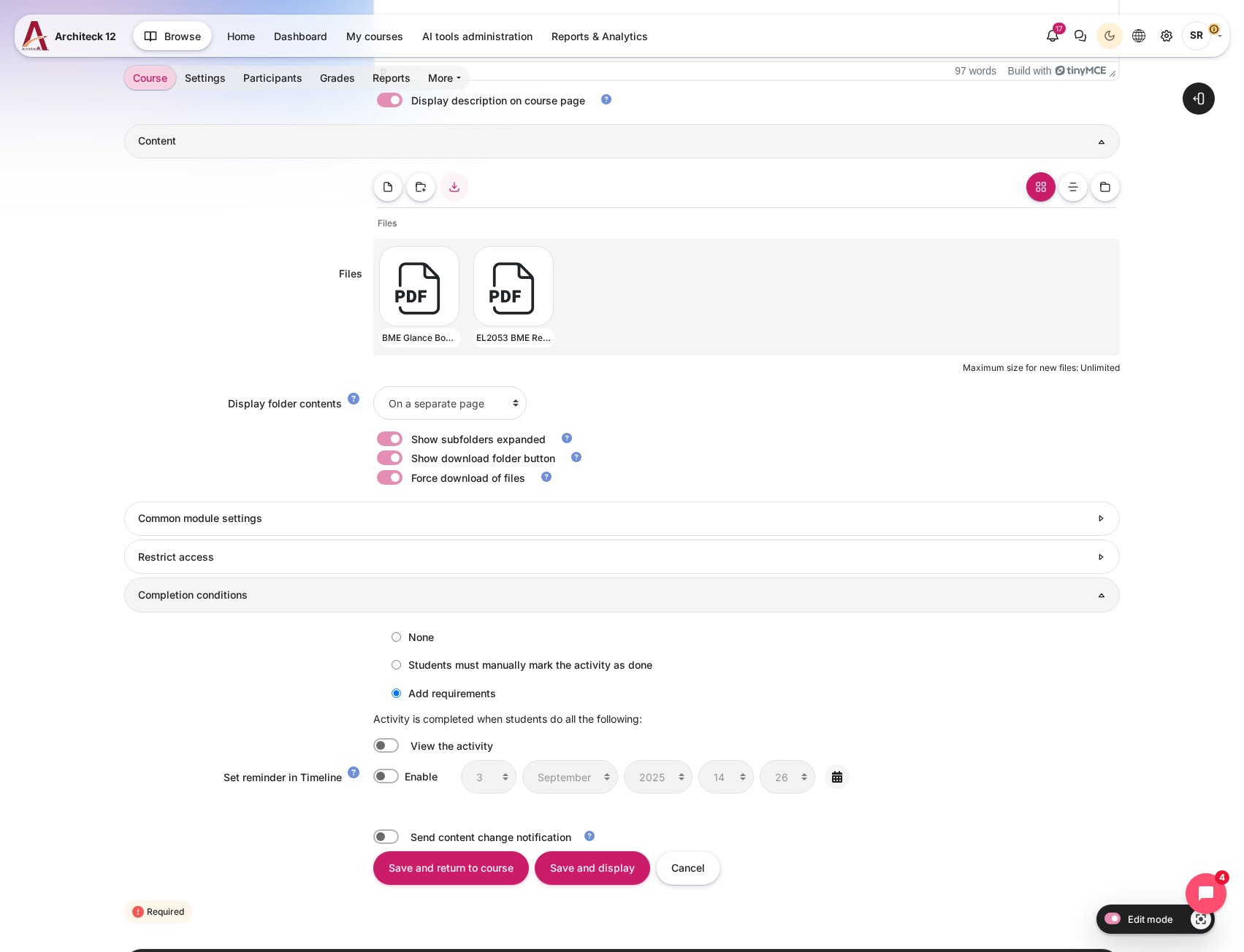
scroll to position [859, 0]
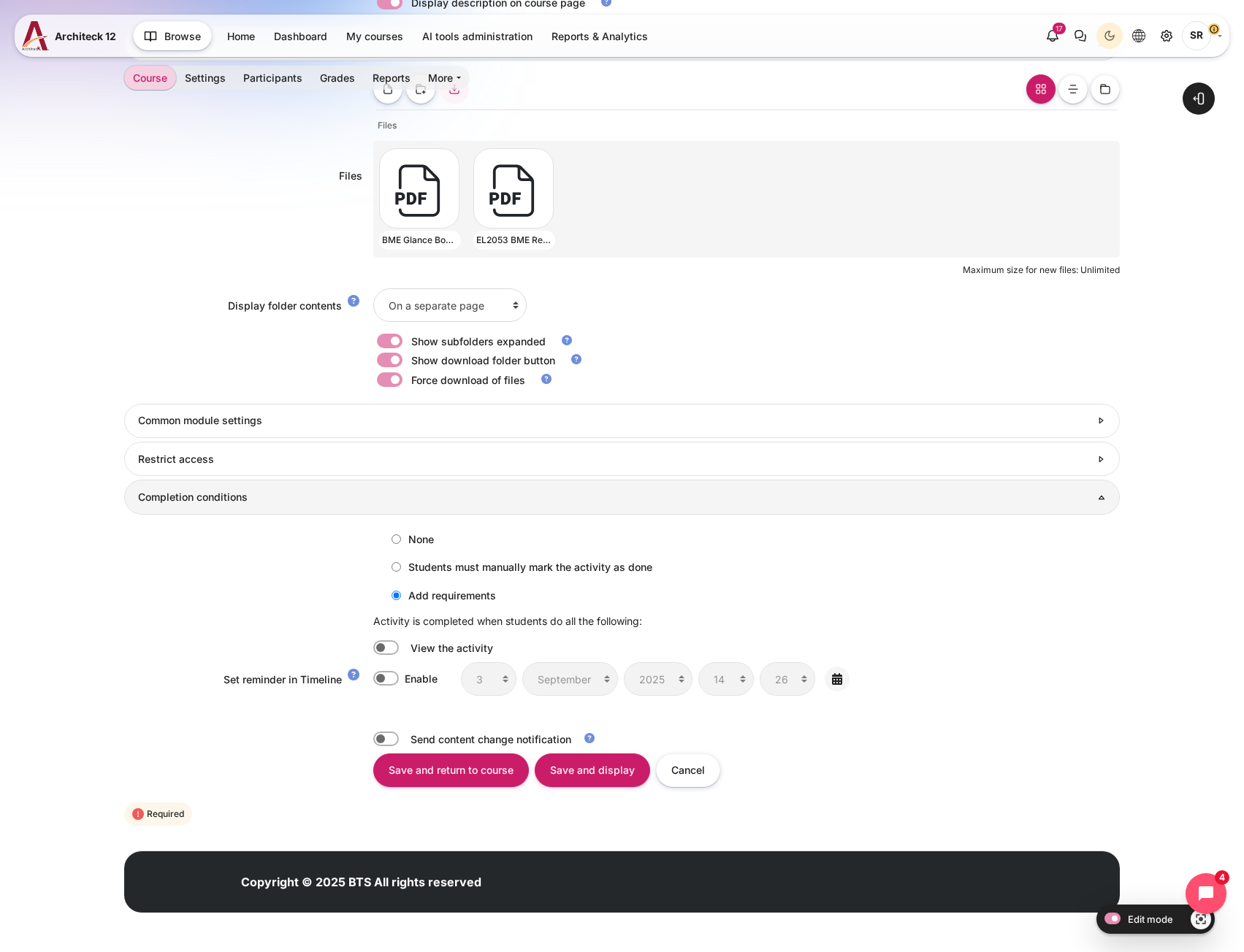
click at [405, 647] on label "Content" at bounding box center [406, 649] width 3 height 16
click at [394, 647] on input "Content" at bounding box center [386, 648] width 25 height 15
checkbox input "true"
click at [578, 781] on input "Save and display" at bounding box center [592, 771] width 115 height 33
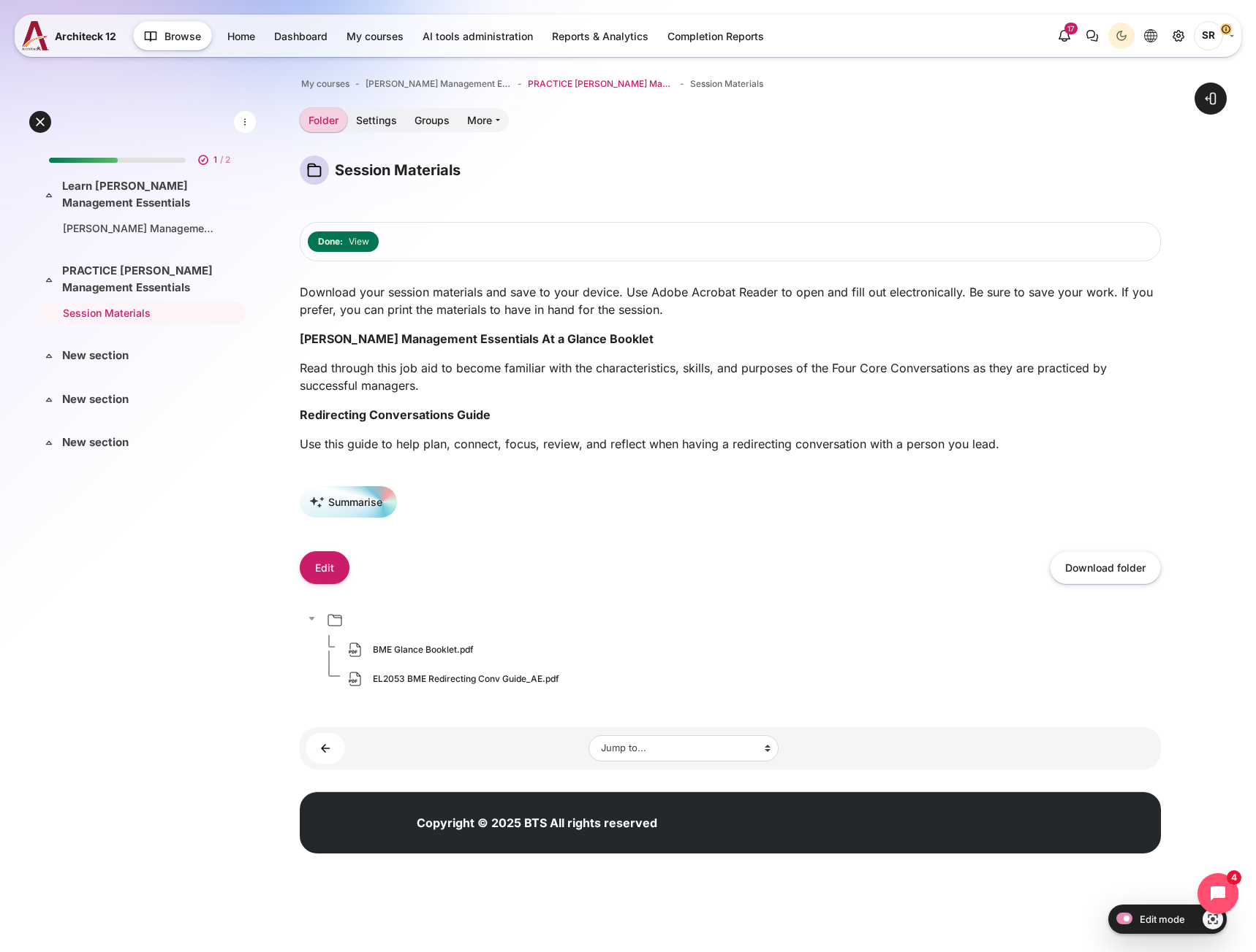
click at [587, 84] on span "PRACTICE [PERSON_NAME] Management Essentials" at bounding box center [601, 83] width 146 height 13
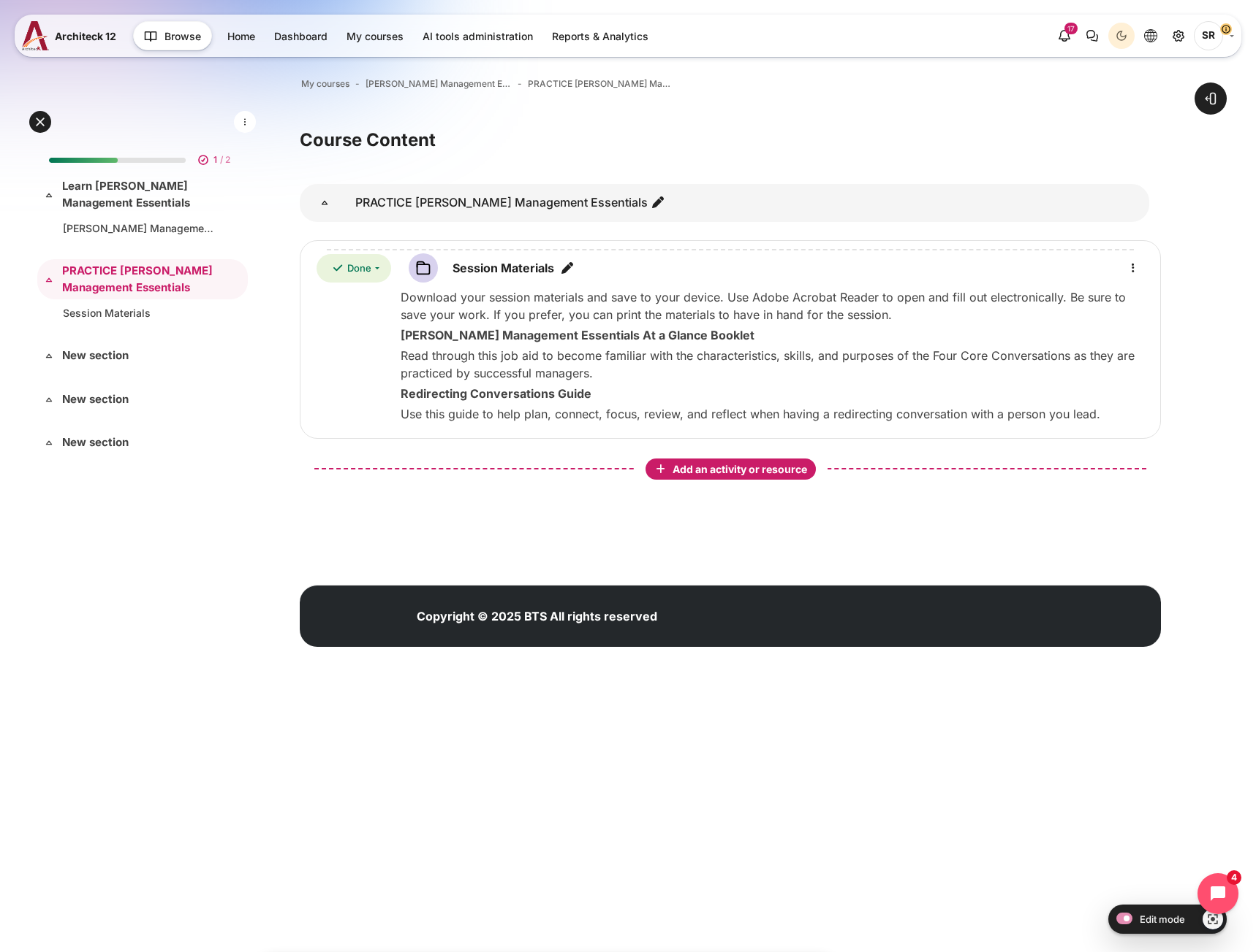
click at [753, 474] on span "Add an activity or resource" at bounding box center [741, 469] width 138 height 13
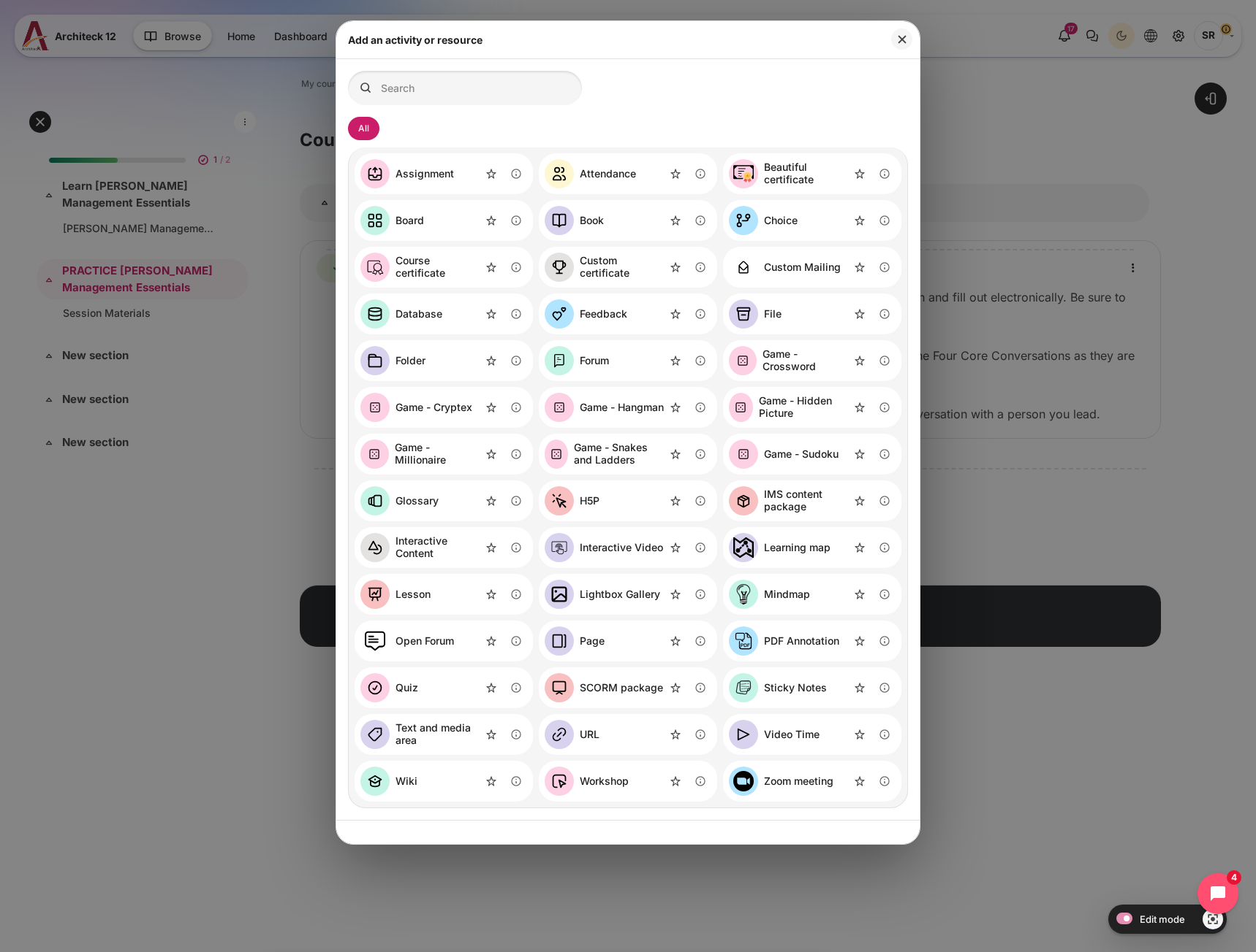
click at [601, 642] on div "Page" at bounding box center [591, 641] width 24 height 13
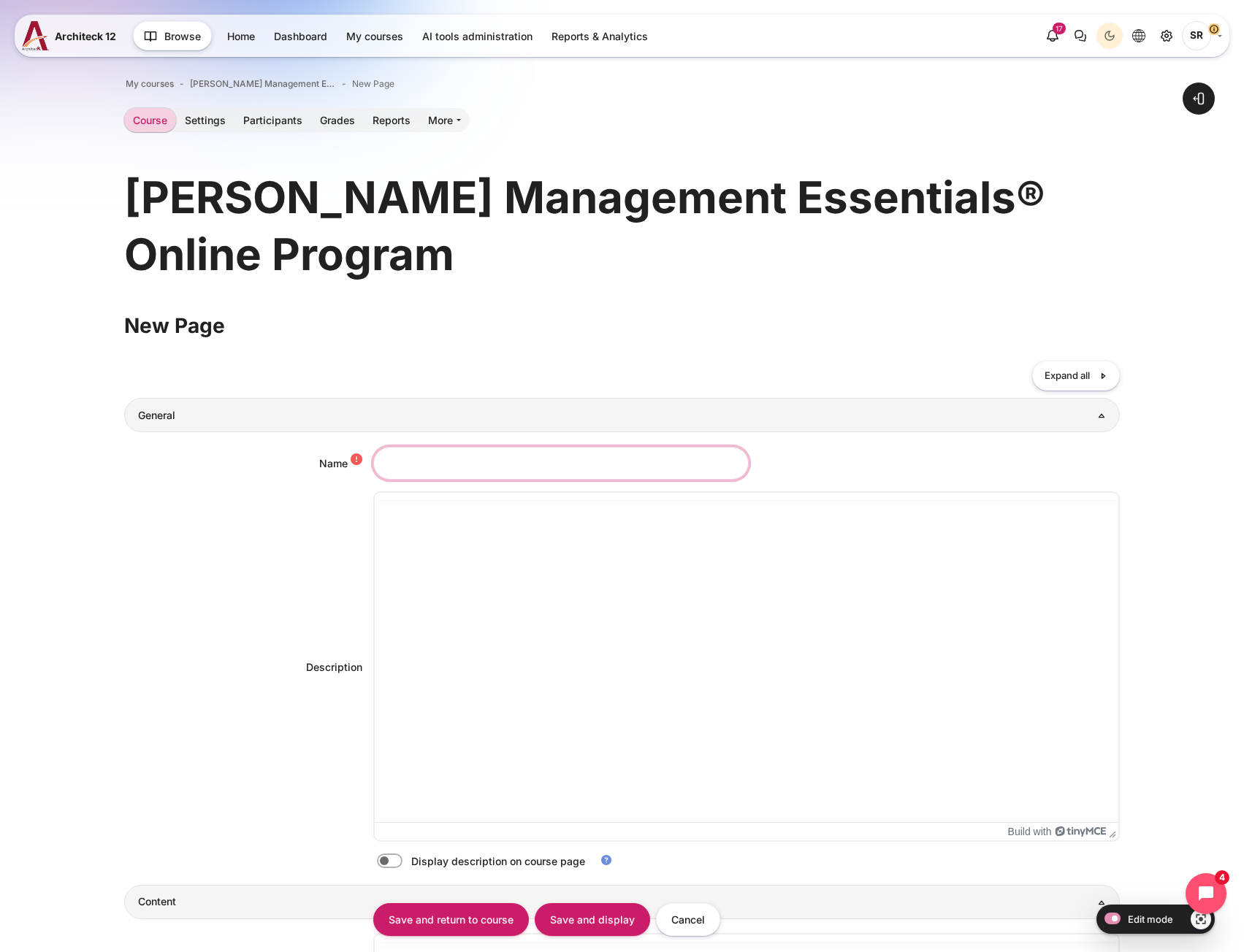
click at [467, 475] on input "Name" at bounding box center [561, 463] width 376 height 33
click at [469, 465] on input "Name" at bounding box center [561, 463] width 376 height 33
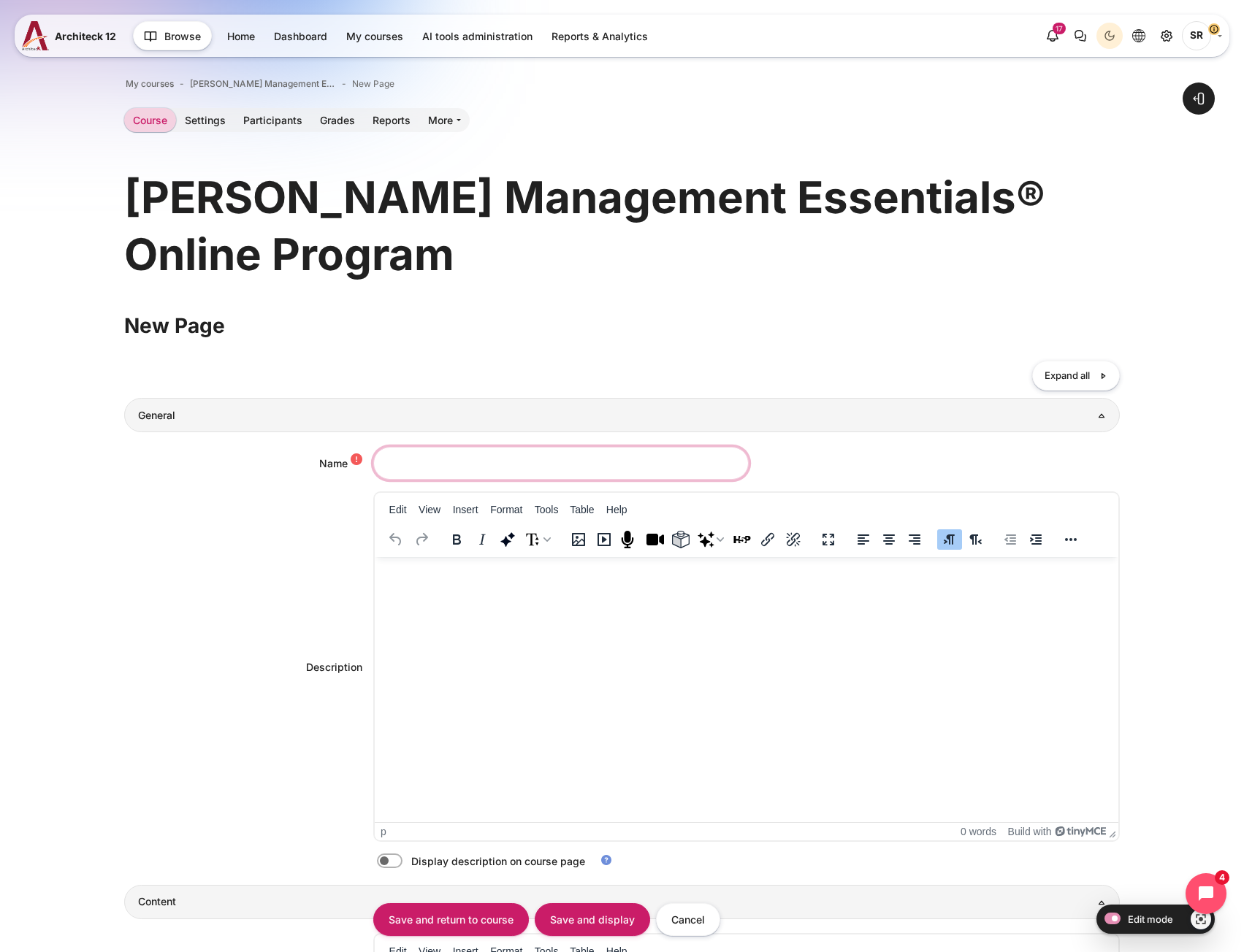
paste input "Virtual Session"
click at [432, 467] on input "Virtual Session" at bounding box center [561, 463] width 376 height 33
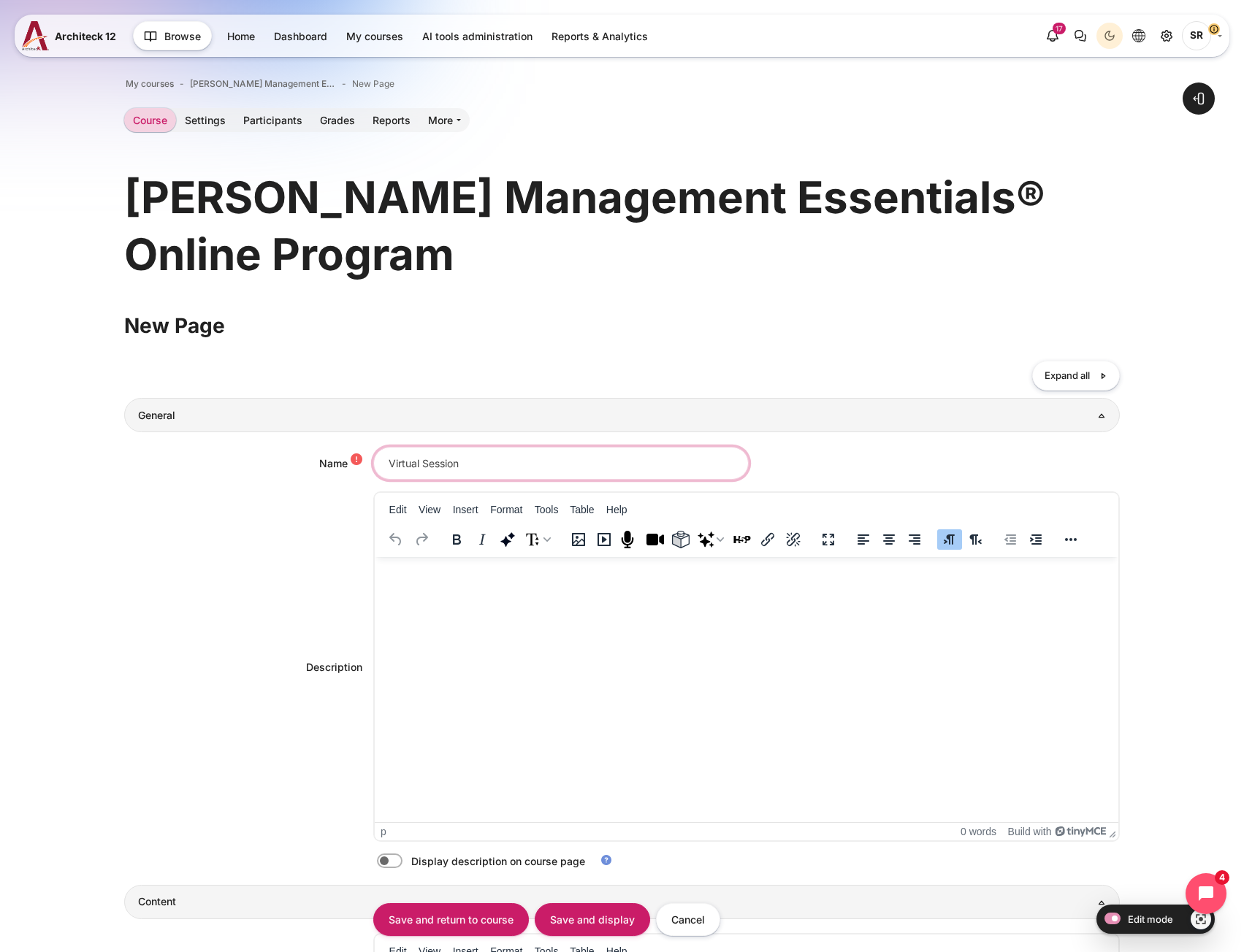
paste input "Blanchard Management Essentials Practice"
type input "Virtual Session"
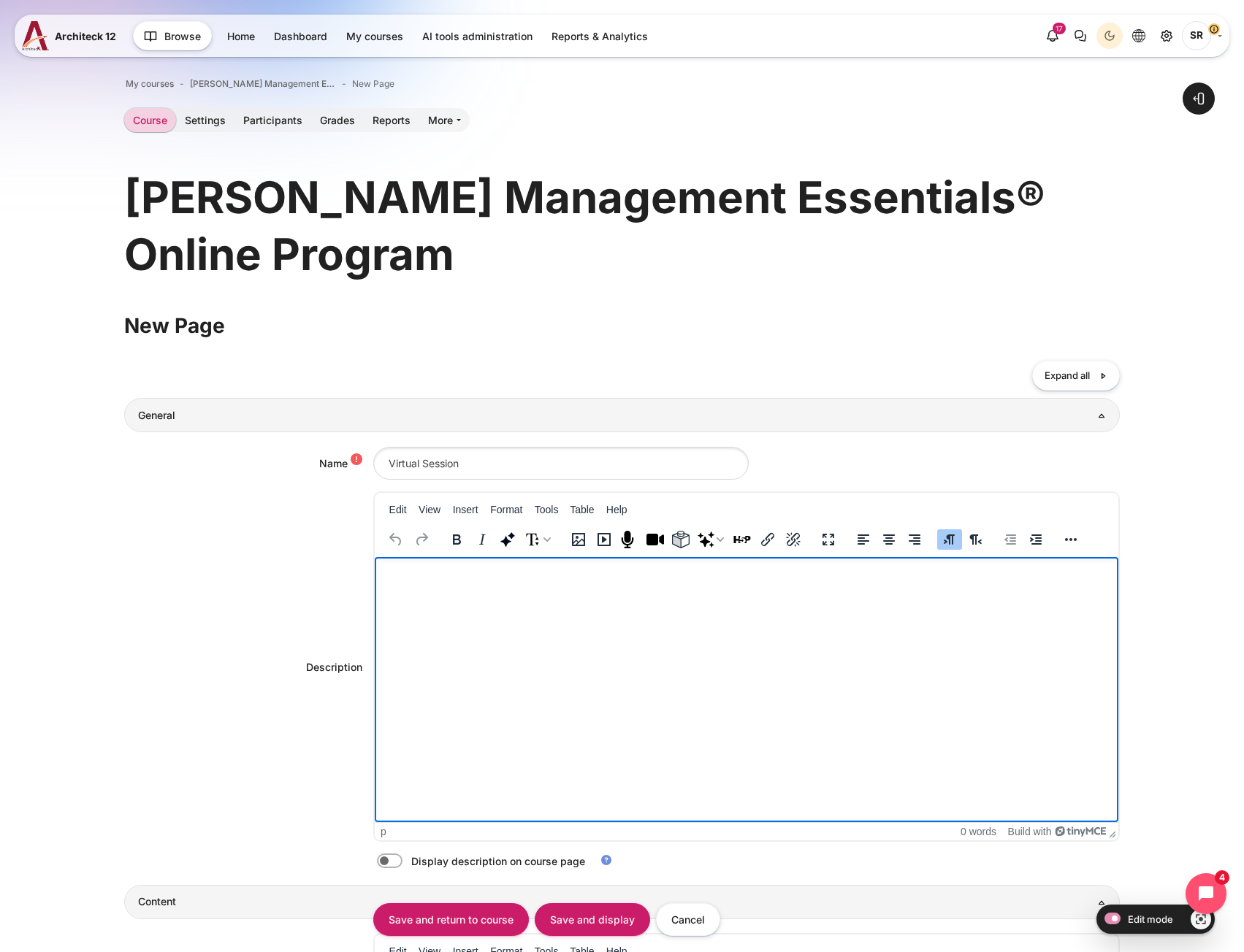
click at [447, 583] on html at bounding box center [745, 572] width 743 height 29
paste body "Rich text area. Press ALT-0 for help."
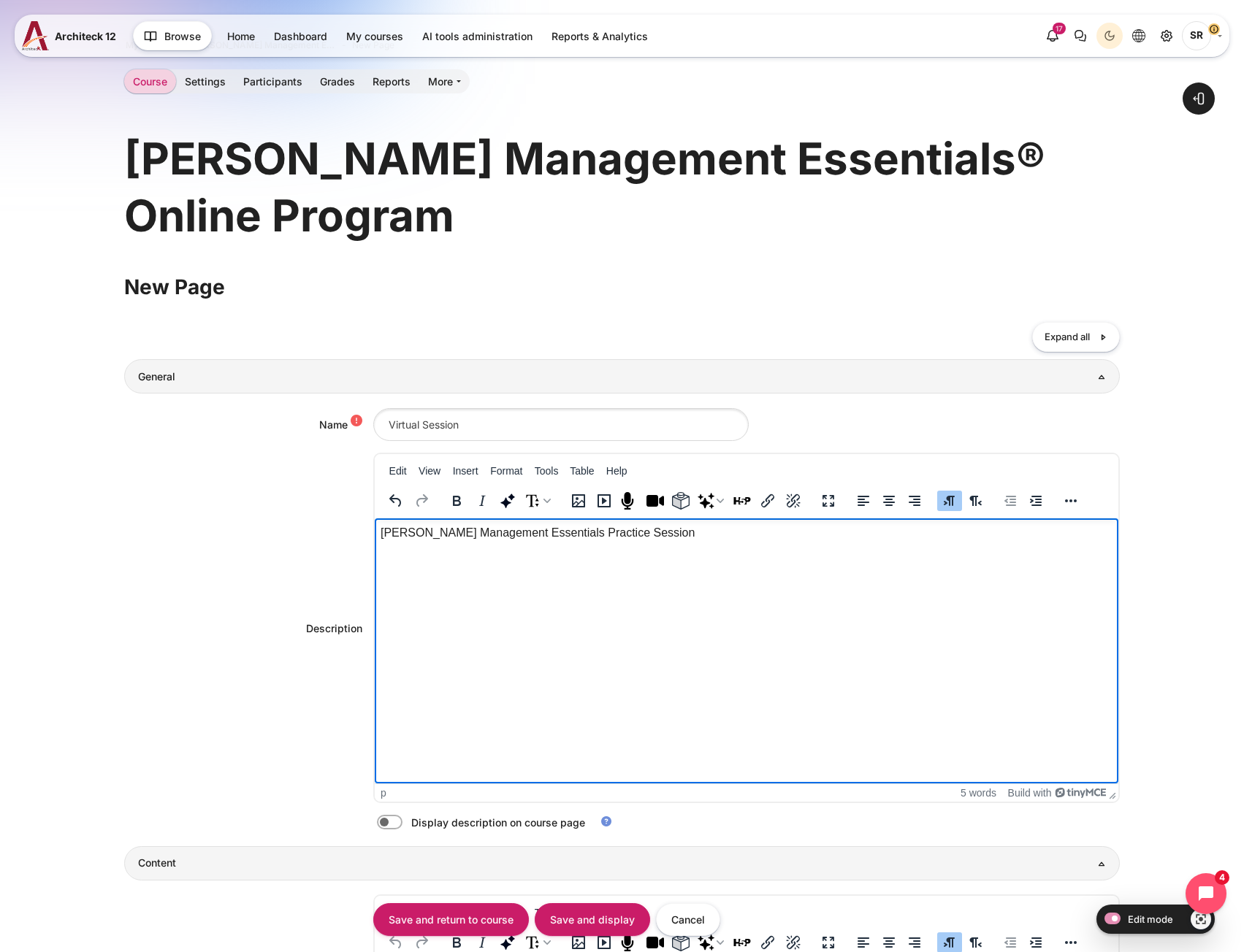
scroll to position [73, 0]
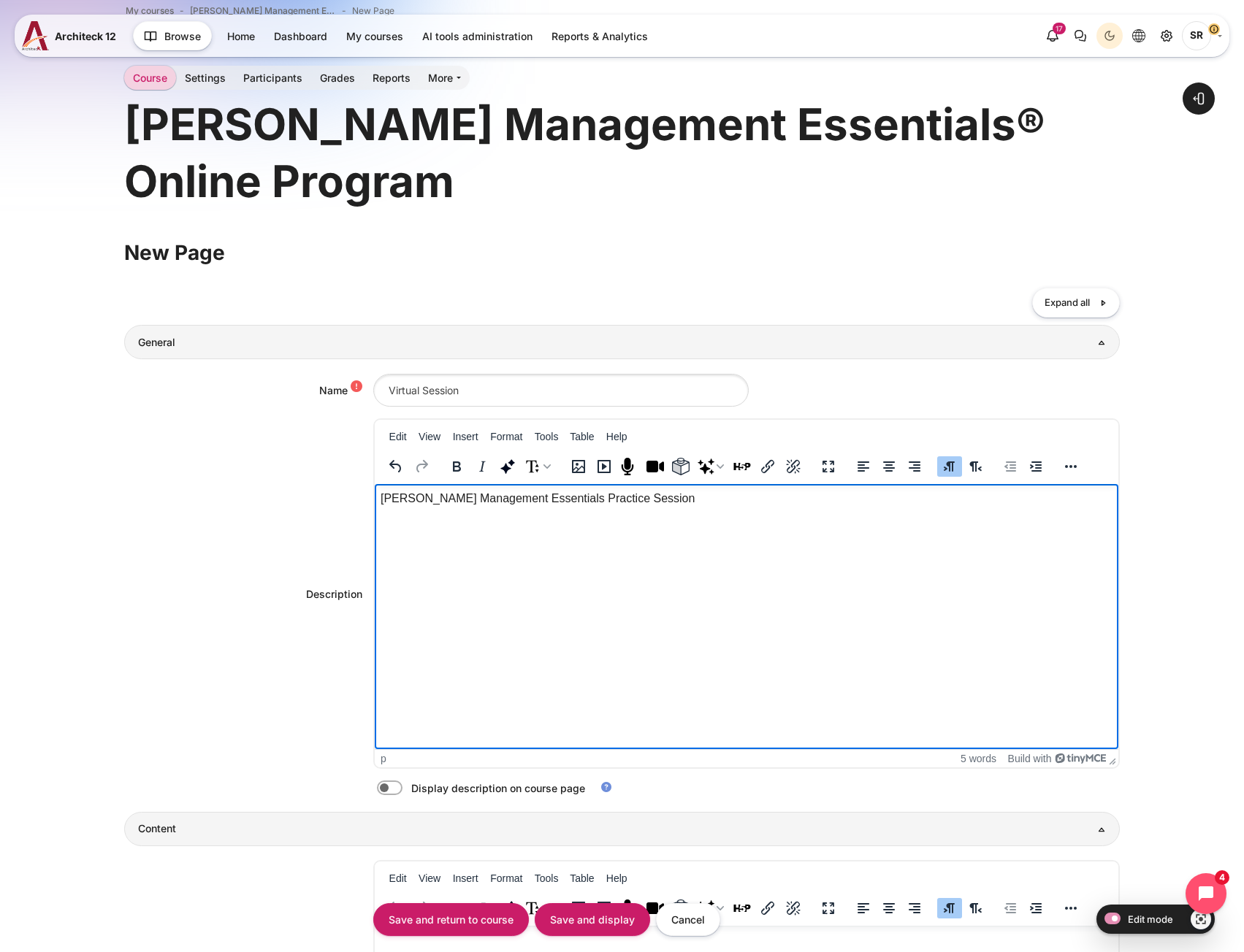
click at [409, 789] on label "Content" at bounding box center [410, 789] width 3 height 16
click at [403, 789] on input "Content" at bounding box center [416, 790] width 25 height 15
checkbox input "true"
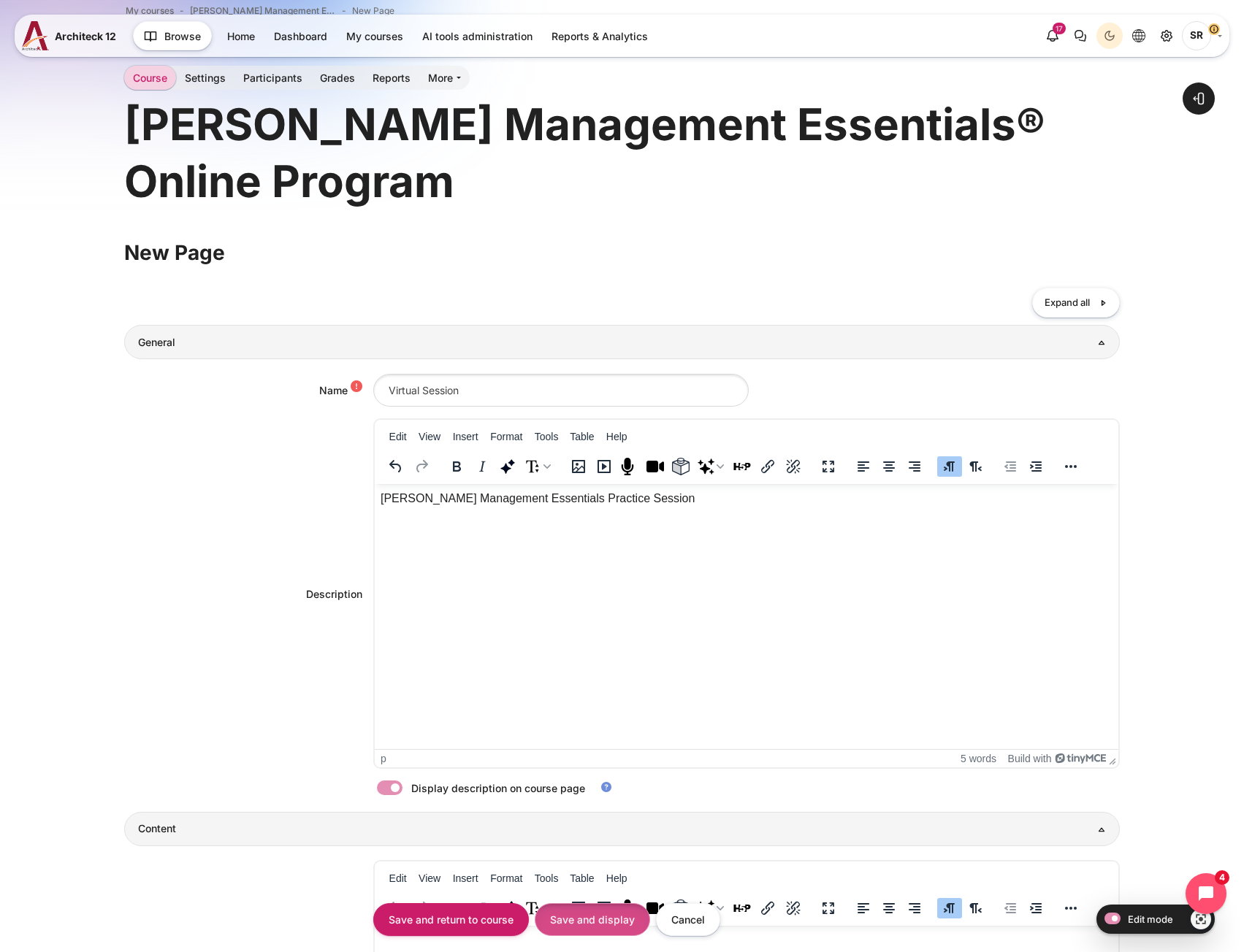
click at [610, 916] on input "Save and display" at bounding box center [592, 920] width 115 height 33
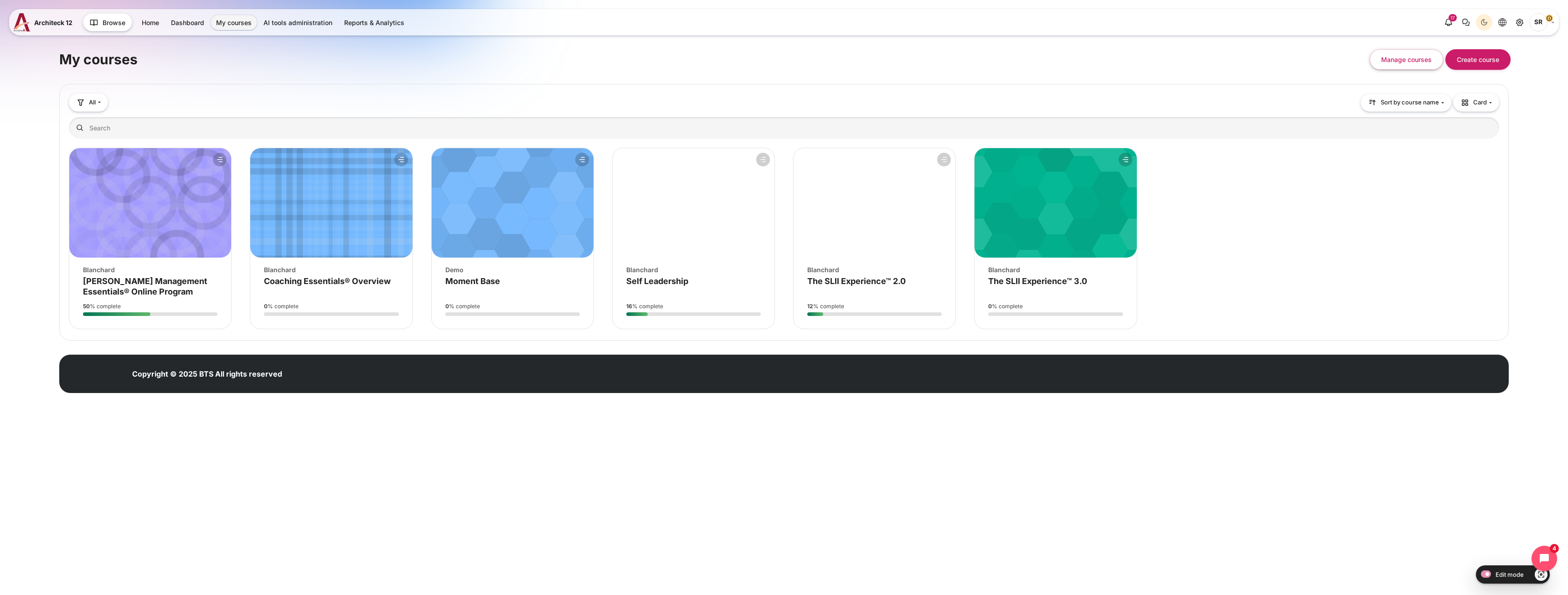
click at [133, 252] on figure "Course overview" at bounding box center [150, 203] width 162 height 110
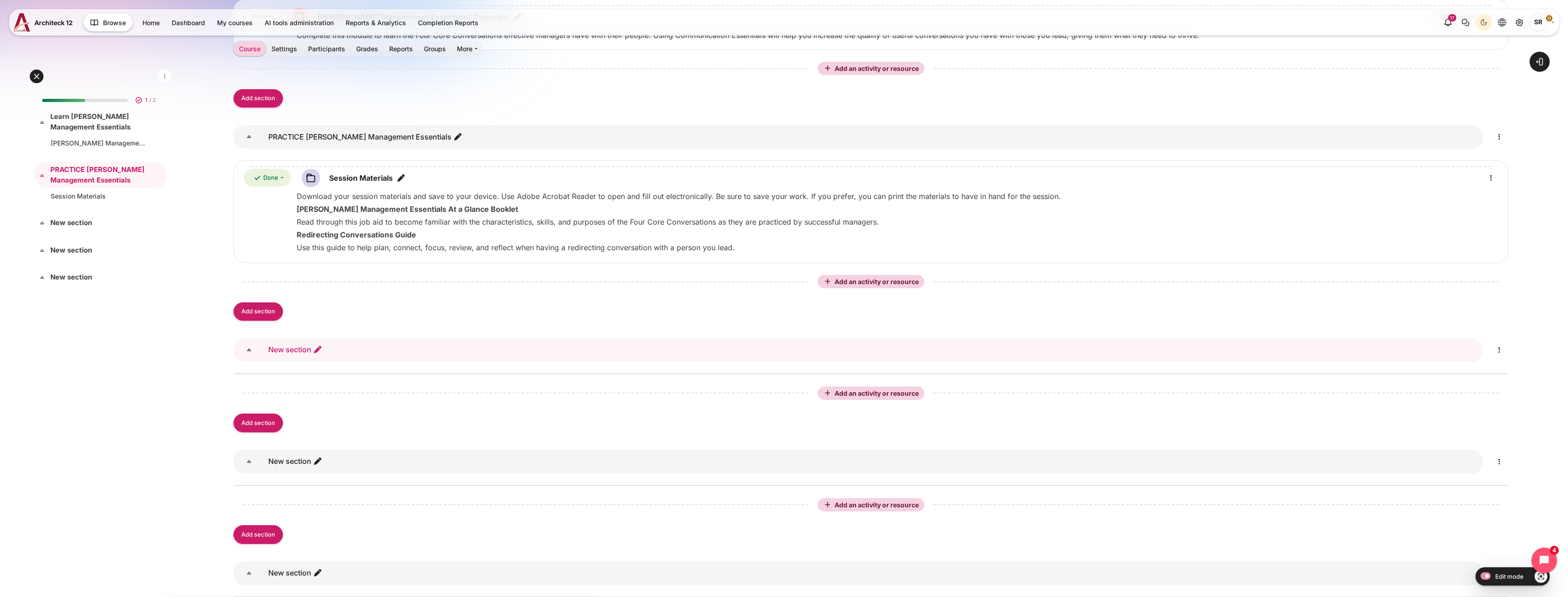
scroll to position [320, 0]
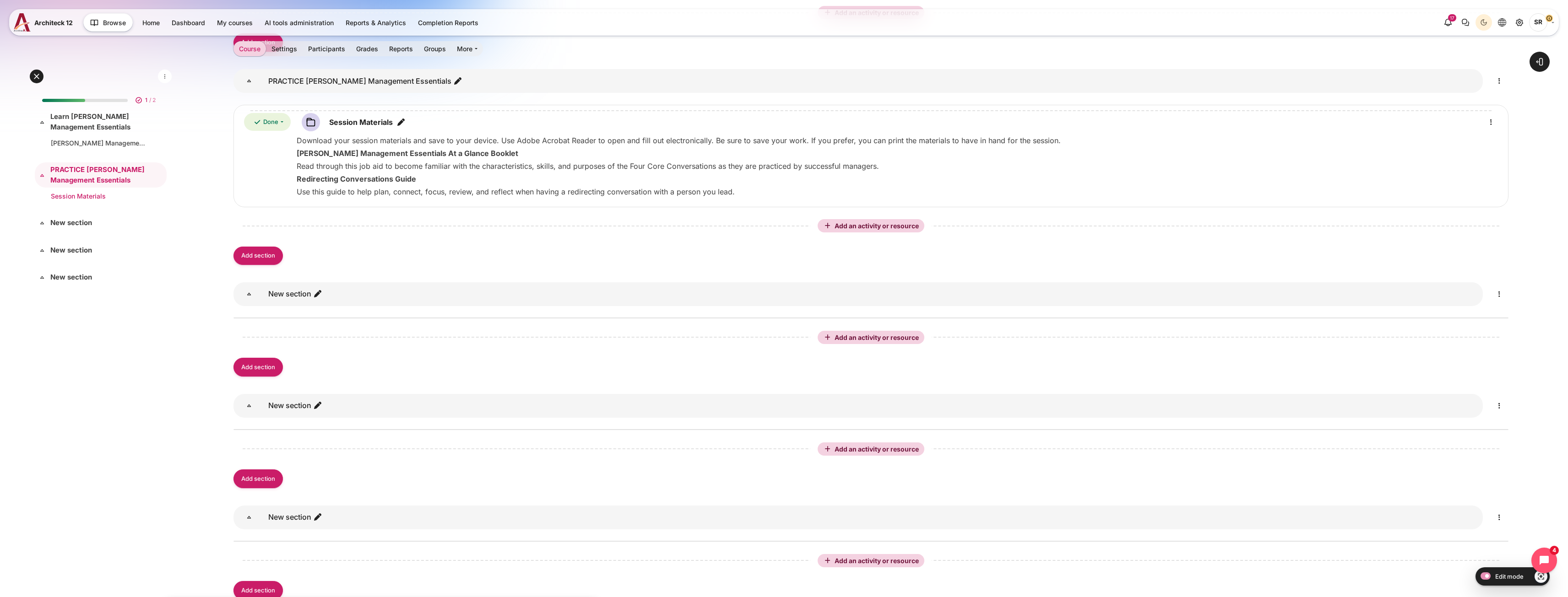
click at [76, 198] on link "Session Materials" at bounding box center [98, 196] width 96 height 10
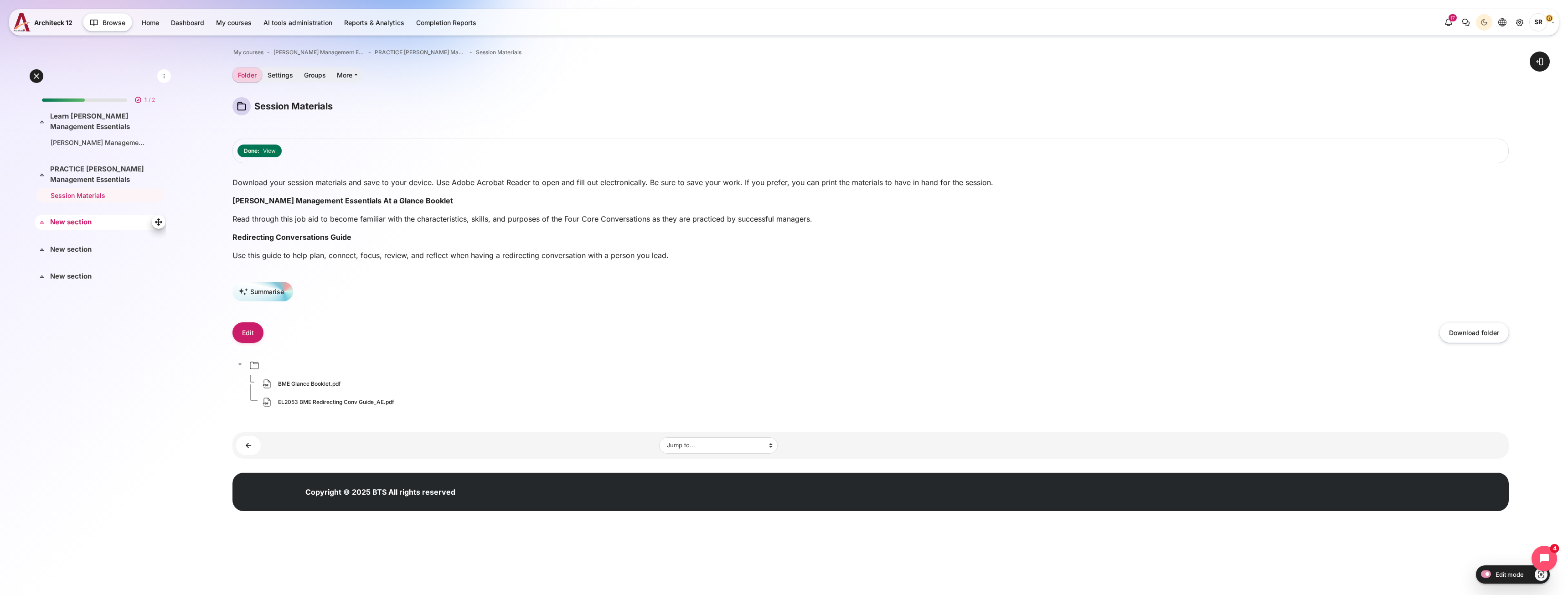
click at [73, 225] on link "New section" at bounding box center [99, 222] width 99 height 10
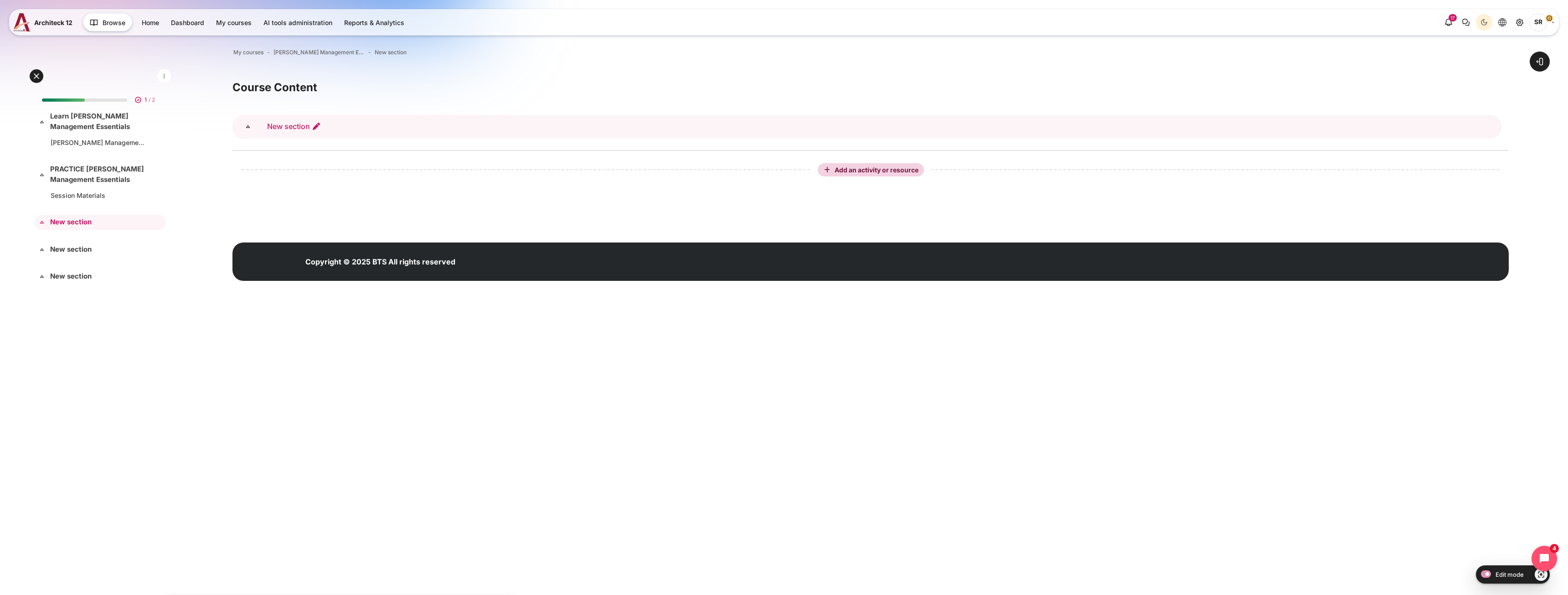
click at [320, 124] on icon "Edit section name" at bounding box center [316, 126] width 9 height 9
type input "APPLY Blanchard Management Essentials"
click at [867, 167] on span "Add an activity or resource" at bounding box center [877, 170] width 86 height 8
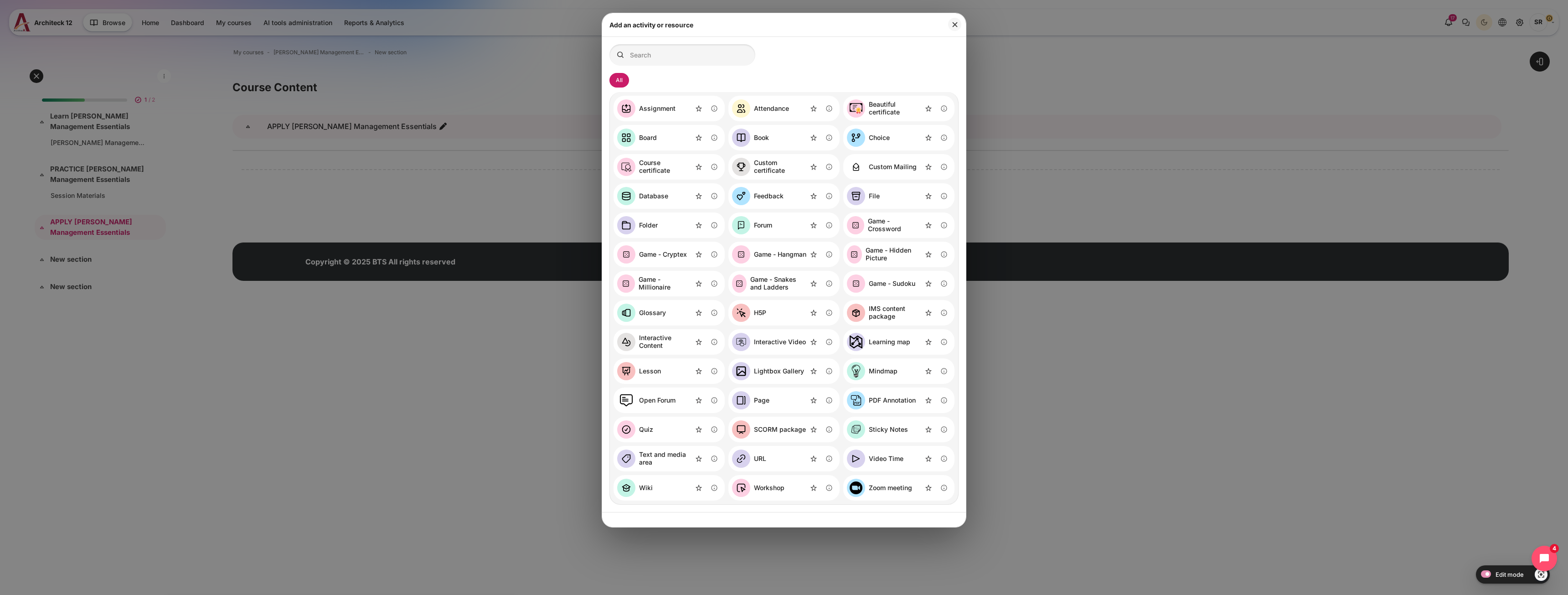
click at [873, 192] on link "File" at bounding box center [863, 196] width 33 height 18
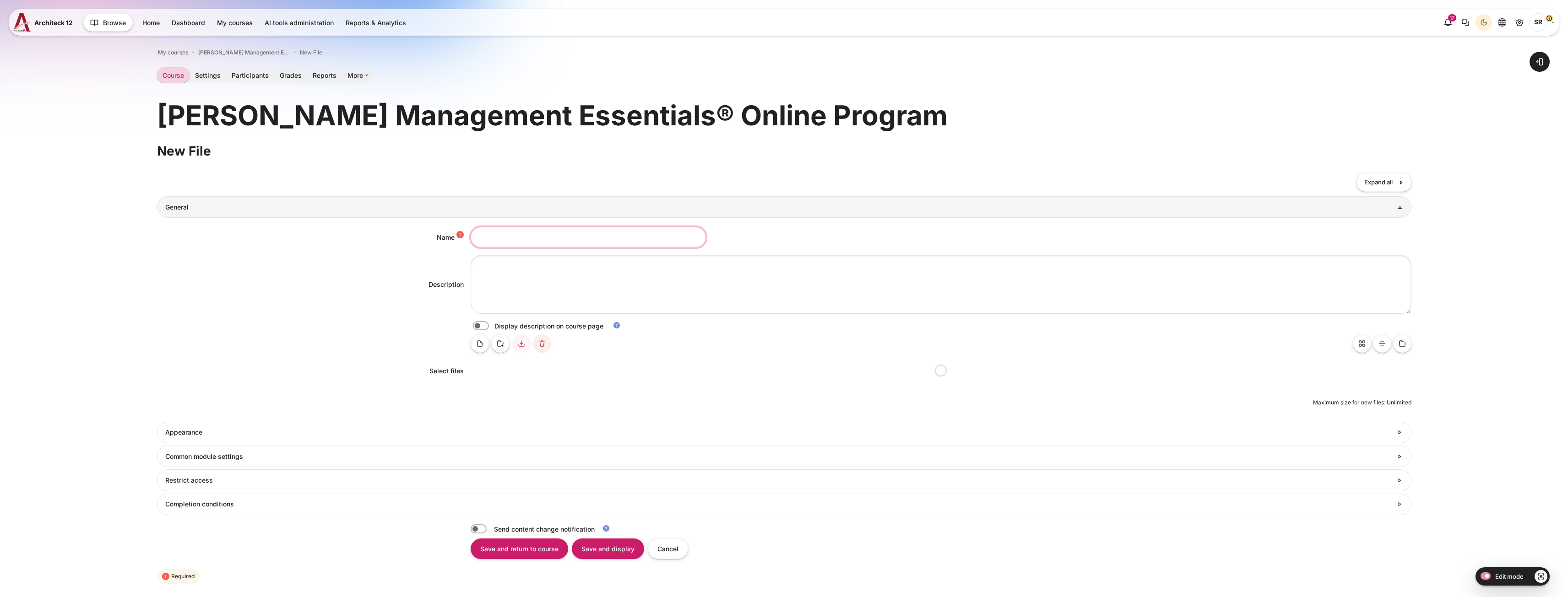
click at [535, 238] on input "Name" at bounding box center [588, 237] width 235 height 21
paste input "Additional Guides"
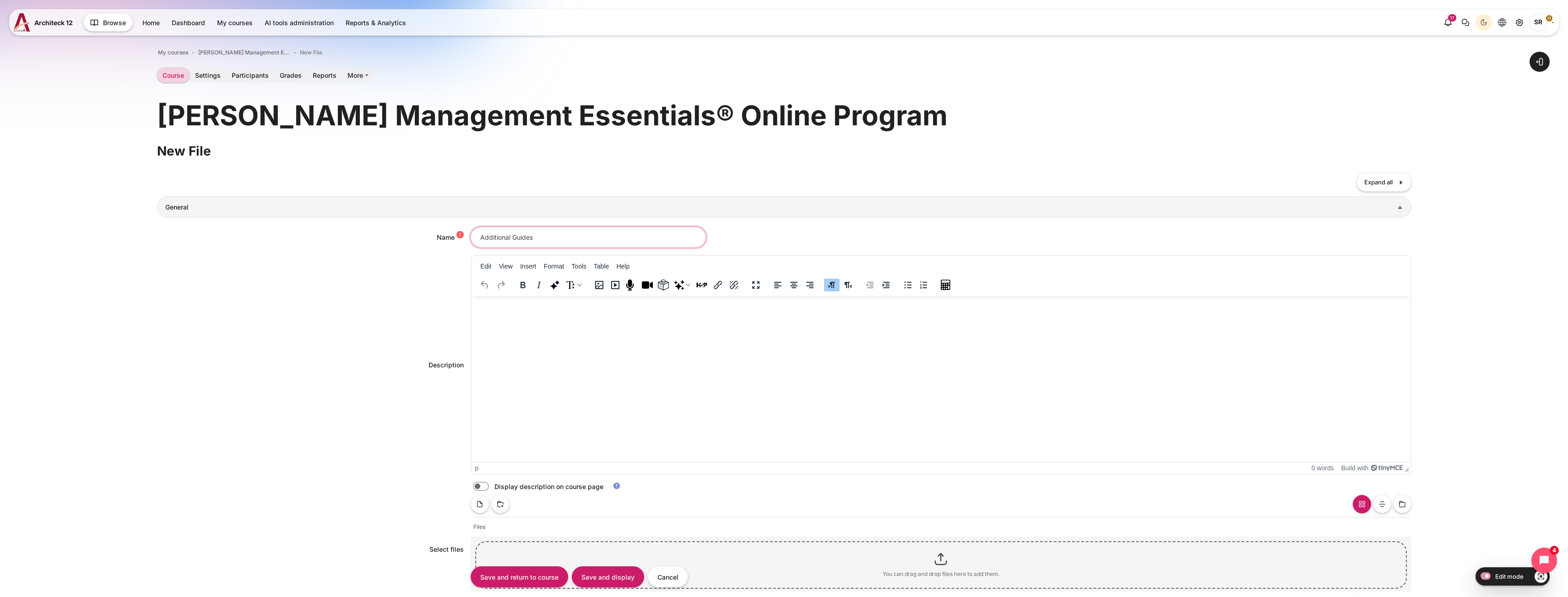
type input "Additional Guides"
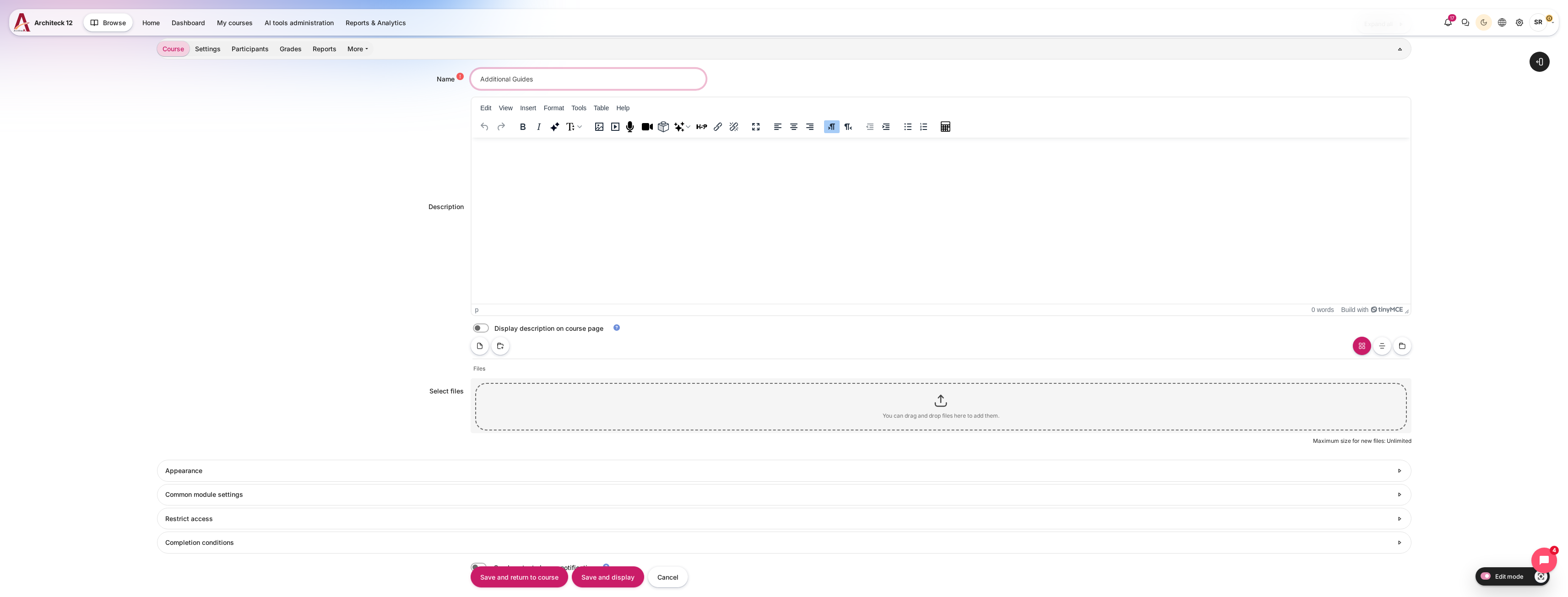
scroll to position [92, 0]
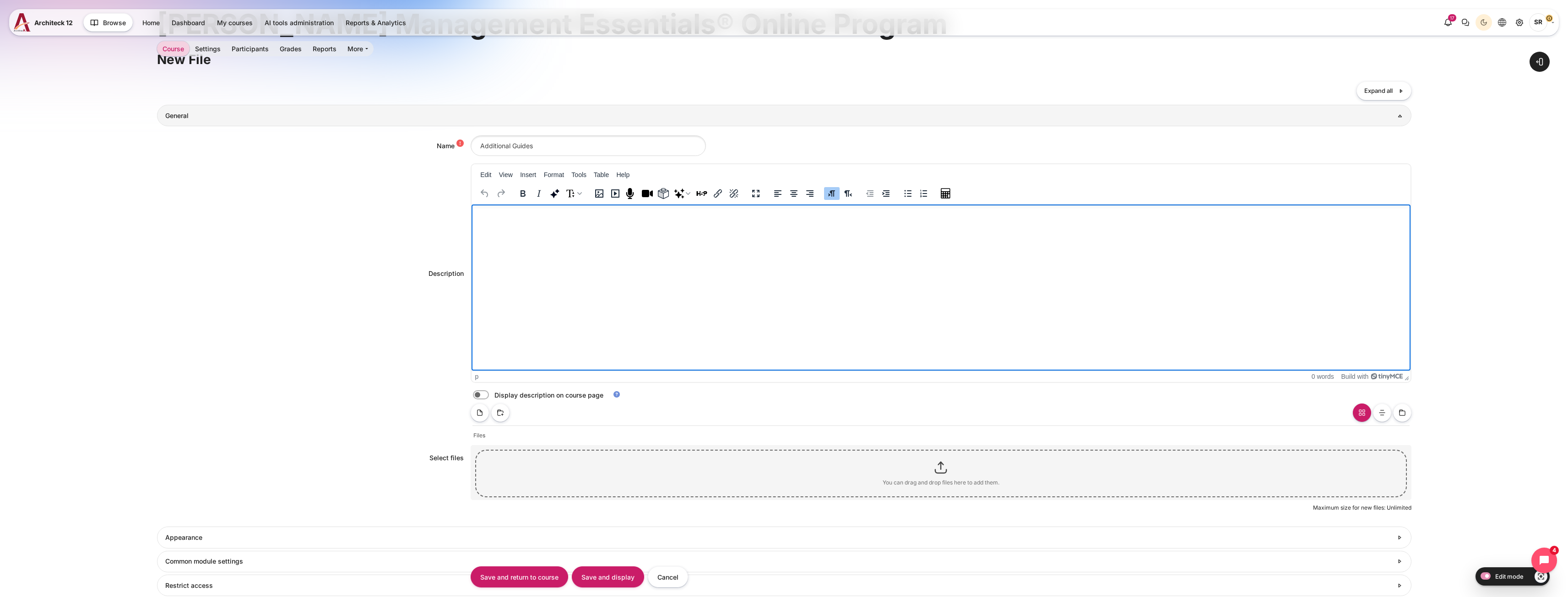
click at [518, 223] on html at bounding box center [941, 214] width 939 height 18
paste body "Rich text area. Press ALT-0 for help."
drag, startPoint x: 598, startPoint y: 217, endPoint x: 609, endPoint y: 205, distance: 16.3
click at [598, 217] on p "Goal Setting Conversations Guide" at bounding box center [941, 214] width 932 height 11
drag, startPoint x: 658, startPoint y: 212, endPoint x: 450, endPoint y: 216, distance: 208.0
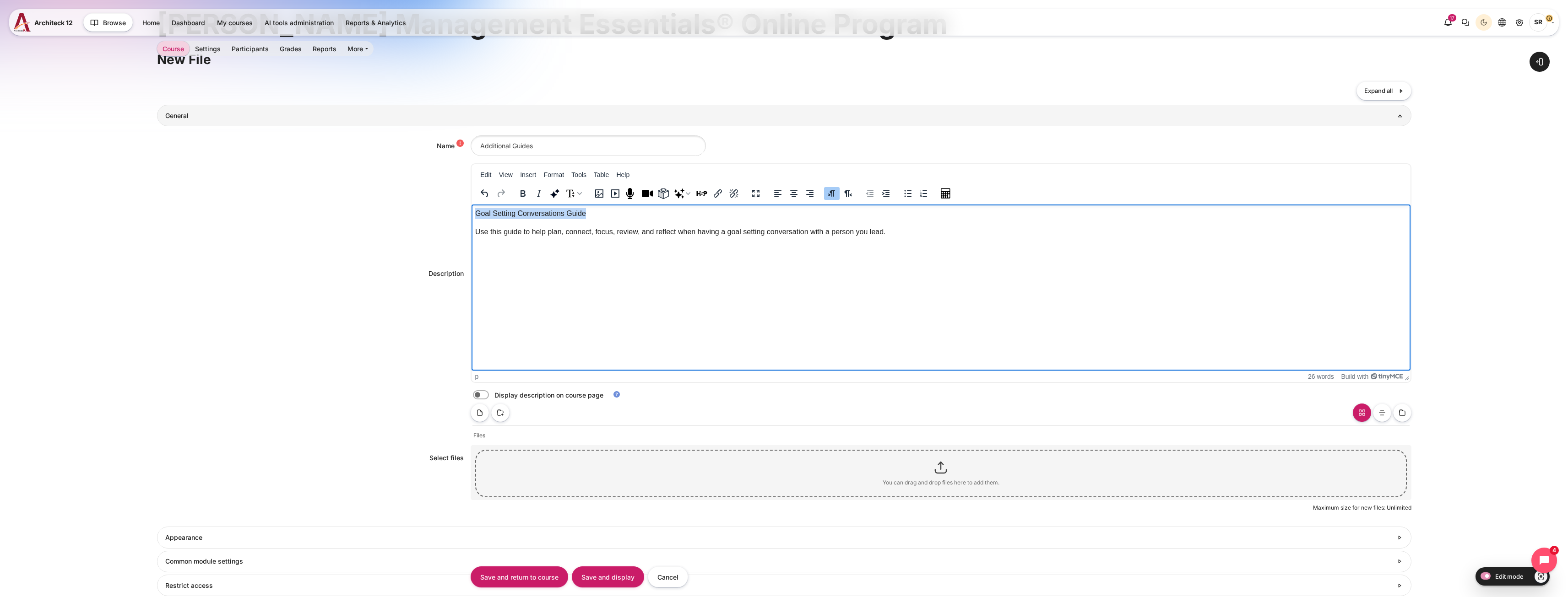
click at [471, 216] on html "Goal Setting Conversations Guide Use this guide to help plan, connect, focus, r…" at bounding box center [941, 225] width 939 height 40
click at [518, 195] on icon "Bold" at bounding box center [523, 194] width 11 height 11
click at [890, 234] on p "Use this guide to help plan, connect, focus, review, and reflect when having a …" at bounding box center [941, 232] width 932 height 11
click at [599, 242] on body "Goal Setting Conversations Guide Use this guide to help plan, connect, focus, r…" at bounding box center [941, 251] width 932 height 84
click at [510, 263] on p "Rich text area. Press ALT-0 for help." at bounding box center [941, 269] width 932 height 11
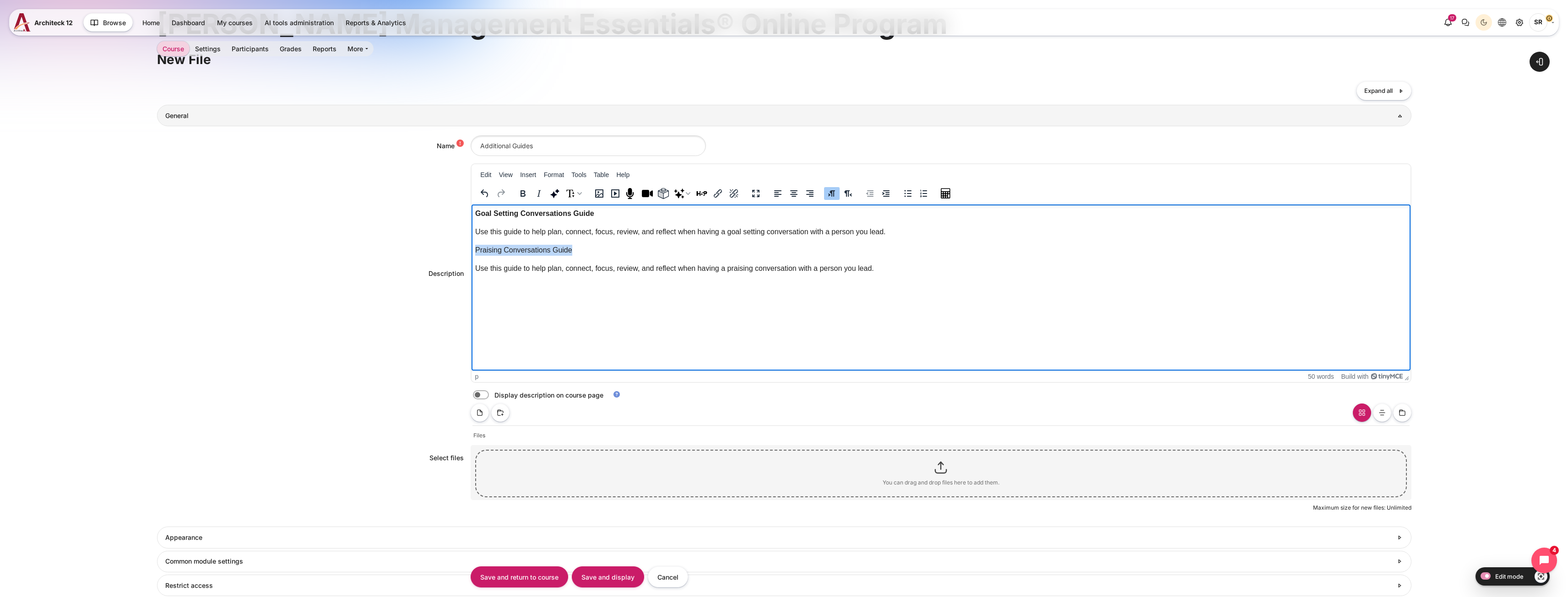
drag, startPoint x: 596, startPoint y: 254, endPoint x: 474, endPoint y: 254, distance: 122.0
click at [475, 254] on p "Praising Conversations Guide" at bounding box center [941, 251] width 932 height 11
click at [523, 189] on icon "Bold" at bounding box center [523, 194] width 11 height 11
click at [624, 284] on p "Rich text area. Press ALT-0 for help." at bounding box center [941, 287] width 932 height 11
drag, startPoint x: 628, startPoint y: 285, endPoint x: 941, endPoint y: 488, distance: 373.1
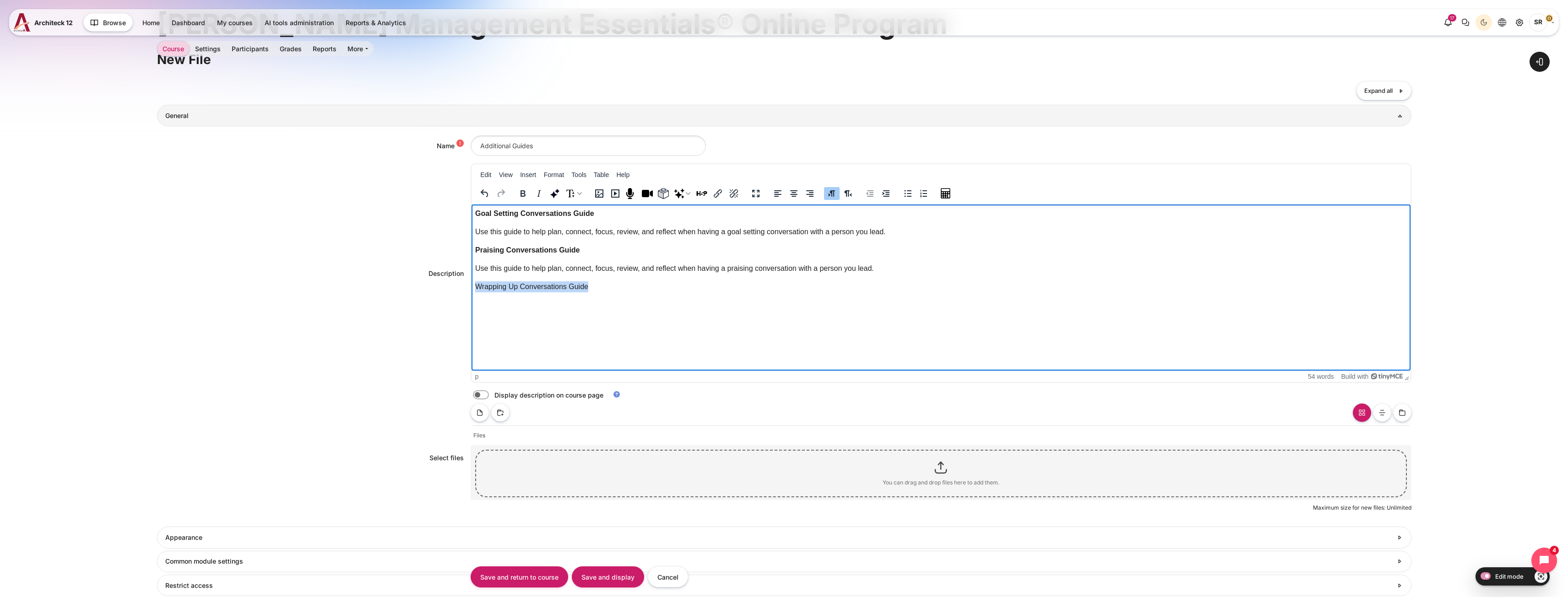
click at [471, 284] on html "Goal Setting Conversations Guide Use this guide to help plan, connect, focus, r…" at bounding box center [941, 252] width 939 height 95
click at [522, 191] on icon "Bold" at bounding box center [523, 194] width 5 height 6
click at [617, 280] on body "Goal Setting Conversations Guide Use this guide to help plan, connect, focus, r…" at bounding box center [941, 251] width 932 height 84
click at [520, 192] on icon "Bold" at bounding box center [523, 194] width 5 height 6
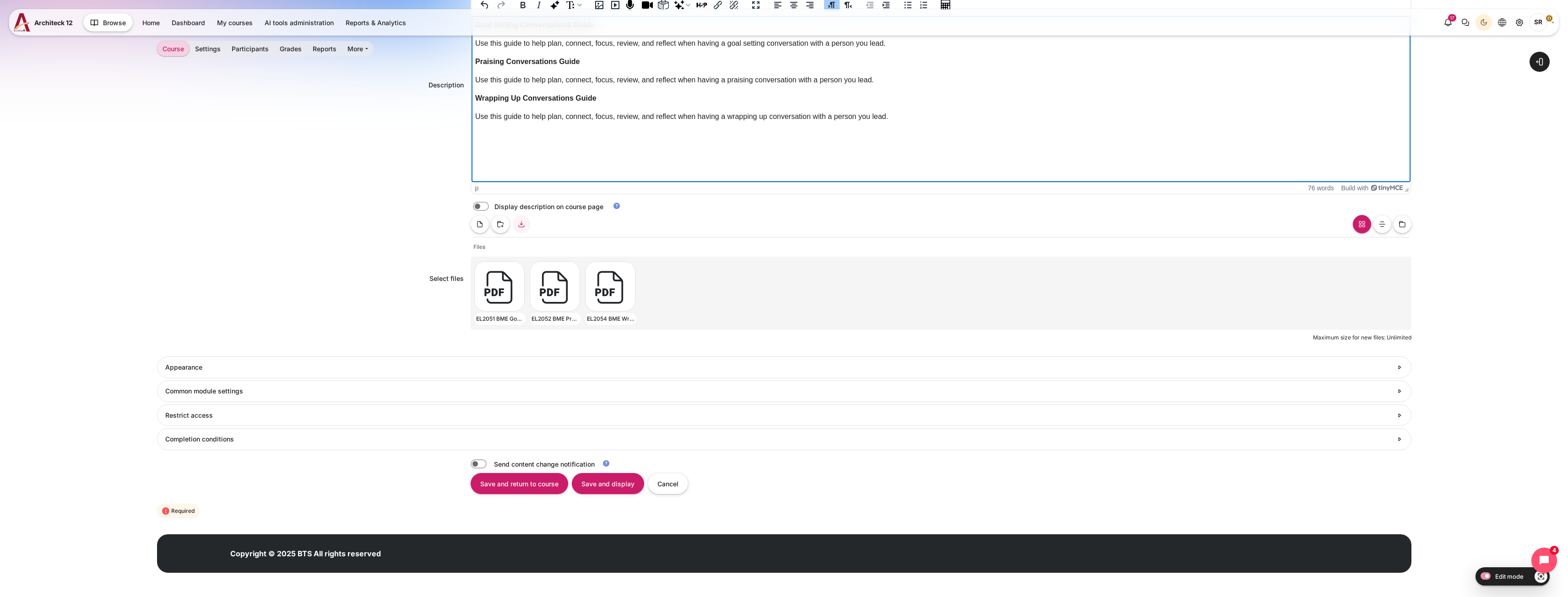
scroll to position [280, 0]
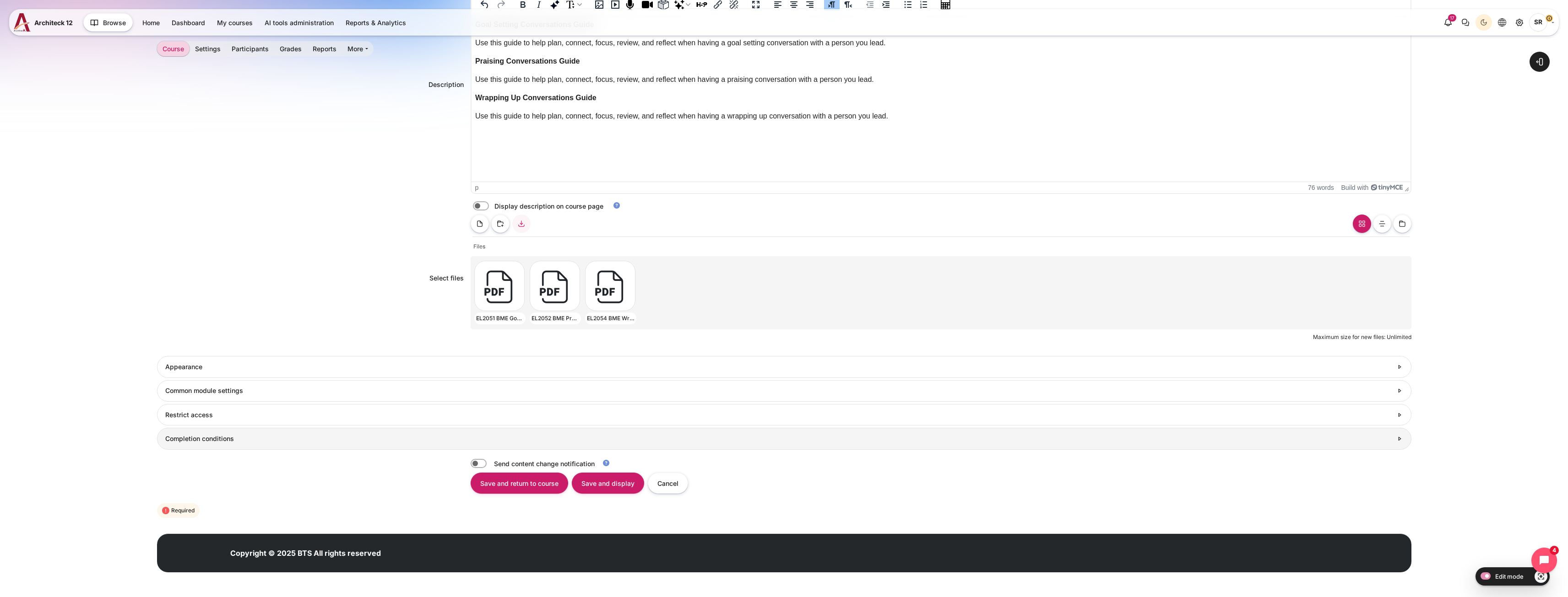
click at [358, 436] on h3 "Completion conditions" at bounding box center [778, 438] width 1227 height 8
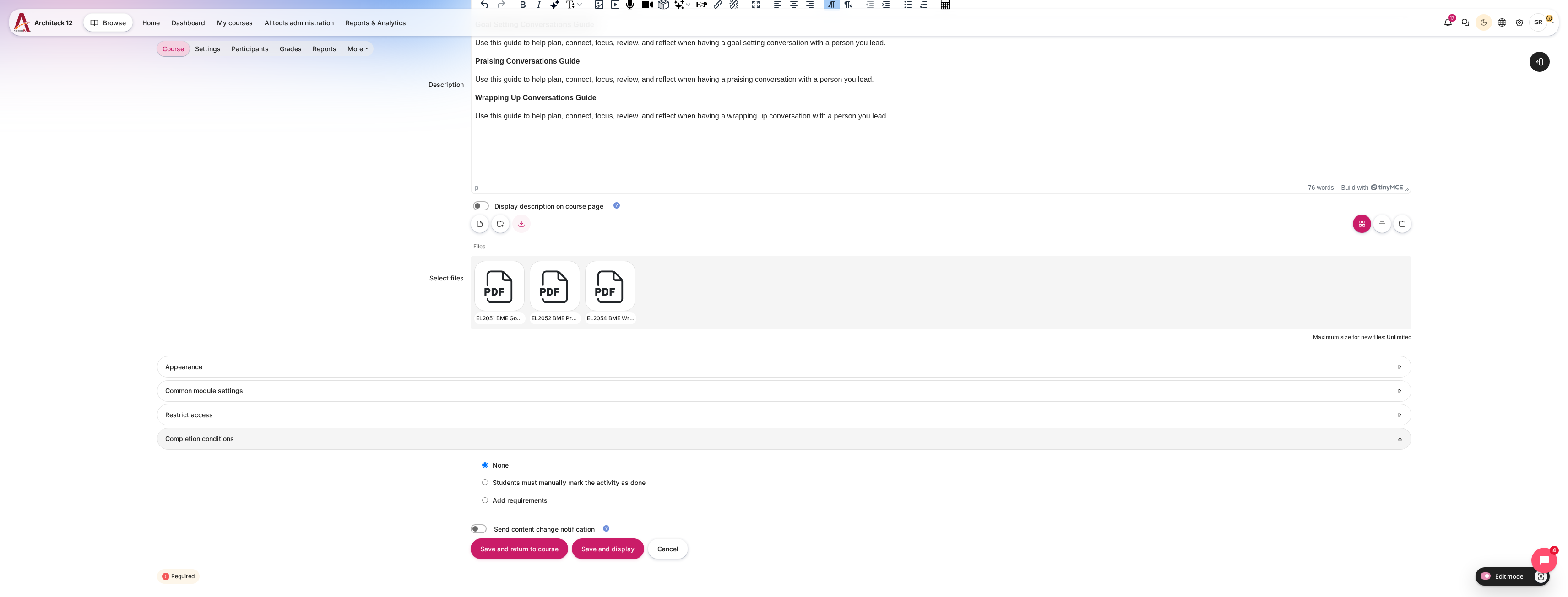
click at [490, 485] on label "Students must manually mark the activity as done" at bounding box center [561, 482] width 168 height 15
click at [488, 485] on input "Students must manually mark the activity as done" at bounding box center [485, 483] width 6 height 6
radio input "true"
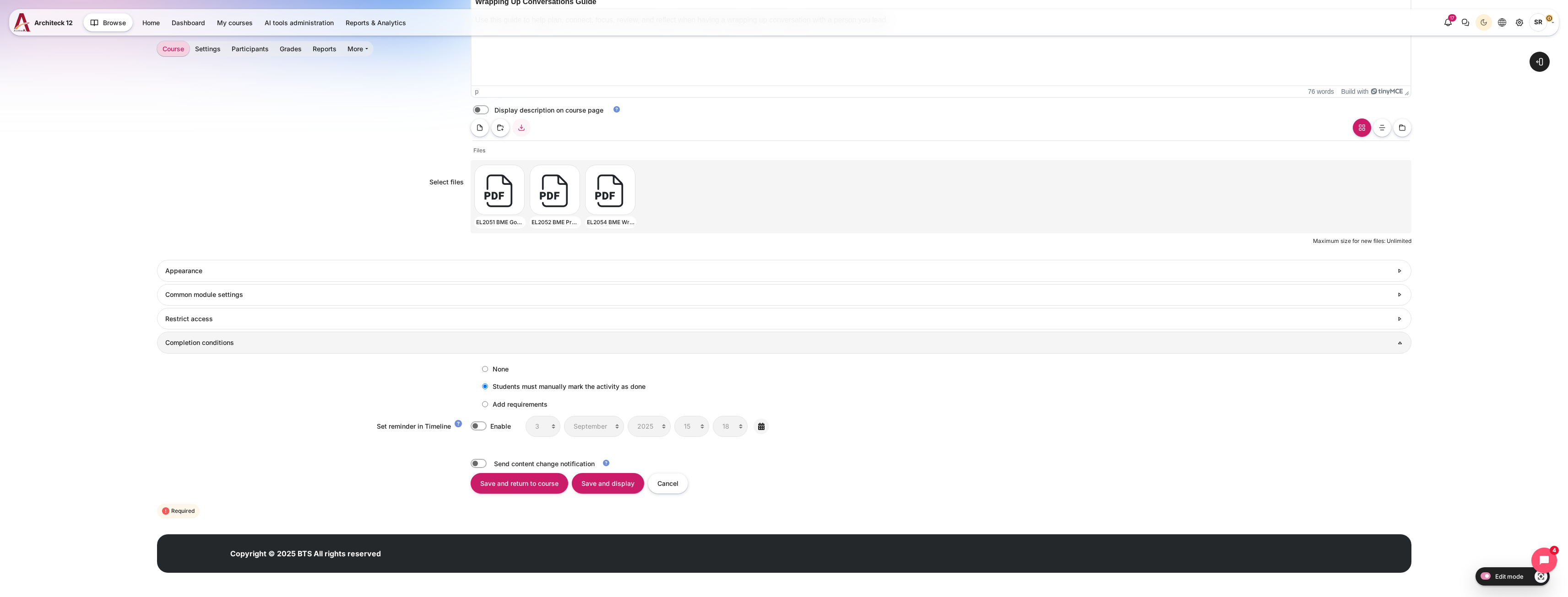
scroll to position [377, 0]
click at [499, 401] on label "Add requirements" at bounding box center [512, 403] width 70 height 15
click at [488, 401] on input "Add requirements" at bounding box center [485, 404] width 6 height 6
radio input "true"
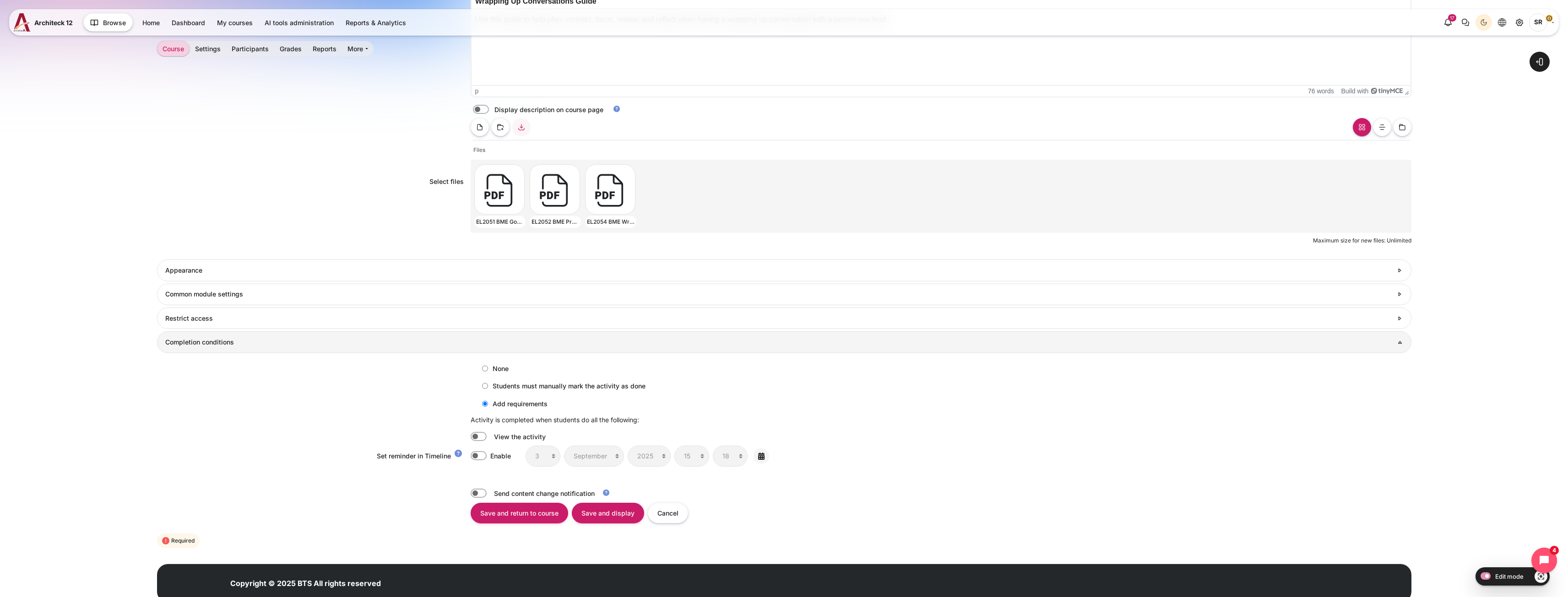
click at [490, 436] on label "Content" at bounding box center [491, 437] width 2 height 10
click at [478, 436] on input "Content" at bounding box center [479, 436] width 16 height 9
checkbox input "true"
click at [518, 515] on input "Save and return to course" at bounding box center [520, 513] width 98 height 21
